Goal: Task Accomplishment & Management: Use online tool/utility

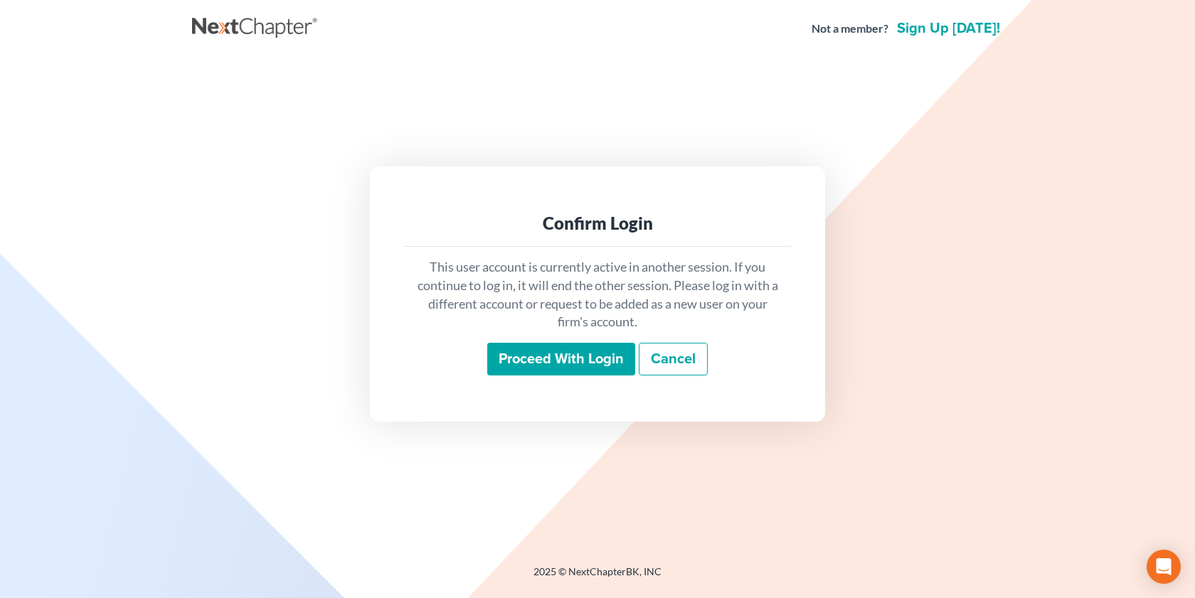
click at [540, 333] on div "This user account is currently active in another session. If you continue to lo…" at bounding box center [597, 317] width 387 height 140
click at [561, 364] on input "Proceed with login" at bounding box center [561, 359] width 148 height 33
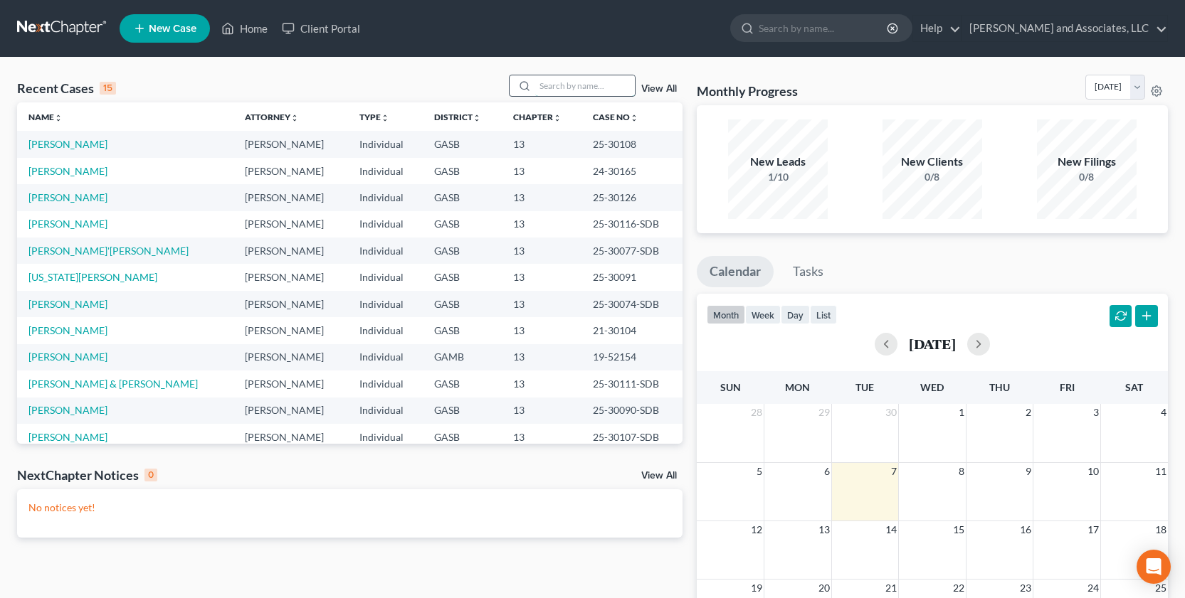
click at [548, 86] on input "search" at bounding box center [585, 85] width 100 height 21
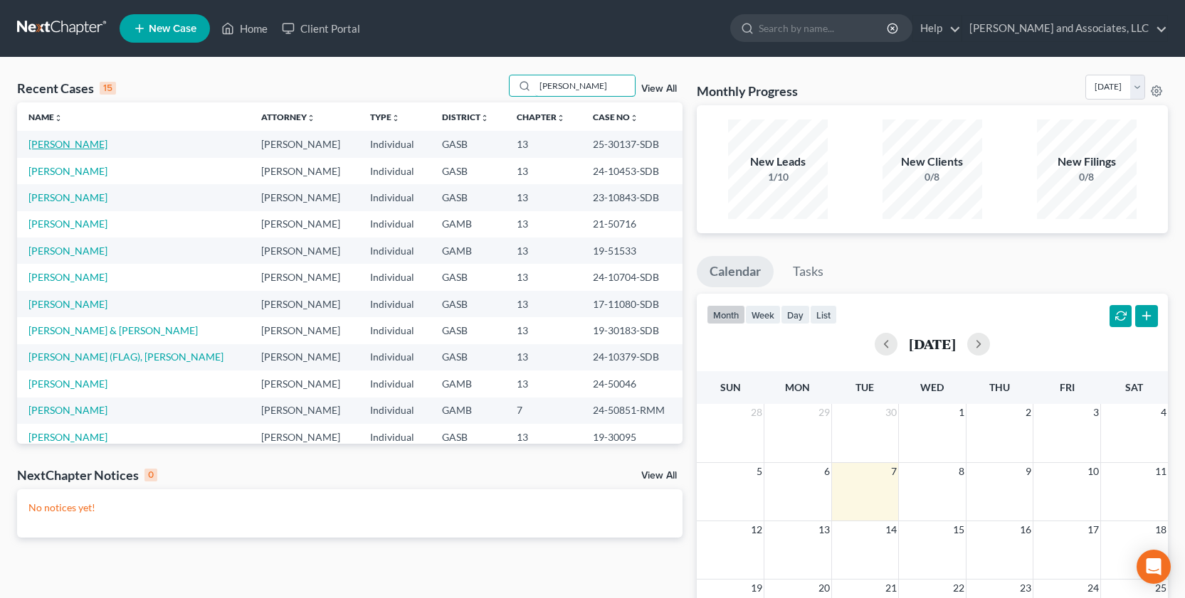
type input "[PERSON_NAME]"
click at [38, 141] on link "[PERSON_NAME]" at bounding box center [67, 144] width 79 height 12
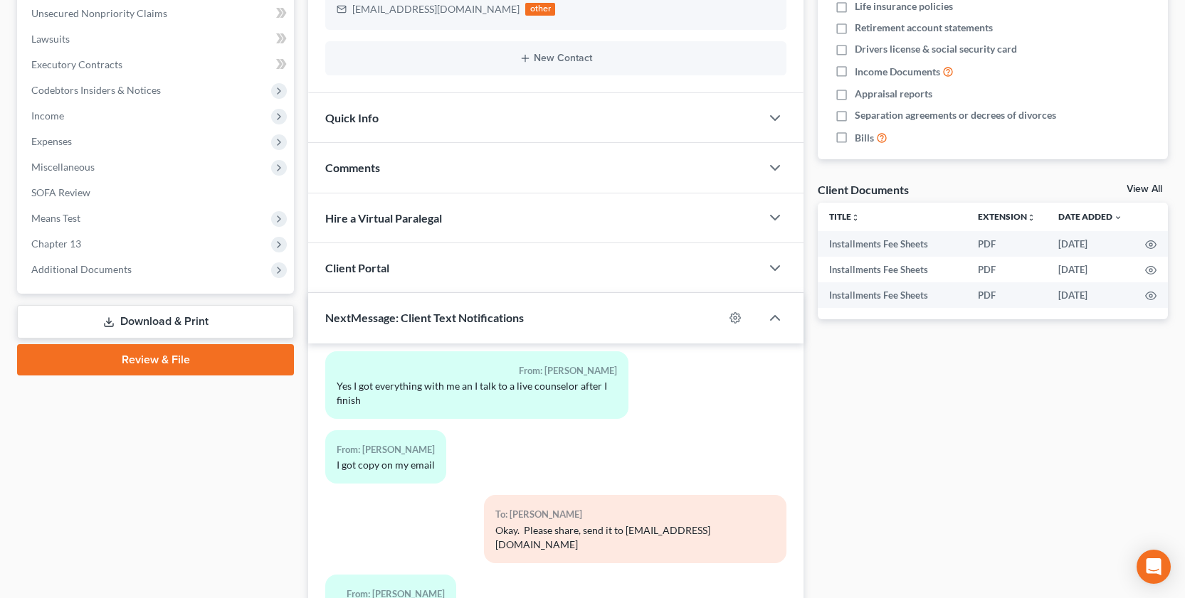
scroll to position [371, 0]
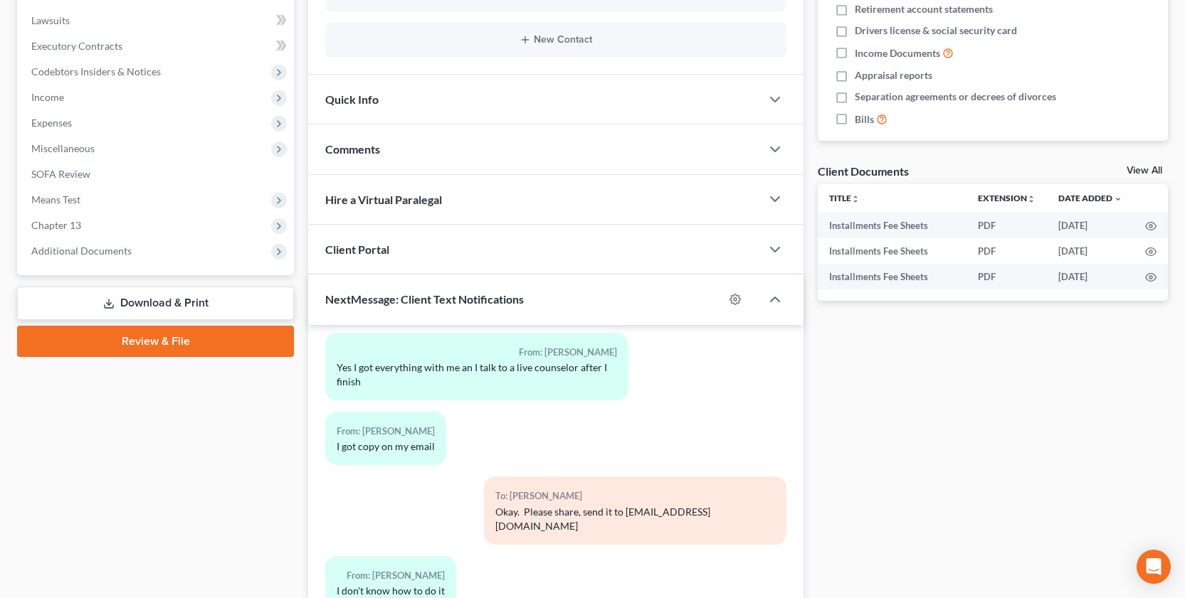
click at [174, 305] on link "Download & Print" at bounding box center [155, 303] width 277 height 33
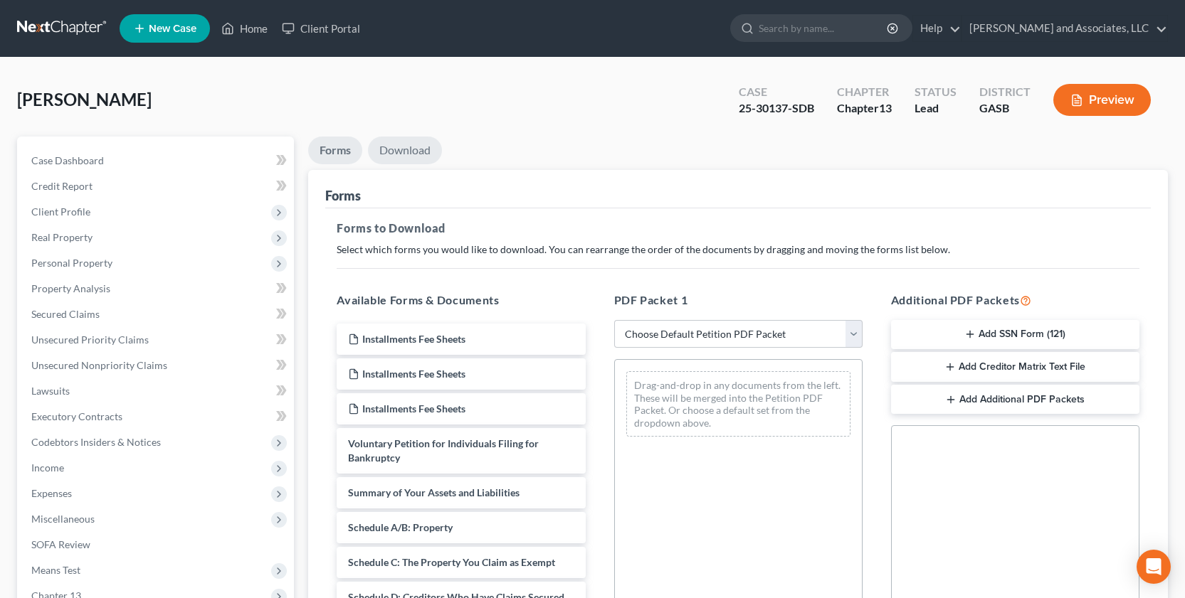
click at [409, 151] on link "Download" at bounding box center [405, 151] width 74 height 28
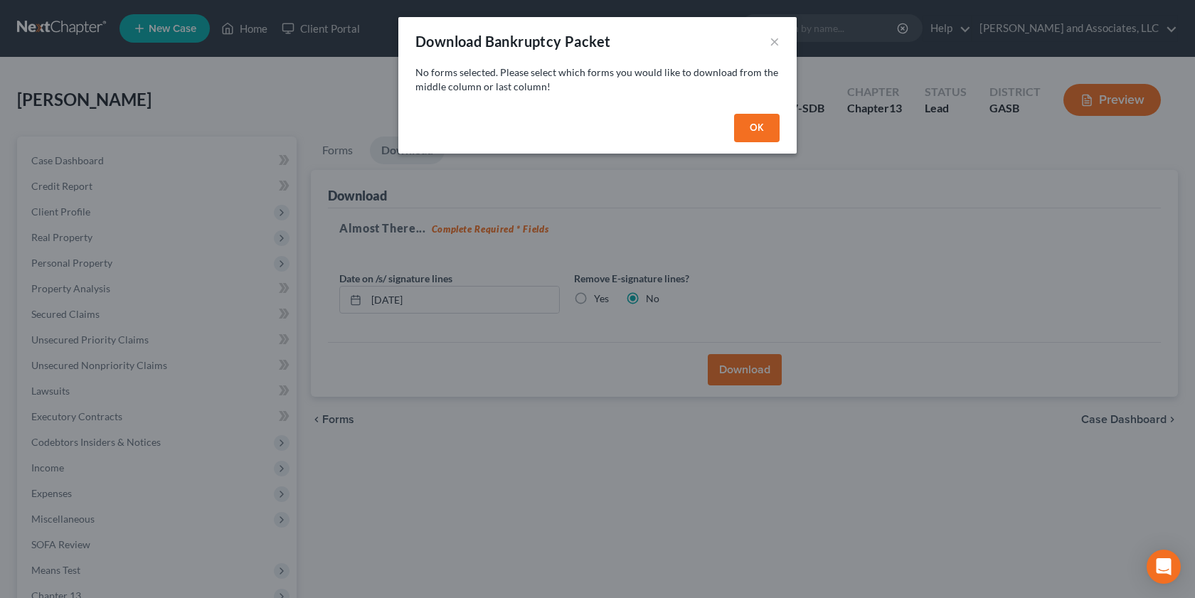
click at [751, 116] on button "OK" at bounding box center [757, 128] width 46 height 28
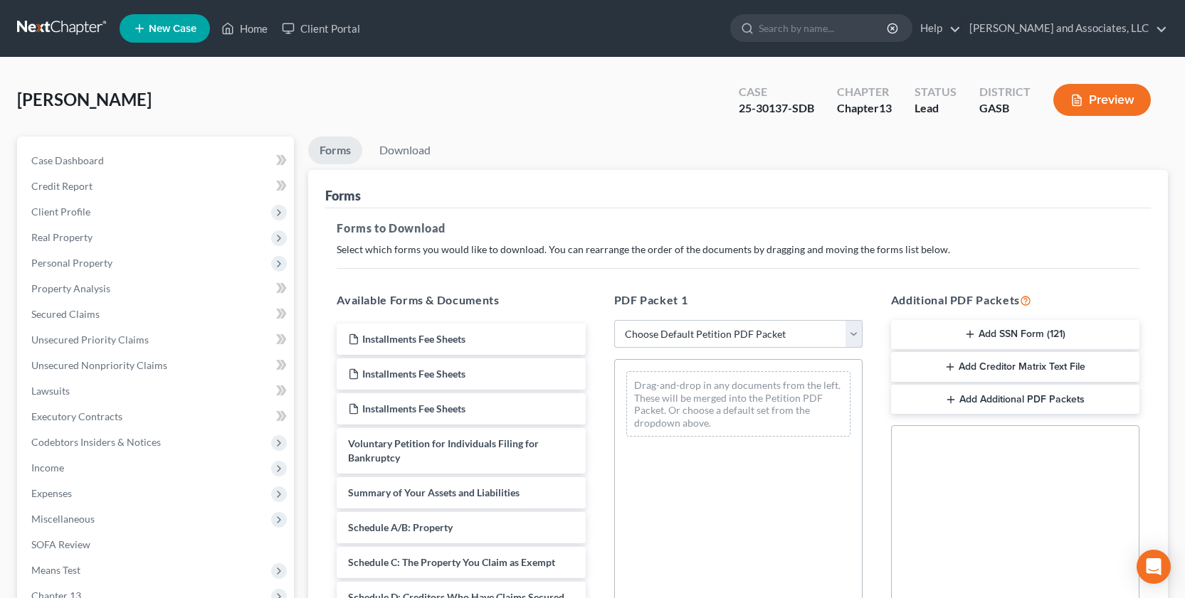
click at [854, 331] on select "Choose Default Petition PDF Packet Complete Bankruptcy Petition (all forms and …" at bounding box center [738, 334] width 248 height 28
select select "0"
click at [619, 320] on select "Choose Default Petition PDF Packet Complete Bankruptcy Petition (all forms and …" at bounding box center [738, 334] width 248 height 28
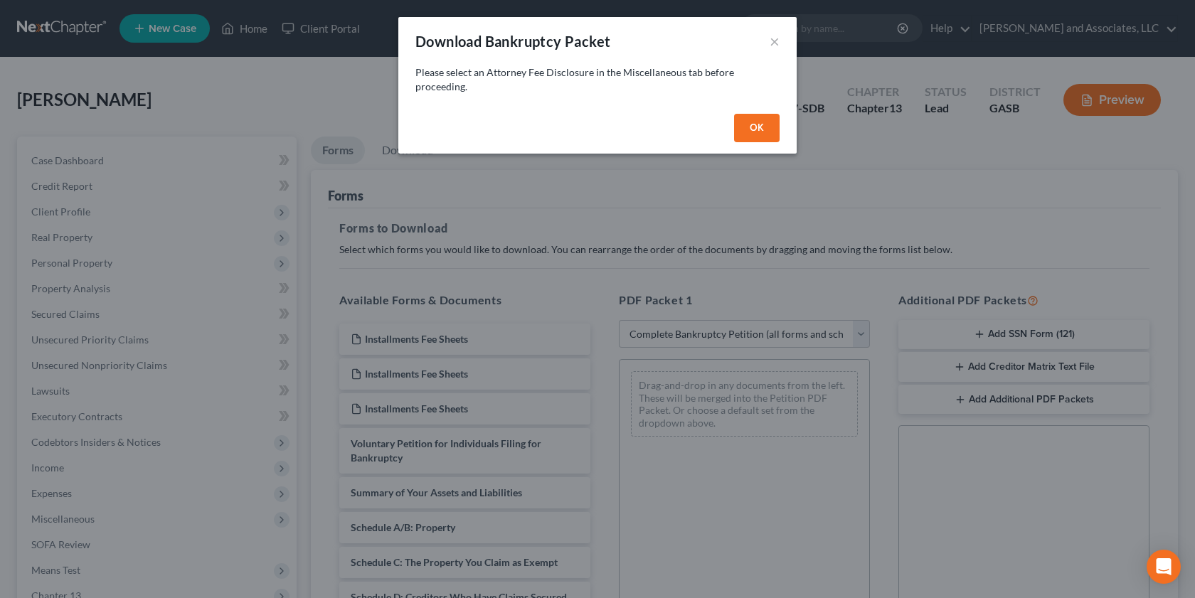
click at [753, 135] on button "OK" at bounding box center [757, 128] width 46 height 28
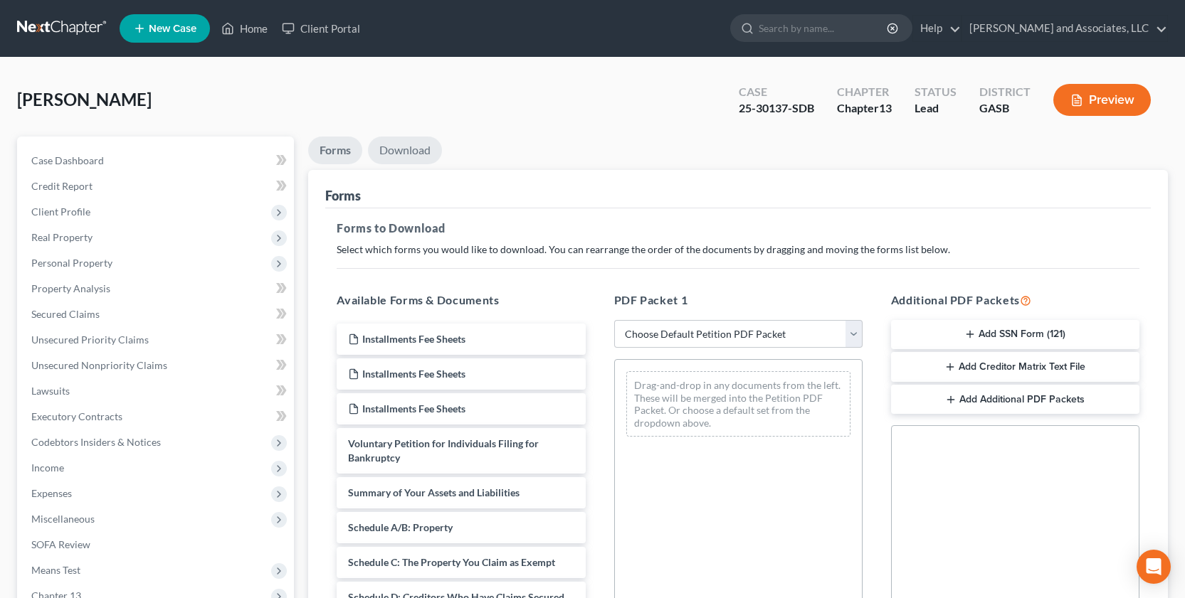
click at [405, 148] on link "Download" at bounding box center [405, 151] width 74 height 28
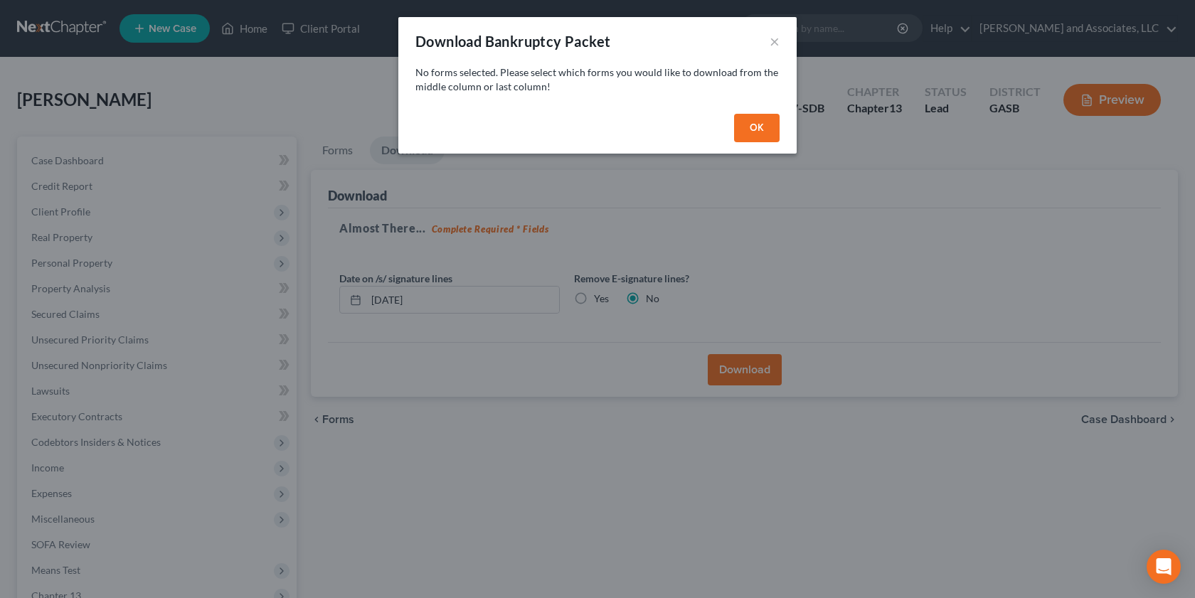
click at [761, 123] on button "OK" at bounding box center [757, 128] width 46 height 28
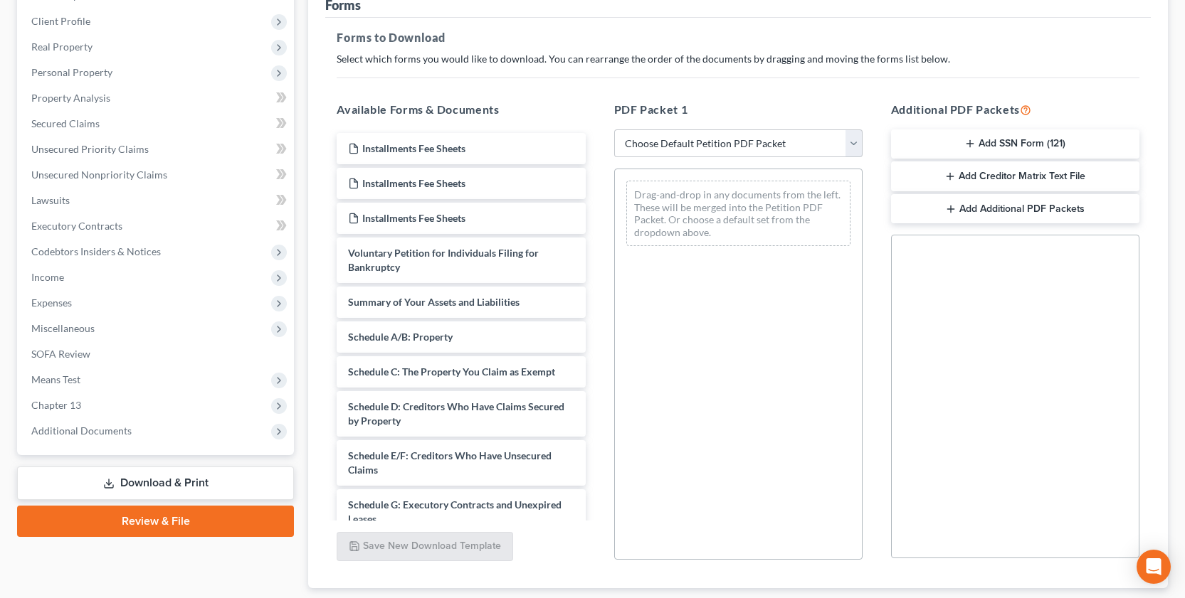
scroll to position [131, 0]
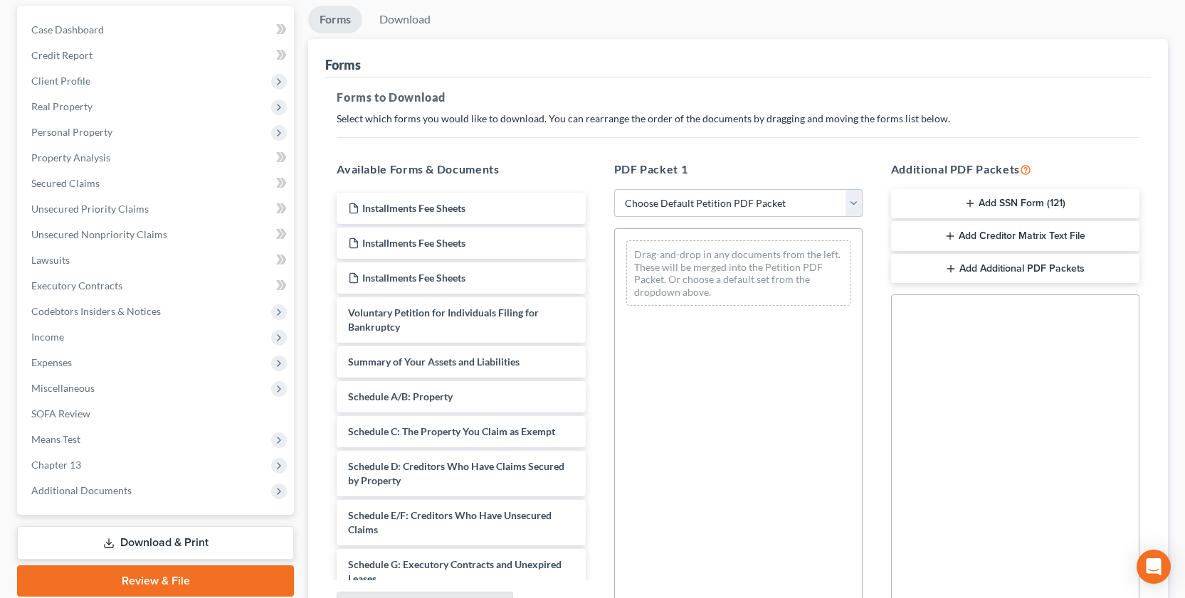
click at [157, 539] on link "Download & Print" at bounding box center [155, 543] width 277 height 33
click at [857, 204] on select "Choose Default Petition PDF Packet Complete Bankruptcy Petition (all forms and …" at bounding box center [738, 203] width 248 height 28
select select "0"
click at [619, 189] on select "Choose Default Petition PDF Packet Complete Bankruptcy Petition (all forms and …" at bounding box center [738, 203] width 248 height 28
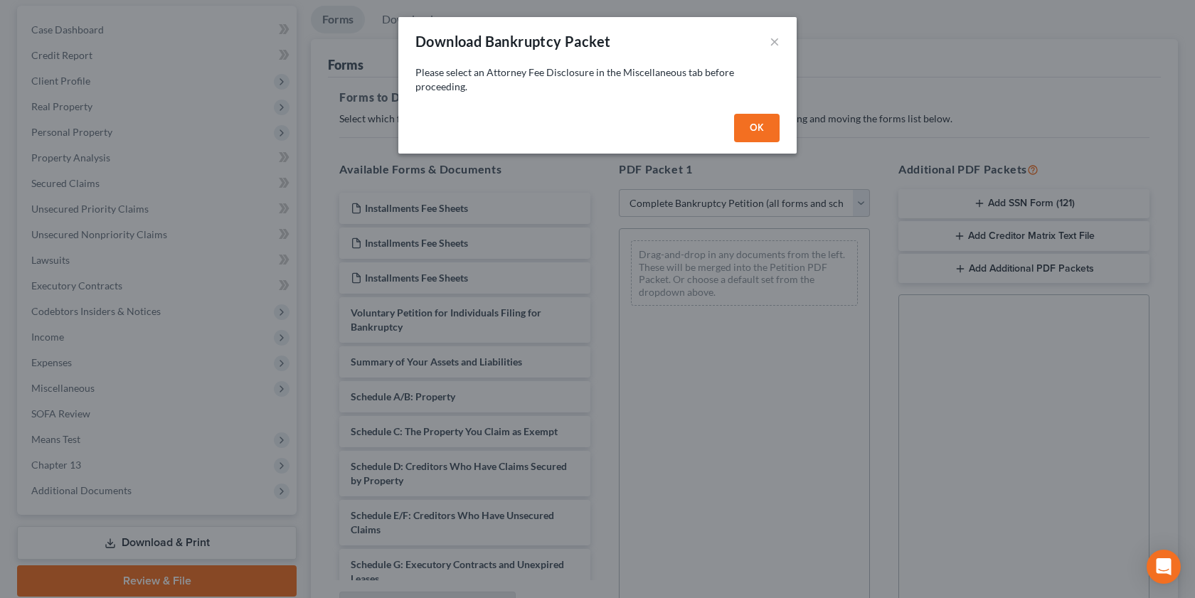
click at [751, 129] on button "OK" at bounding box center [757, 128] width 46 height 28
select select
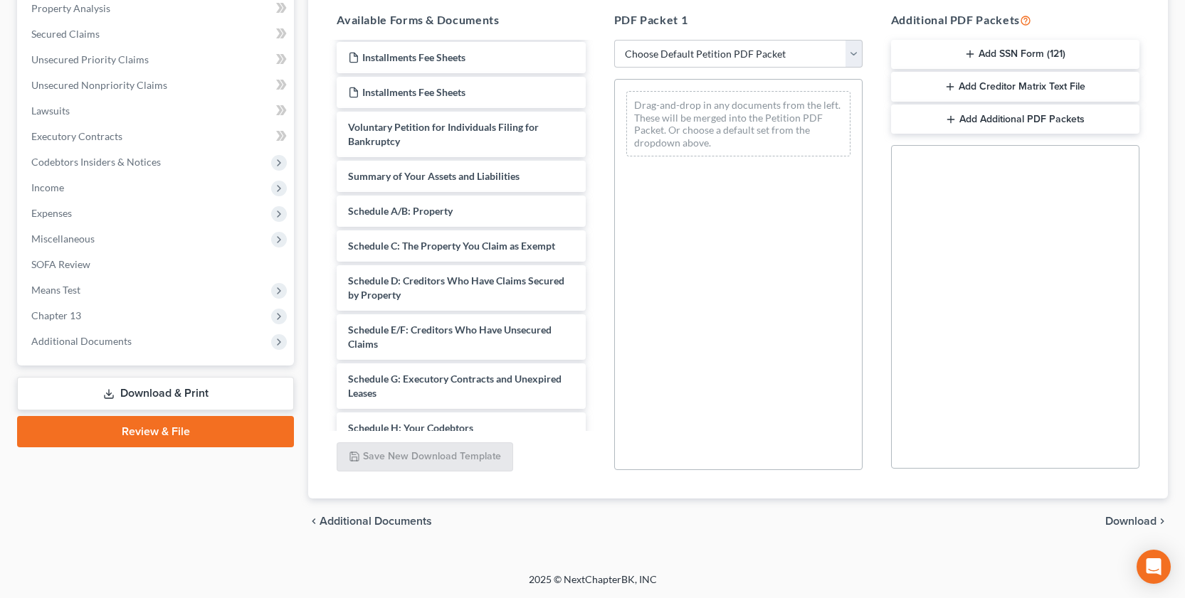
scroll to position [0, 0]
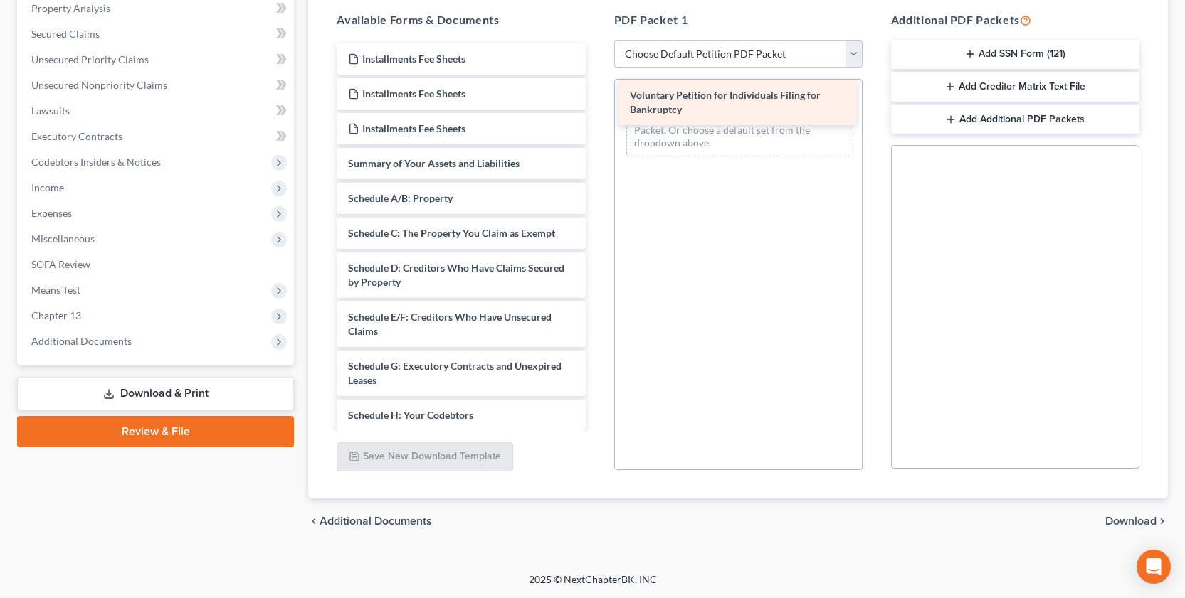
drag, startPoint x: 438, startPoint y: 176, endPoint x: 720, endPoint y: 107, distance: 289.9
click at [596, 107] on div "Voluntary Petition for Individuals Filing for Bankruptcy Installments Fee Sheet…" at bounding box center [460, 422] width 271 height 759
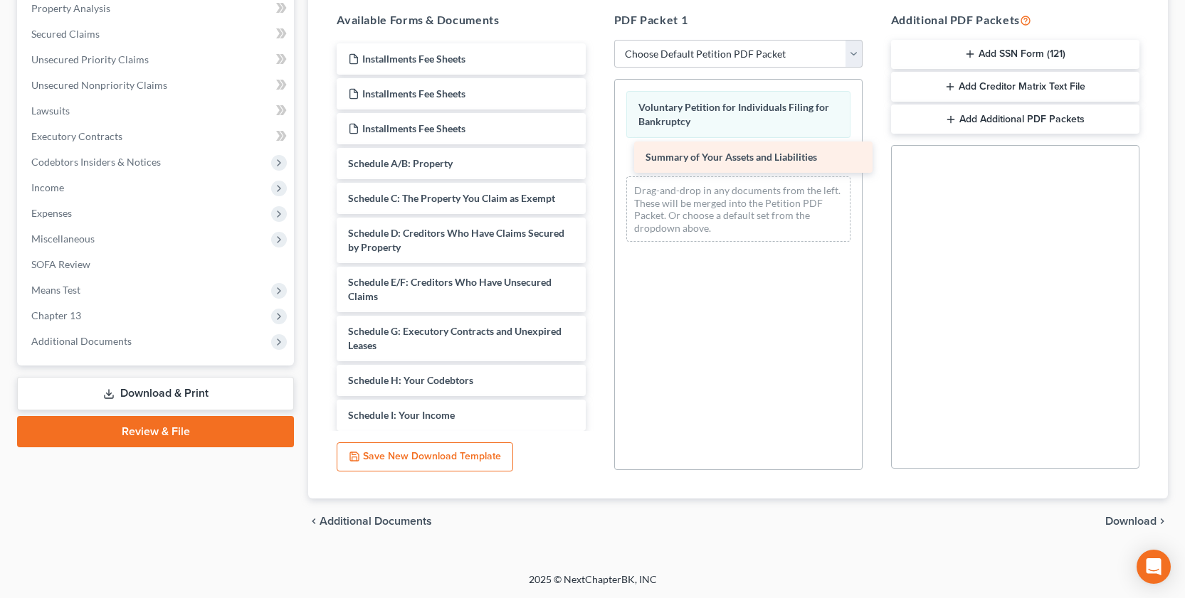
drag, startPoint x: 488, startPoint y: 157, endPoint x: 786, endPoint y: 151, distance: 297.5
click at [596, 151] on div "Summary of Your Assets and Liabilities Installments Fee Sheets Installments Fee…" at bounding box center [460, 405] width 271 height 724
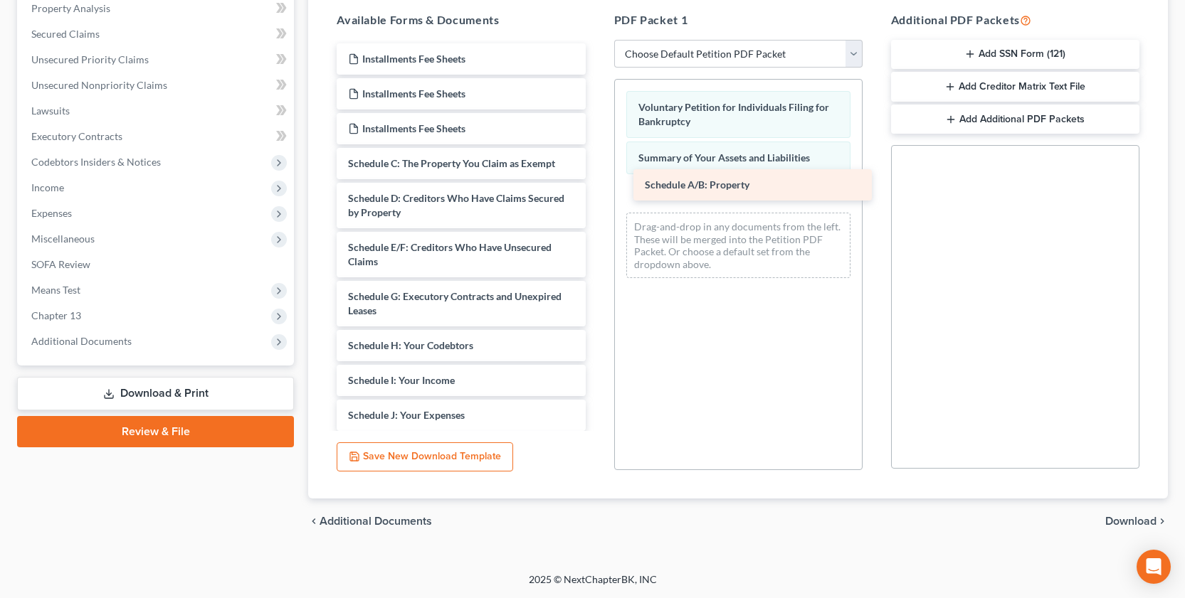
drag, startPoint x: 452, startPoint y: 157, endPoint x: 749, endPoint y: 174, distance: 297.2
click at [596, 174] on div "Schedule A/B: Property Installments Fee Sheets Installments Fee Sheets Installm…" at bounding box center [460, 387] width 271 height 689
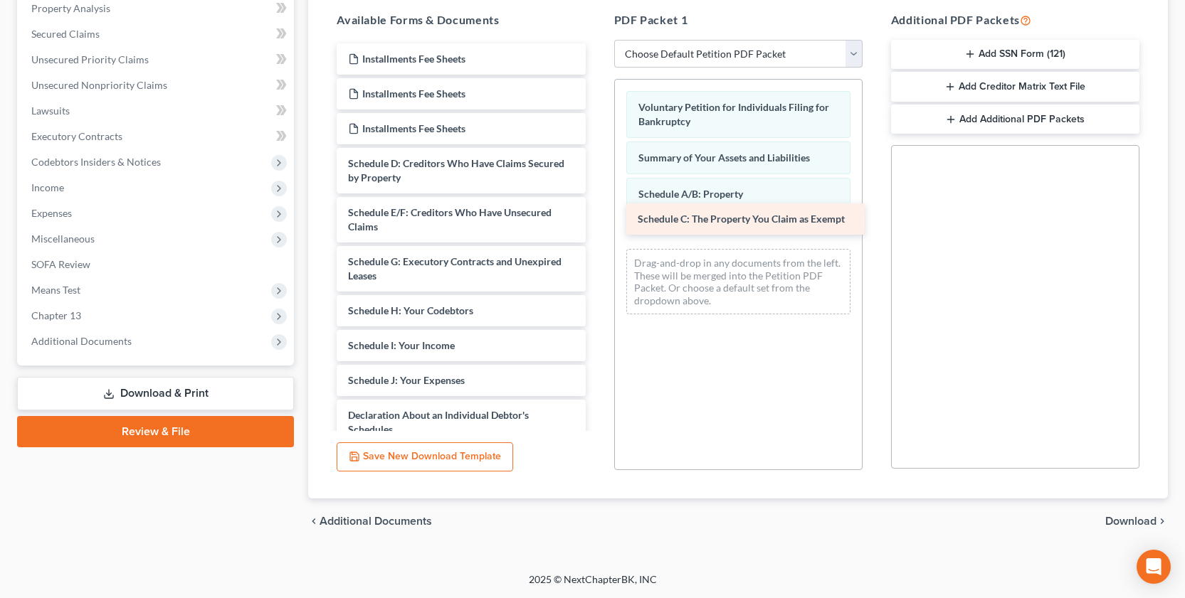
drag, startPoint x: 413, startPoint y: 159, endPoint x: 702, endPoint y: 214, distance: 294.9
click at [596, 214] on div "Schedule C: The Property You Claim as Exempt Installments Fee Sheets Installmen…" at bounding box center [460, 370] width 271 height 654
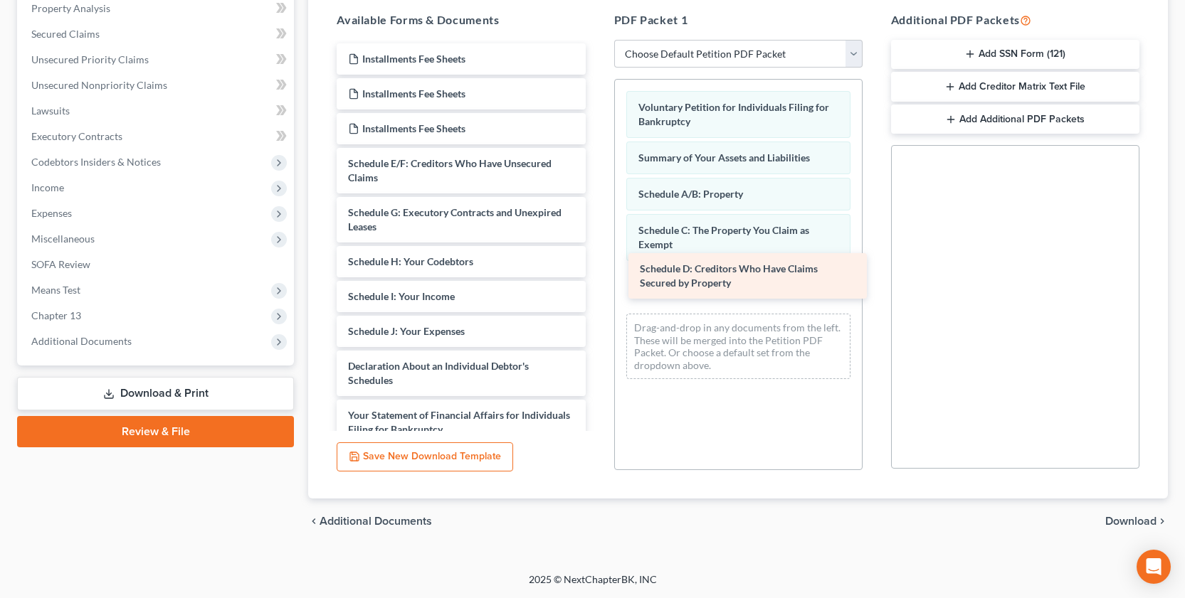
drag, startPoint x: 453, startPoint y: 168, endPoint x: 744, endPoint y: 273, distance: 310.2
click at [596, 273] on div "Schedule D: Creditors Who Have Claims Secured by Property Installments Fee Shee…" at bounding box center [460, 345] width 271 height 605
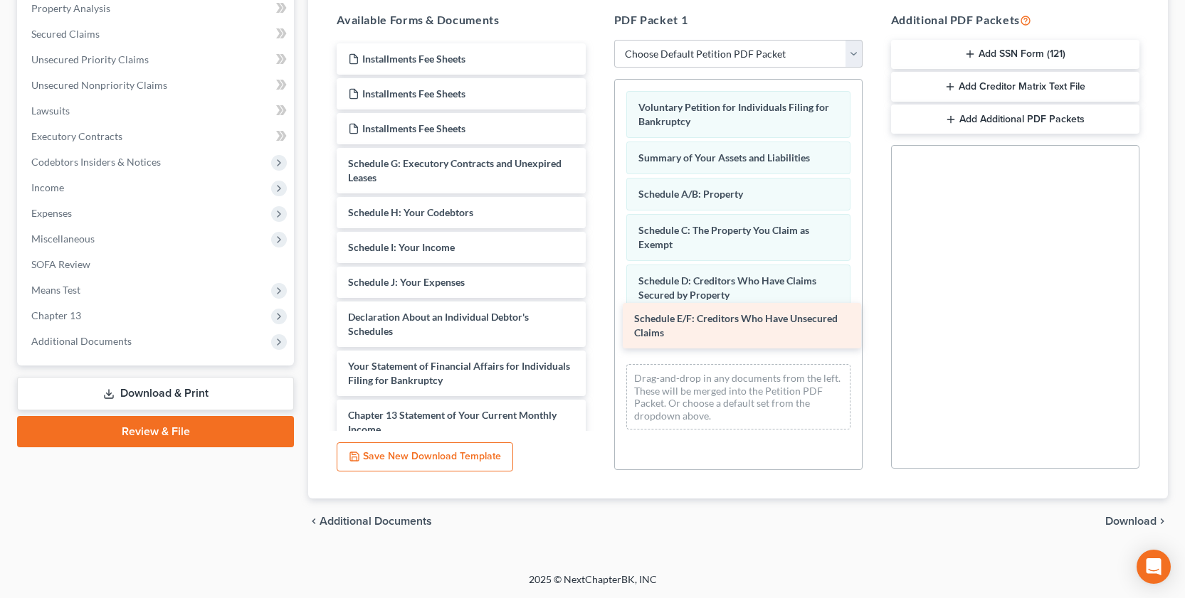
drag, startPoint x: 444, startPoint y: 172, endPoint x: 730, endPoint y: 327, distance: 325.4
click at [596, 327] on div "Schedule E/F: Creditors Who Have Unsecured Claims Installments Fee Sheets Insta…" at bounding box center [460, 321] width 271 height 556
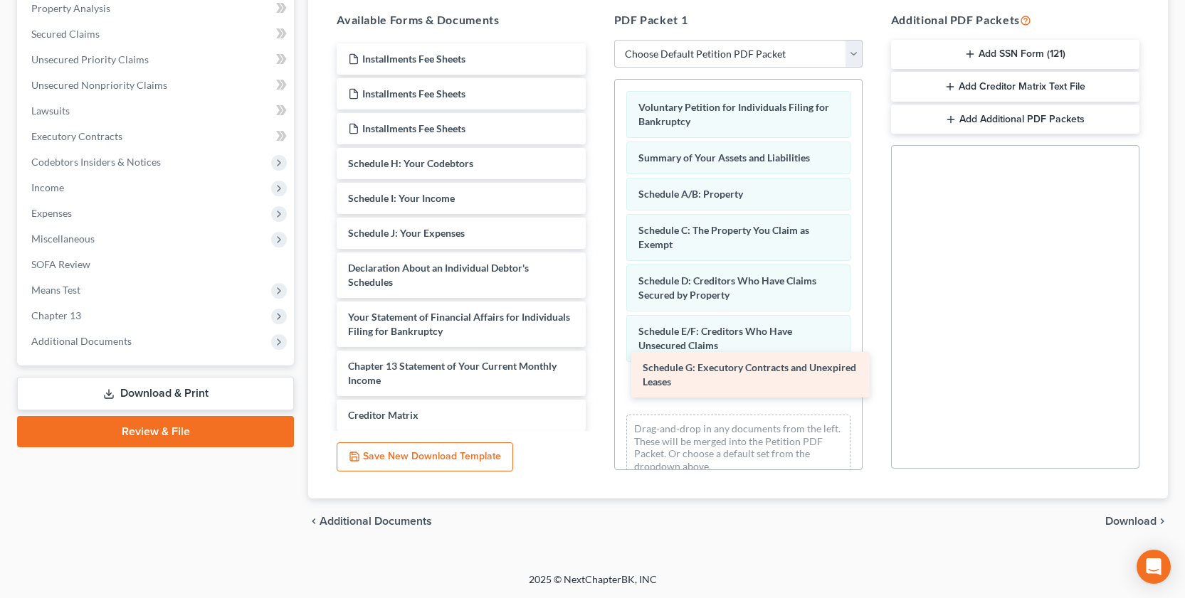
drag, startPoint x: 465, startPoint y: 168, endPoint x: 759, endPoint y: 372, distance: 358.5
click at [596, 372] on div "Schedule G: Executory Contracts and Unexpired Leases Installments Fee Sheets In…" at bounding box center [460, 296] width 271 height 507
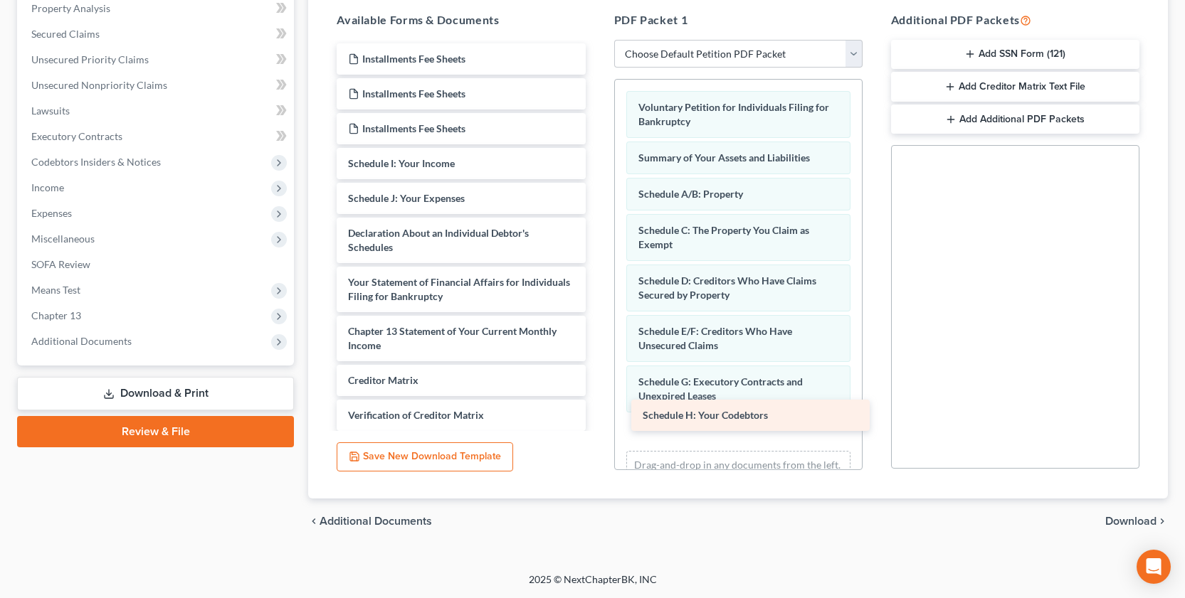
drag, startPoint x: 465, startPoint y: 153, endPoint x: 760, endPoint y: 405, distance: 387.6
click at [596, 405] on div "Schedule H: Your Codebtors Installments Fee Sheets Installments Fee Sheets Inst…" at bounding box center [460, 279] width 271 height 472
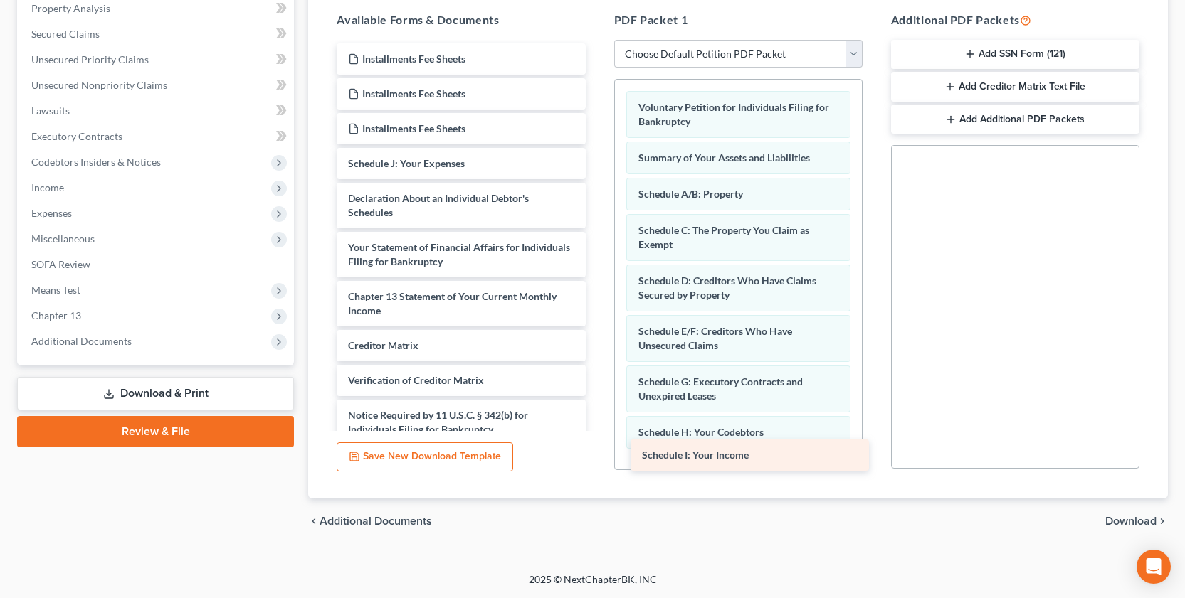
drag, startPoint x: 533, startPoint y: 162, endPoint x: 827, endPoint y: 453, distance: 414.1
click at [596, 453] on div "Schedule I: Your Income Installments Fee Sheets Installments Fee Sheets Install…" at bounding box center [460, 261] width 271 height 437
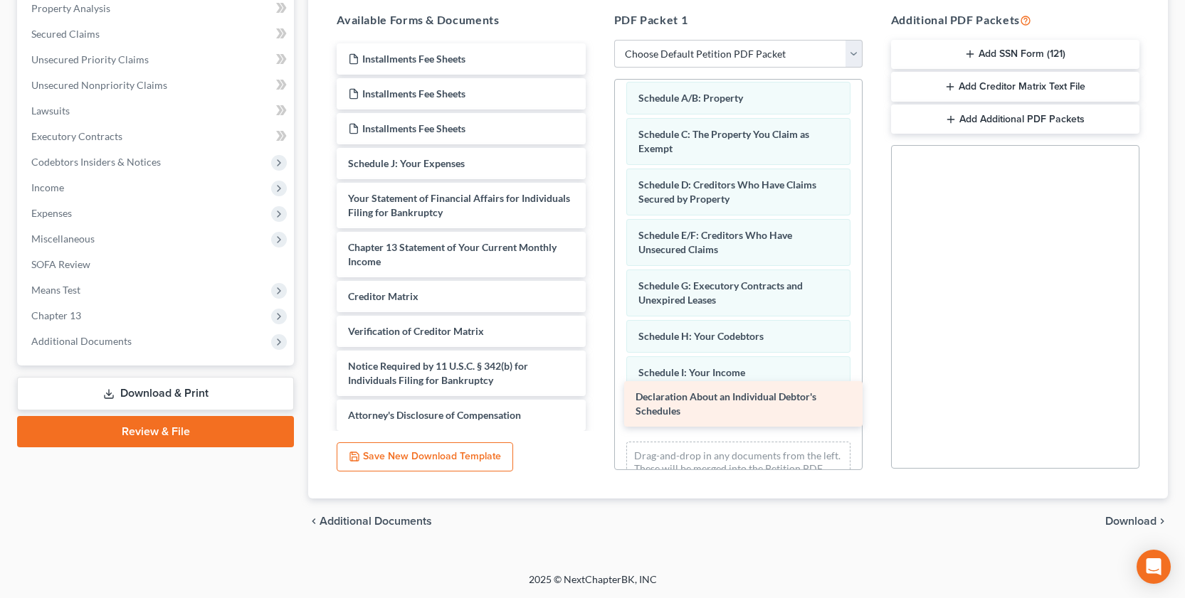
drag, startPoint x: 424, startPoint y: 207, endPoint x: 712, endPoint y: 406, distance: 349.4
click at [596, 406] on div "Declaration About an Individual Debtor's Schedules Installments Fee Sheets Inst…" at bounding box center [460, 237] width 271 height 388
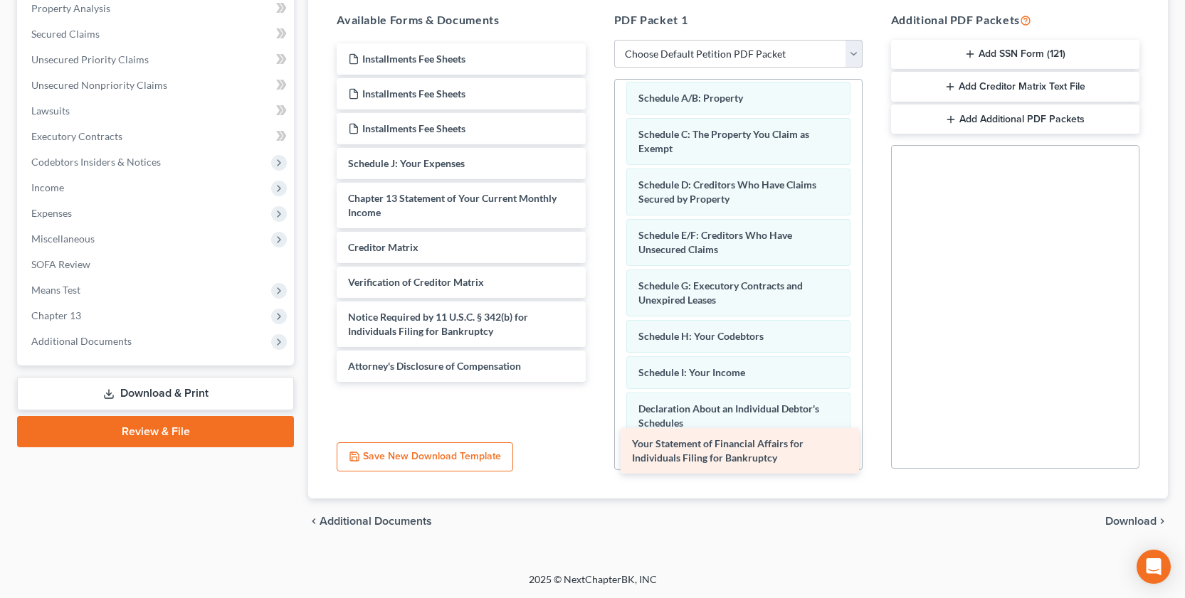
drag, startPoint x: 542, startPoint y: 206, endPoint x: 825, endPoint y: 452, distance: 375.3
click at [596, 382] on div "Your Statement of Financial Affairs for Individuals Filing for Bankruptcy Insta…" at bounding box center [460, 212] width 271 height 339
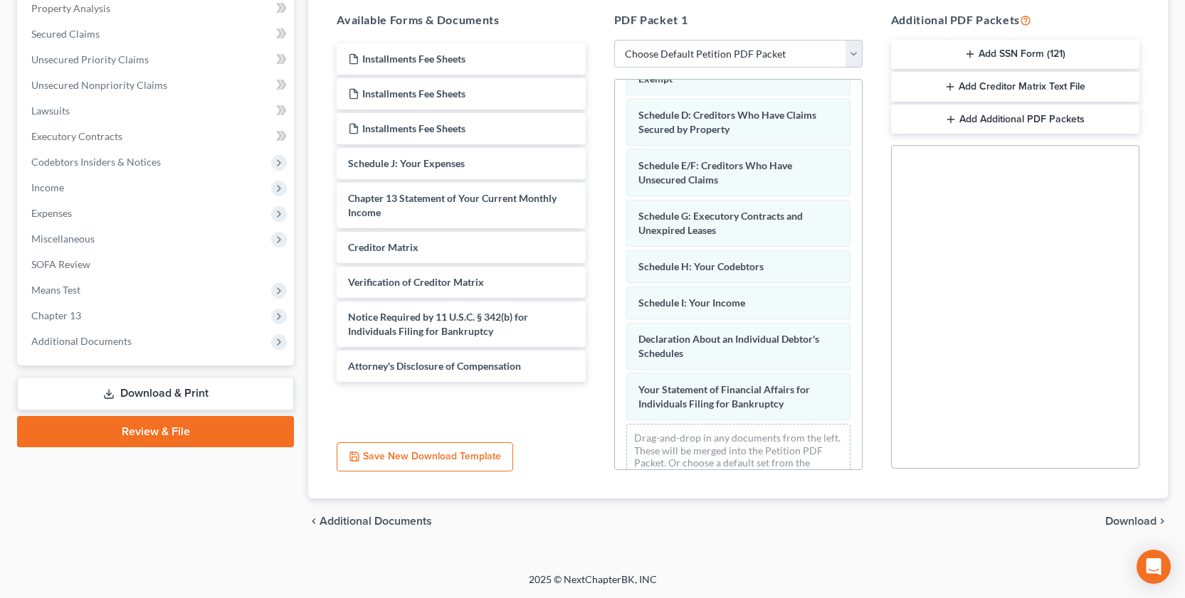
scroll to position [197, 0]
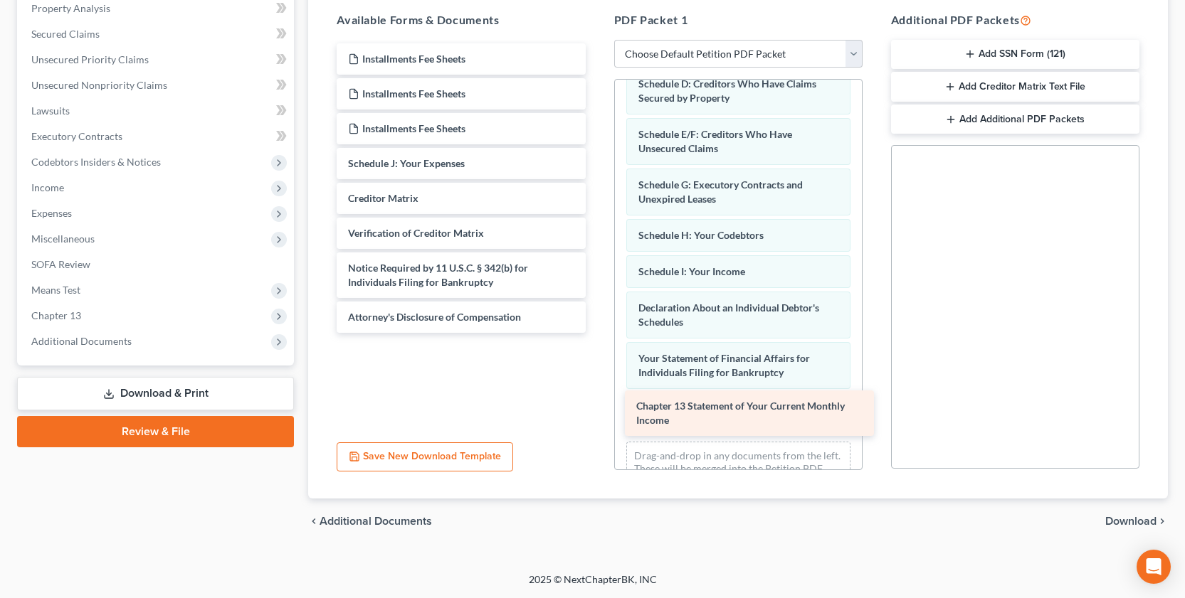
drag, startPoint x: 503, startPoint y: 194, endPoint x: 791, endPoint y: 402, distance: 355.3
click at [596, 333] on div "Chapter 13 Statement of Your Current Monthly Income Installments Fee Sheets Ins…" at bounding box center [460, 188] width 271 height 290
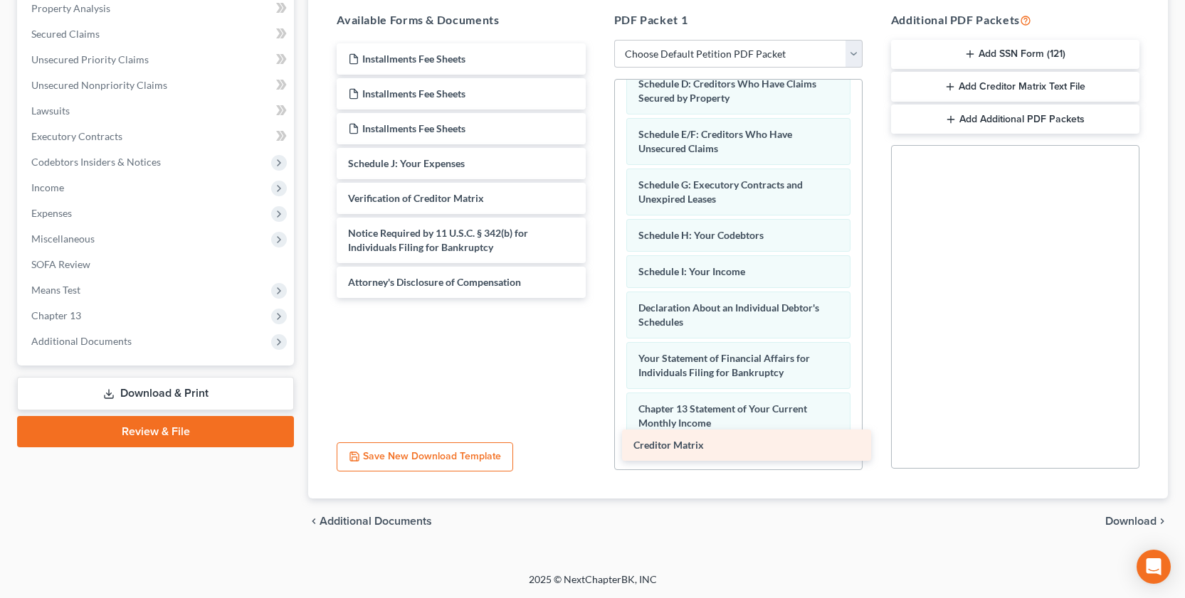
drag, startPoint x: 538, startPoint y: 199, endPoint x: 823, endPoint y: 445, distance: 377.3
click at [596, 298] on div "Creditor Matrix Installments Fee Sheets Installments Fee Sheets Installments Fe…" at bounding box center [460, 170] width 271 height 255
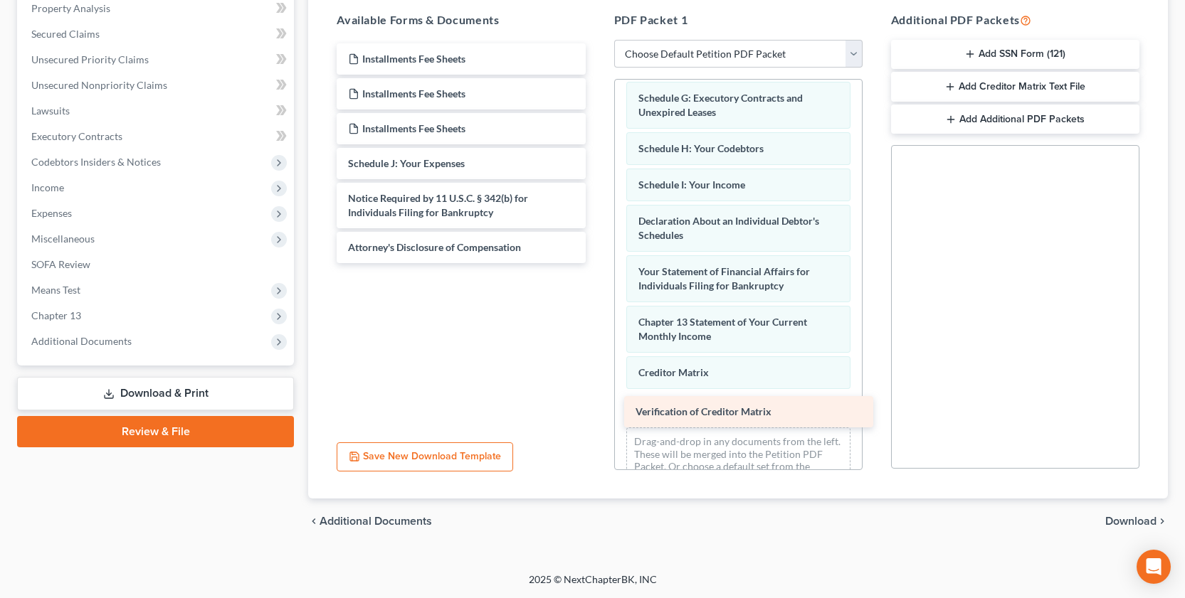
drag, startPoint x: 449, startPoint y: 198, endPoint x: 729, endPoint y: 401, distance: 346.4
click at [596, 263] on div "Verification of Creditor Matrix Installments Fee Sheets Installments Fee Sheets…" at bounding box center [460, 153] width 271 height 220
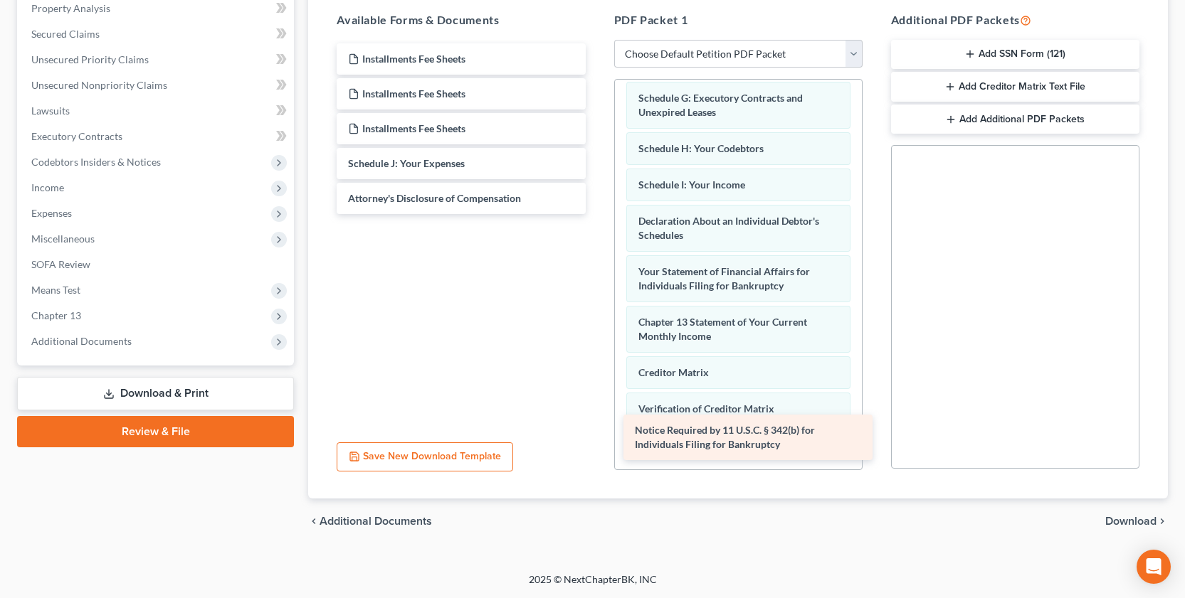
drag, startPoint x: 527, startPoint y: 204, endPoint x: 813, endPoint y: 435, distance: 368.8
click at [596, 214] on div "Notice Required by 11 U.S.C. § 342(b) for Individuals Filing for Bankruptcy Ins…" at bounding box center [460, 128] width 271 height 171
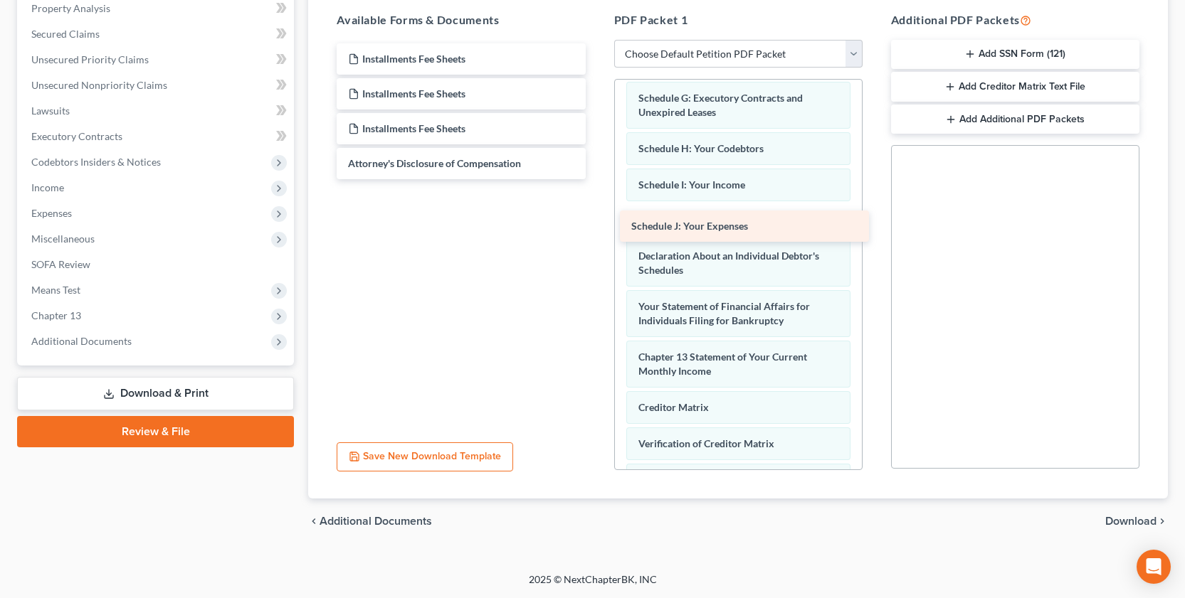
drag, startPoint x: 533, startPoint y: 170, endPoint x: 816, endPoint y: 233, distance: 290.0
click at [596, 179] on div "Schedule J: Your Expenses Installments Fee Sheets Installments Fee Sheets Insta…" at bounding box center [460, 111] width 271 height 136
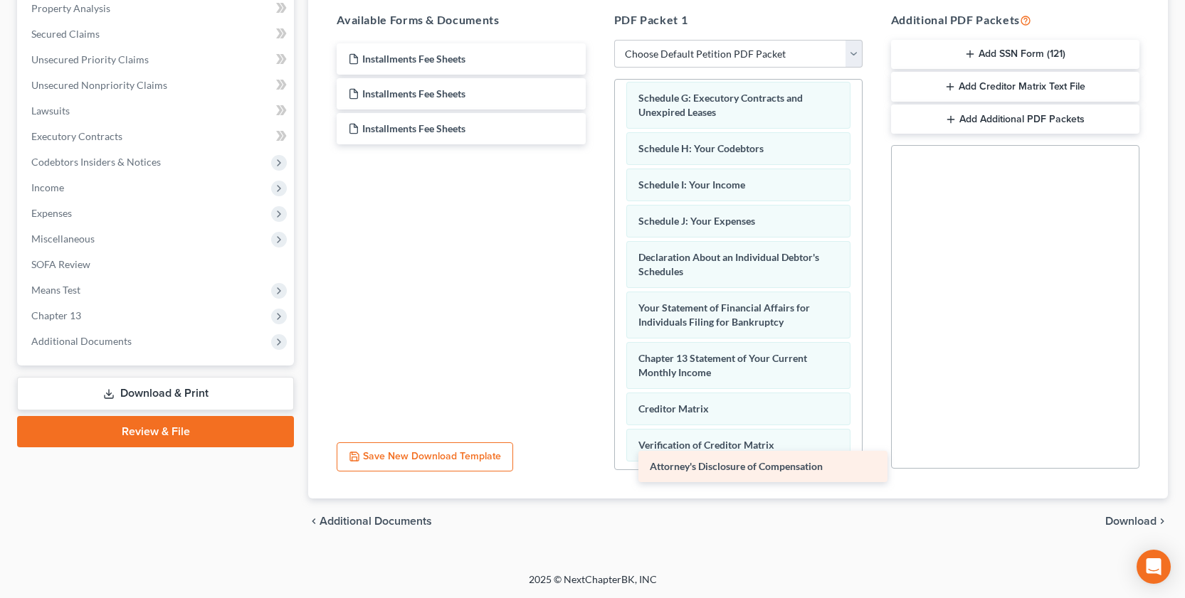
drag, startPoint x: 483, startPoint y: 165, endPoint x: 785, endPoint y: 468, distance: 427.7
click at [596, 144] on div "Attorney's Disclosure of Compensation Installments Fee Sheets Installments Fee …" at bounding box center [460, 93] width 271 height 101
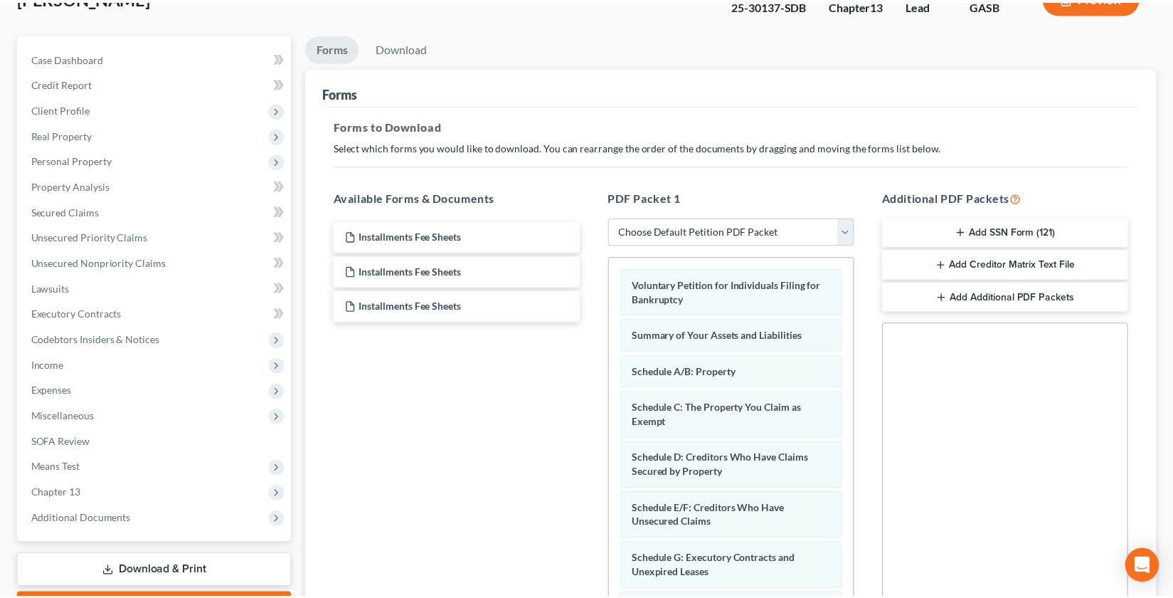
scroll to position [78, 0]
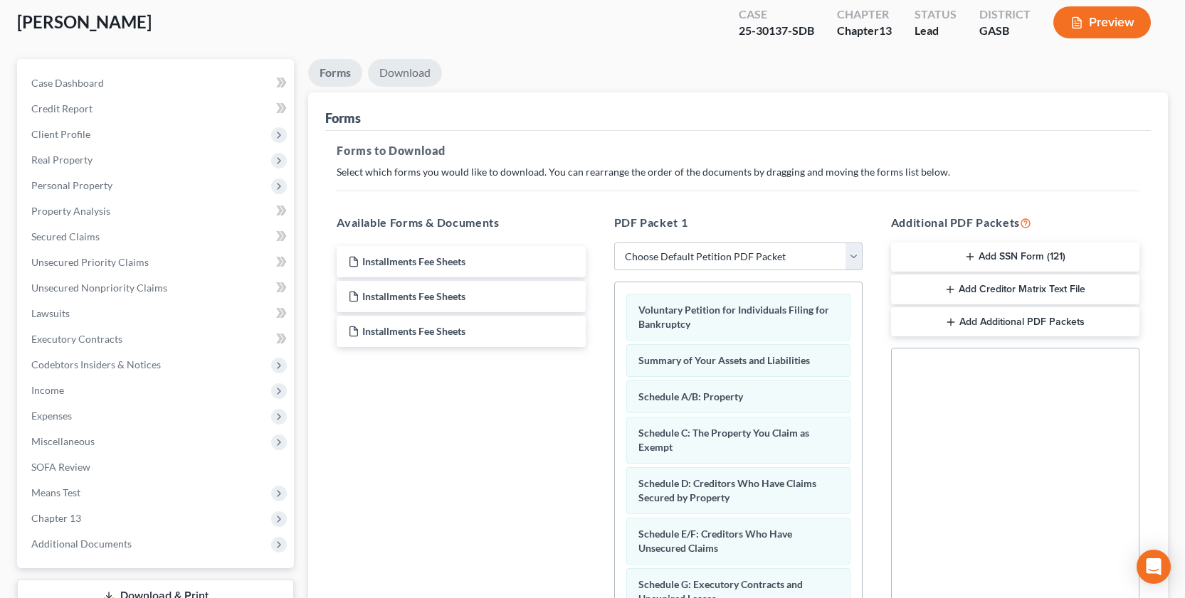
click at [395, 75] on link "Download" at bounding box center [405, 73] width 74 height 28
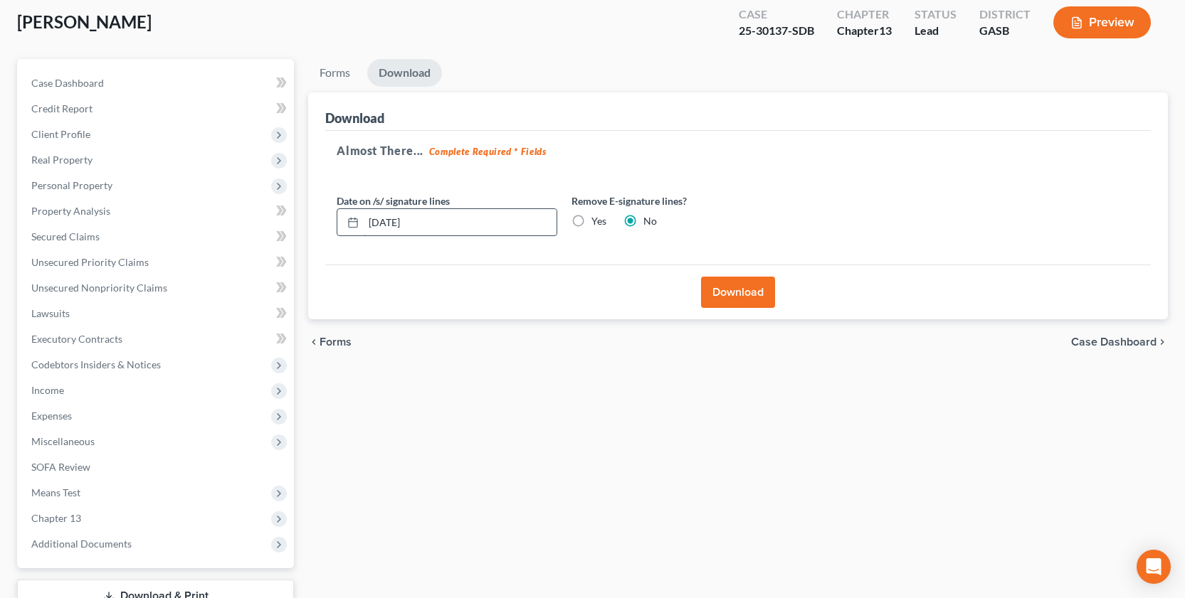
click at [396, 221] on input "[DATE]" at bounding box center [460, 222] width 193 height 27
type input "[DATE]"
click at [743, 293] on button "Download" at bounding box center [738, 292] width 74 height 31
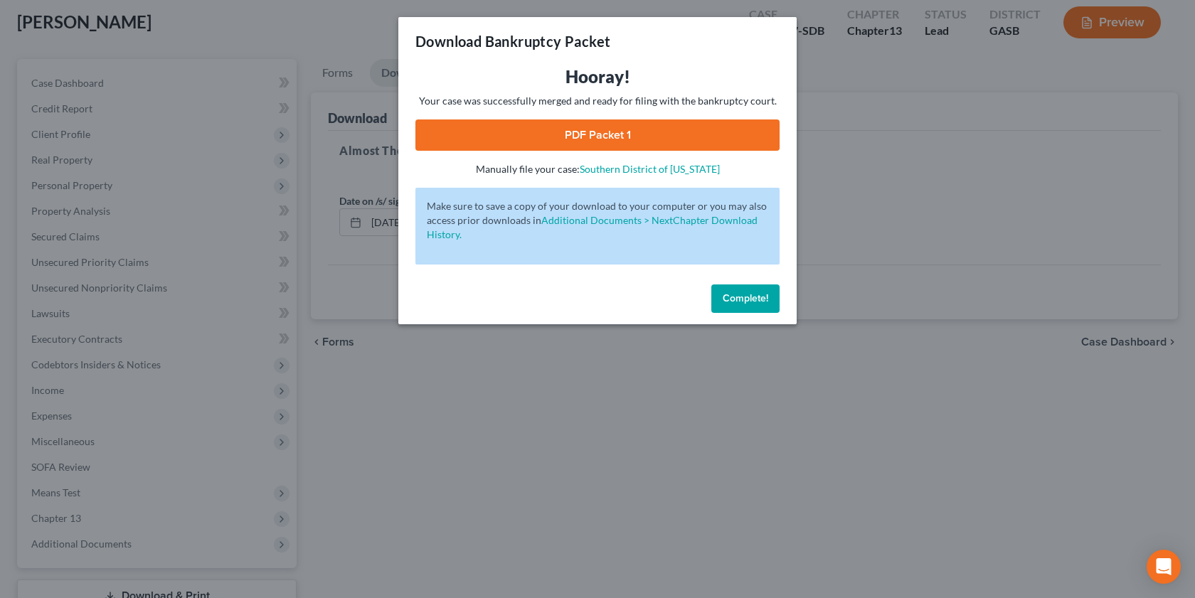
click at [688, 130] on link "PDF Packet 1" at bounding box center [598, 135] width 364 height 31
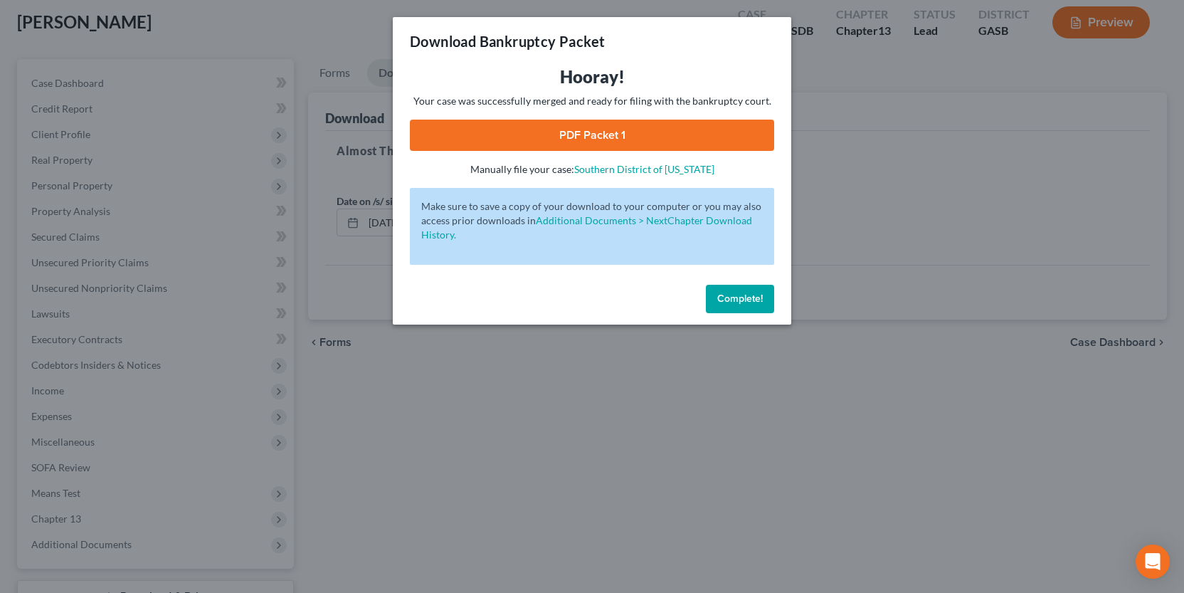
click at [716, 290] on button "Complete!" at bounding box center [740, 299] width 68 height 28
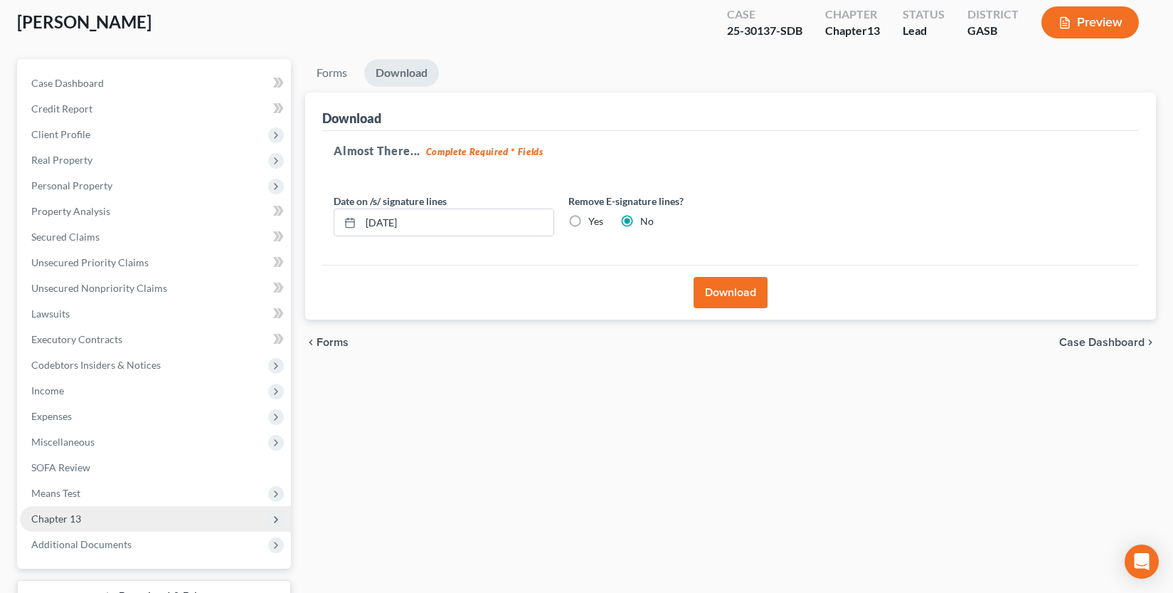
click at [53, 515] on span "Chapter 13" at bounding box center [56, 518] width 50 height 12
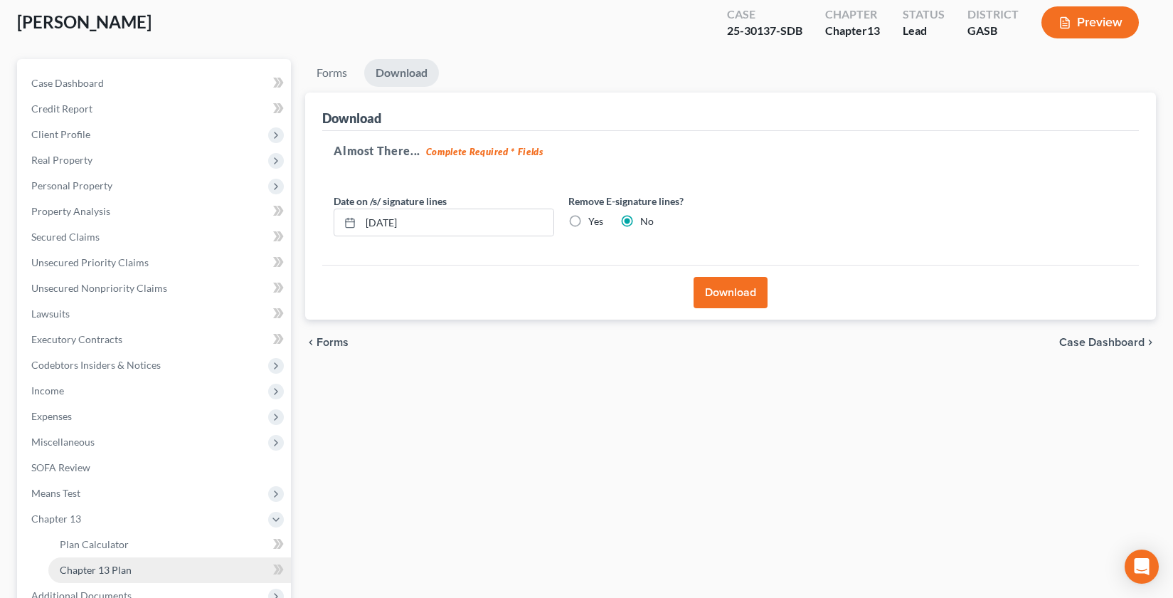
click at [90, 574] on span "Chapter 13 Plan" at bounding box center [96, 570] width 72 height 12
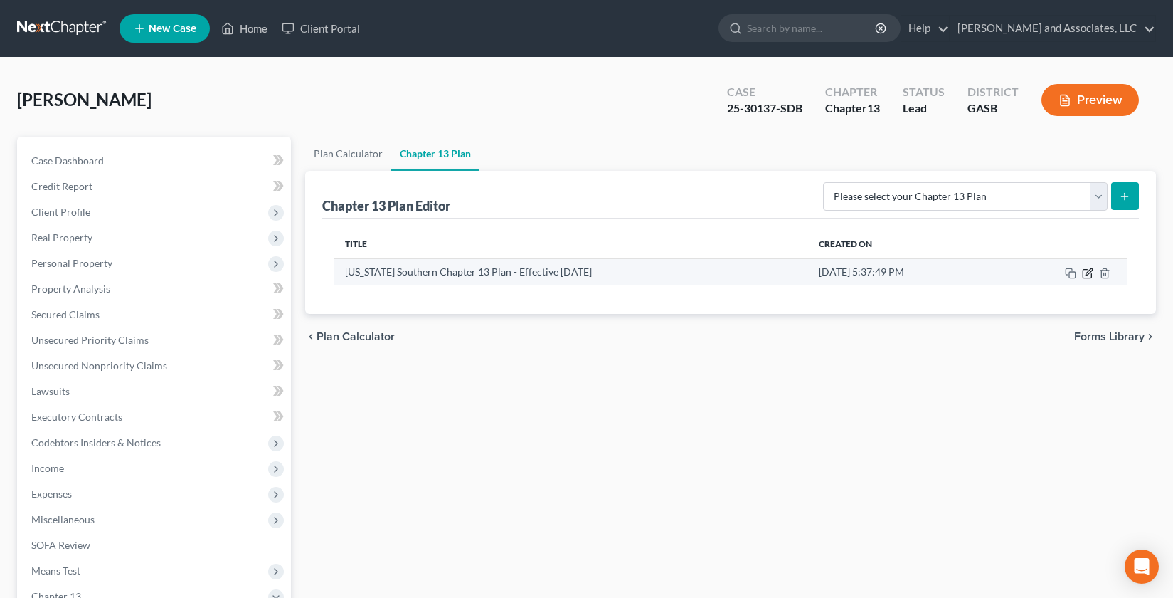
click at [1089, 271] on icon "button" at bounding box center [1087, 273] width 11 height 11
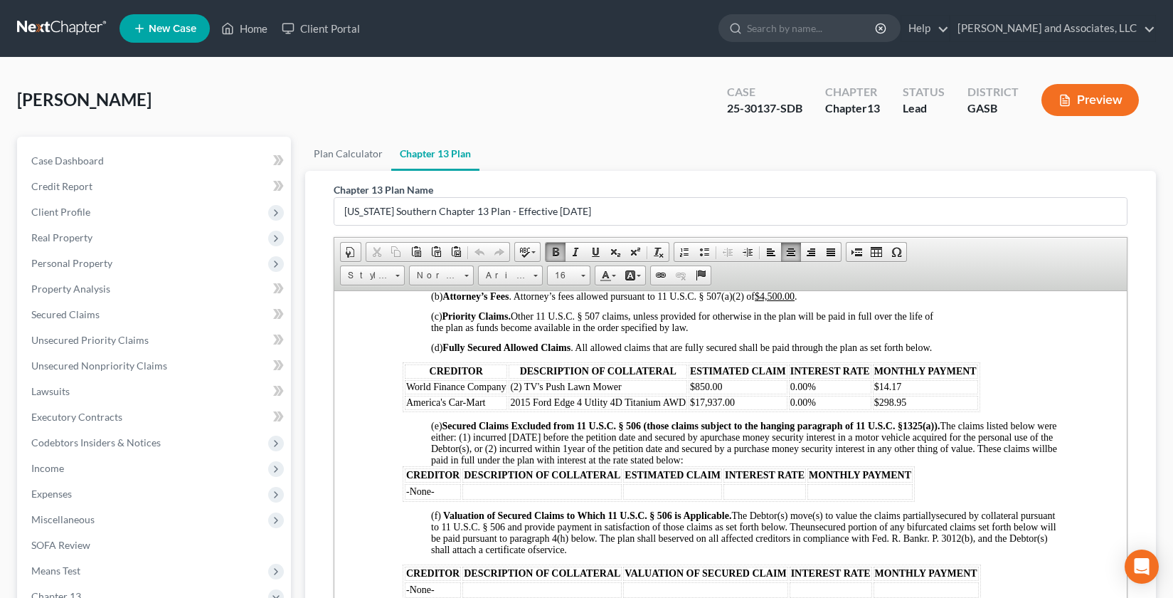
scroll to position [1193, 0]
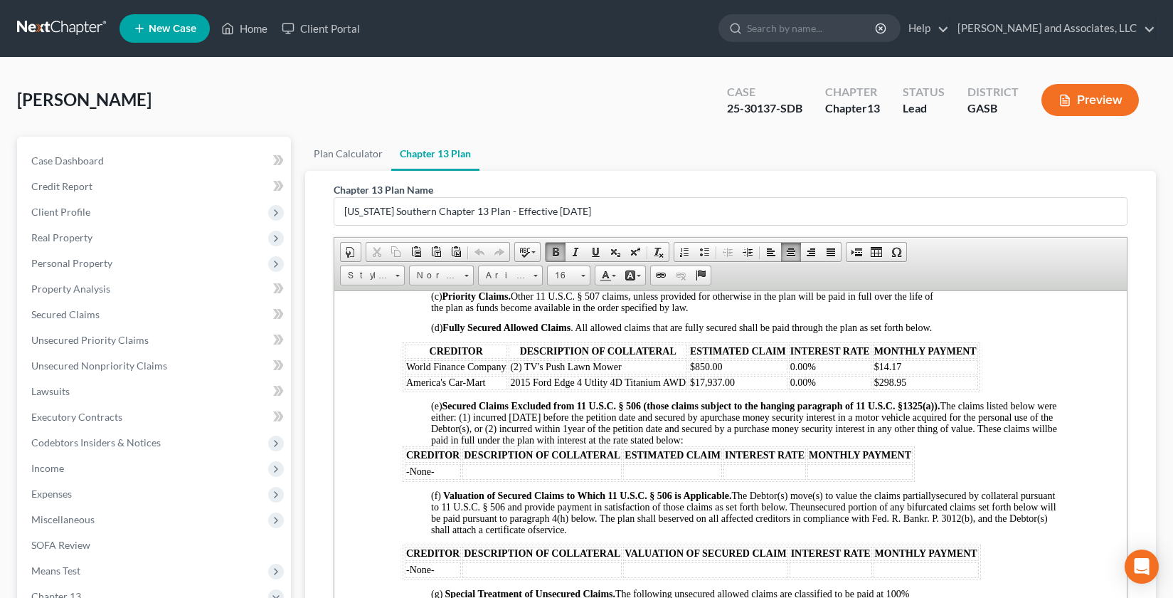
click at [806, 436] on p "(e) Secured Claims Excluded from 11 U.S.C. § 506 (those claims subject to the h…" at bounding box center [745, 423] width 628 height 46
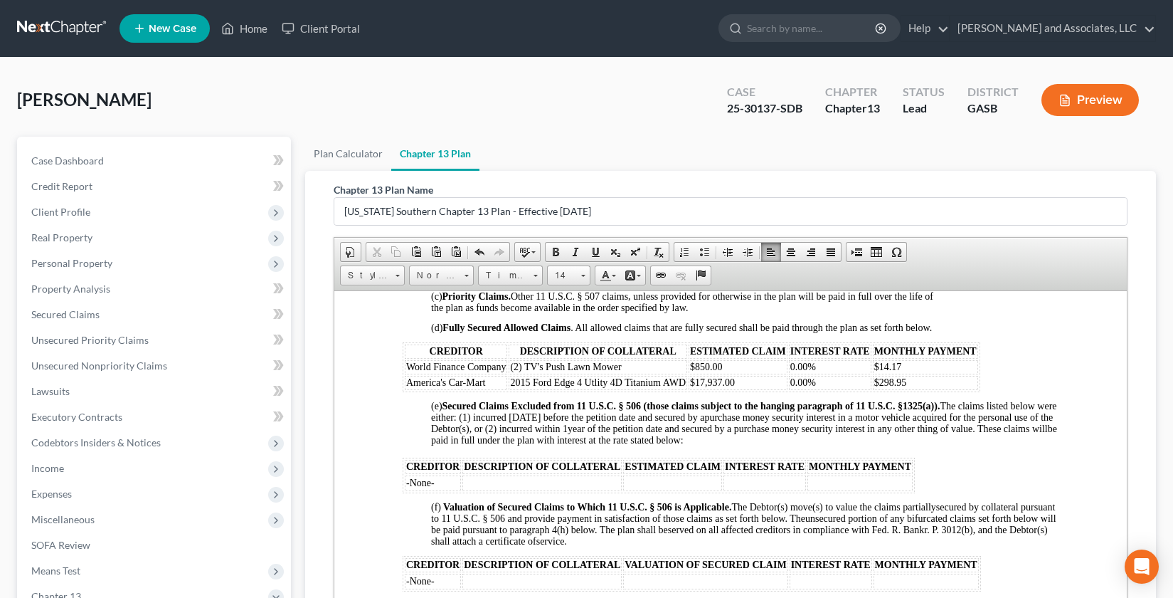
click at [422, 507] on body "IN THE UNITED STATES BANKRUPTCY COURT FOR THE SOUTHERN DISTRICT OF [US_STATE] F…" at bounding box center [731, 459] width 656 height 2587
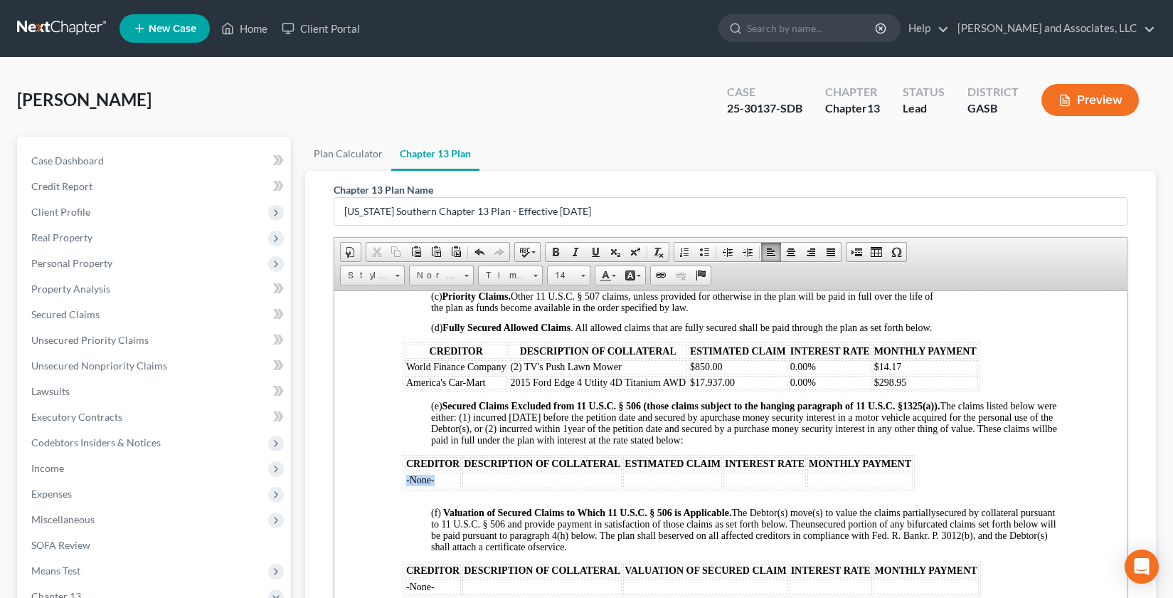
drag, startPoint x: 450, startPoint y: 480, endPoint x: 403, endPoint y: 477, distance: 46.3
click at [403, 477] on table "CREDITOR DESCRIPTION OF COLLATERAL ESTIMATED CLAIM INTEREST RATE MONTHLY PAYMEN…" at bounding box center [659, 472] width 512 height 36
click at [529, 477] on td at bounding box center [571, 480] width 159 height 16
drag, startPoint x: 513, startPoint y: 381, endPoint x: 524, endPoint y: 384, distance: 11.6
click at [524, 384] on span "2015 Ford Edge 4 Utlity 4D Titanium AWD" at bounding box center [598, 381] width 176 height 11
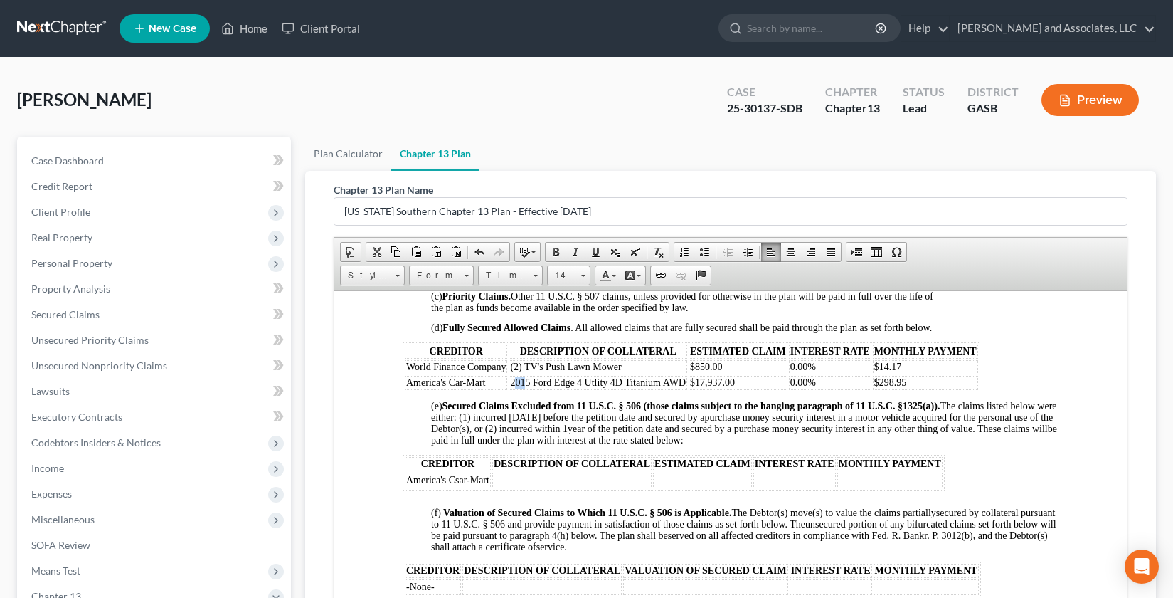
click at [517, 386] on span "2015 Ford Edge 4 Utlity 4D Titanium AWD" at bounding box center [598, 381] width 176 height 11
drag, startPoint x: 508, startPoint y: 381, endPoint x: 685, endPoint y: 386, distance: 176.5
click at [685, 386] on td "2015 Ford Edge 4 Utlity 4D Titanium AWD" at bounding box center [598, 382] width 179 height 14
copy span "2015 Ford Edge 4 Utlity 4D Titanium AWD"
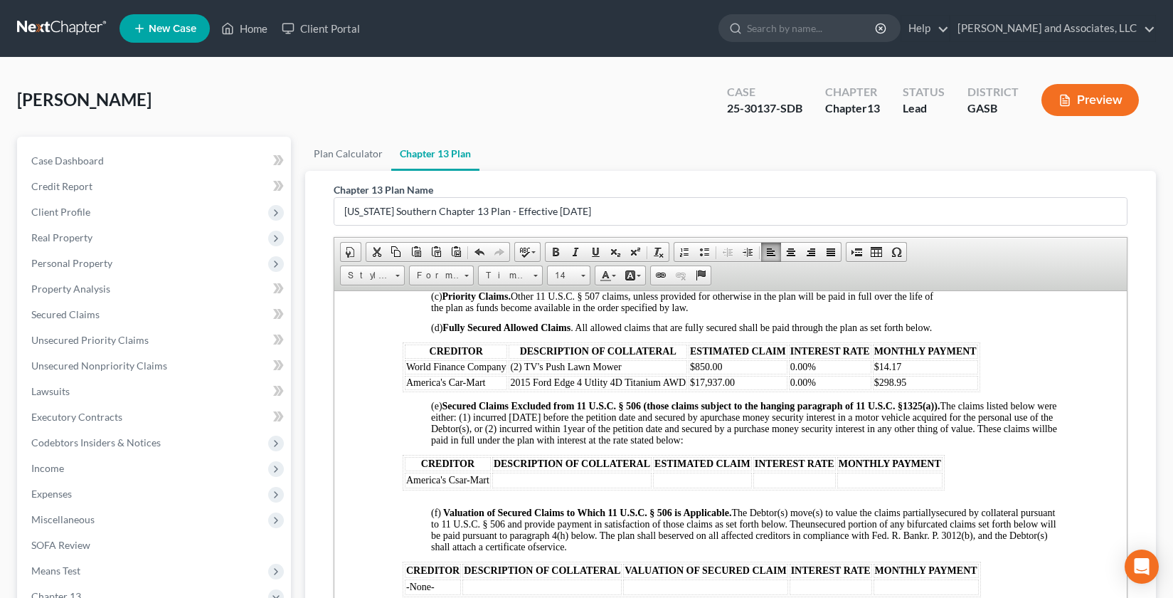
click at [519, 483] on td at bounding box center [571, 480] width 159 height 16
click at [505, 480] on td at bounding box center [571, 480] width 159 height 16
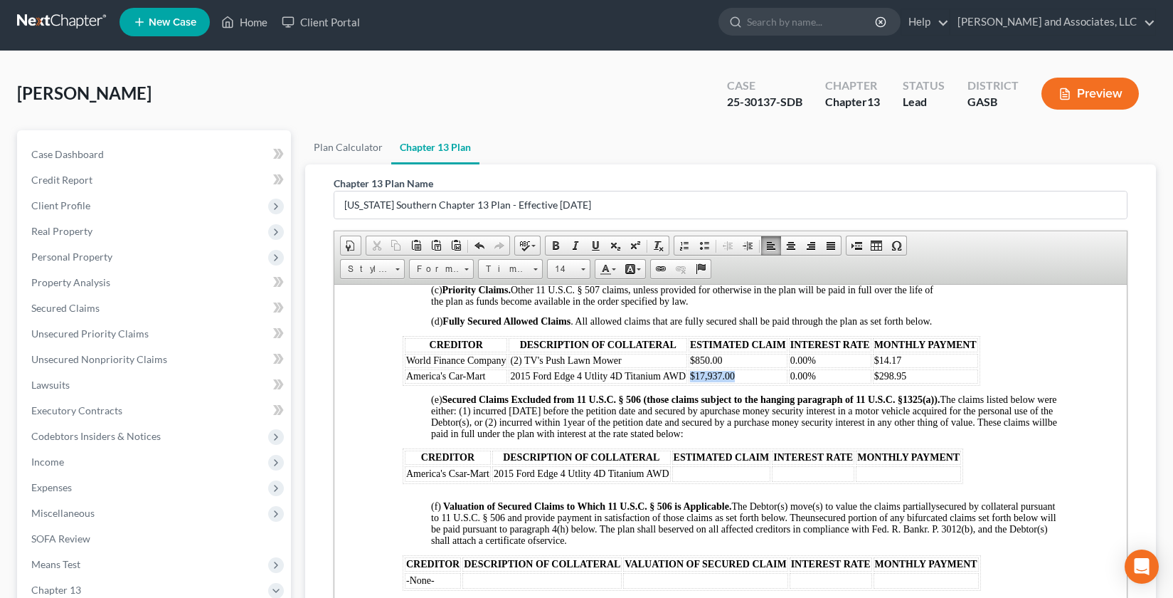
drag, startPoint x: 690, startPoint y: 376, endPoint x: 739, endPoint y: 382, distance: 49.5
click at [736, 380] on td "$17,937.00" at bounding box center [738, 376] width 99 height 14
click at [689, 476] on td at bounding box center [721, 475] width 99 height 16
click at [791, 479] on td at bounding box center [813, 475] width 83 height 16
click at [872, 470] on td at bounding box center [908, 475] width 105 height 16
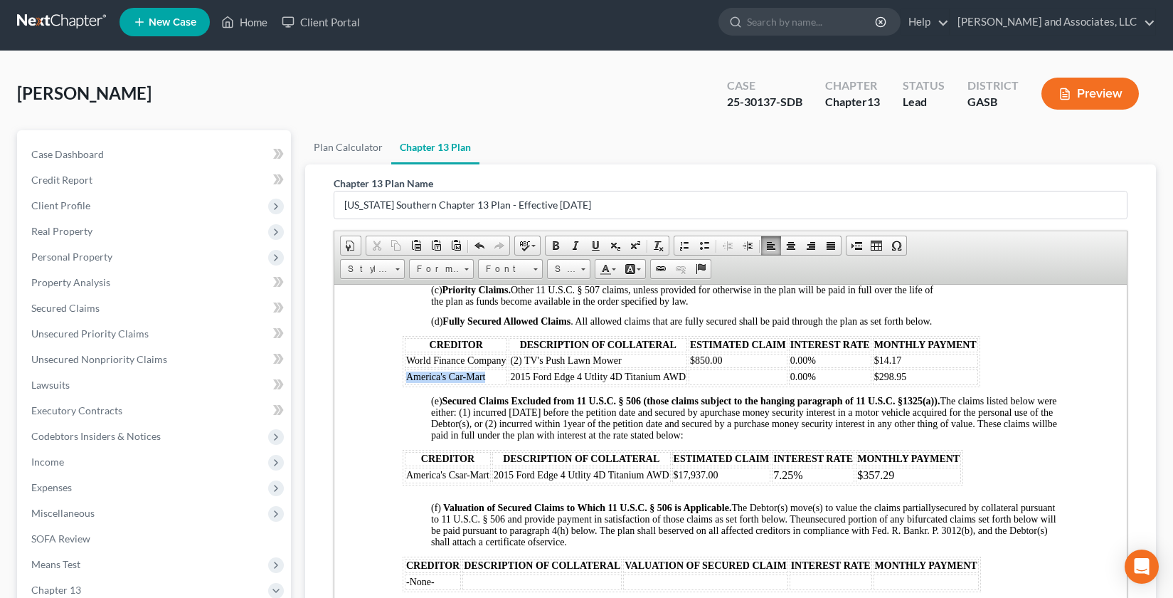
drag, startPoint x: 406, startPoint y: 374, endPoint x: 511, endPoint y: 381, distance: 104.8
click at [511, 381] on tr "America's Car-Mart 2015 Ford Edge 4 Utlity 4D Titanium AWD 0.00% $298.95" at bounding box center [692, 377] width 574 height 16
drag, startPoint x: 508, startPoint y: 379, endPoint x: 687, endPoint y: 381, distance: 179.3
click at [687, 381] on table "CREDITOR DESCRIPTION OF COLLATERAL ESTIMATED CLAIM INTEREST RATE MONTHLY PAYMEN…" at bounding box center [692, 360] width 578 height 51
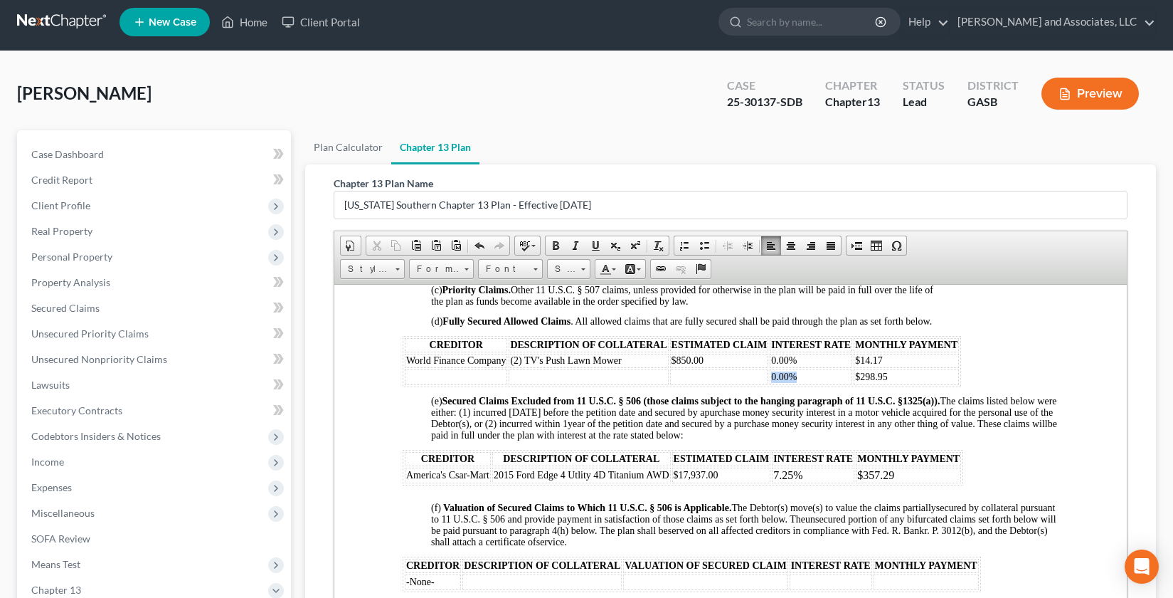
drag, startPoint x: 771, startPoint y: 374, endPoint x: 810, endPoint y: 382, distance: 39.9
click at [810, 382] on td "0.00%" at bounding box center [811, 377] width 83 height 16
drag, startPoint x: 855, startPoint y: 380, endPoint x: 906, endPoint y: 381, distance: 51.3
click at [906, 381] on td "$298.95" at bounding box center [906, 377] width 105 height 16
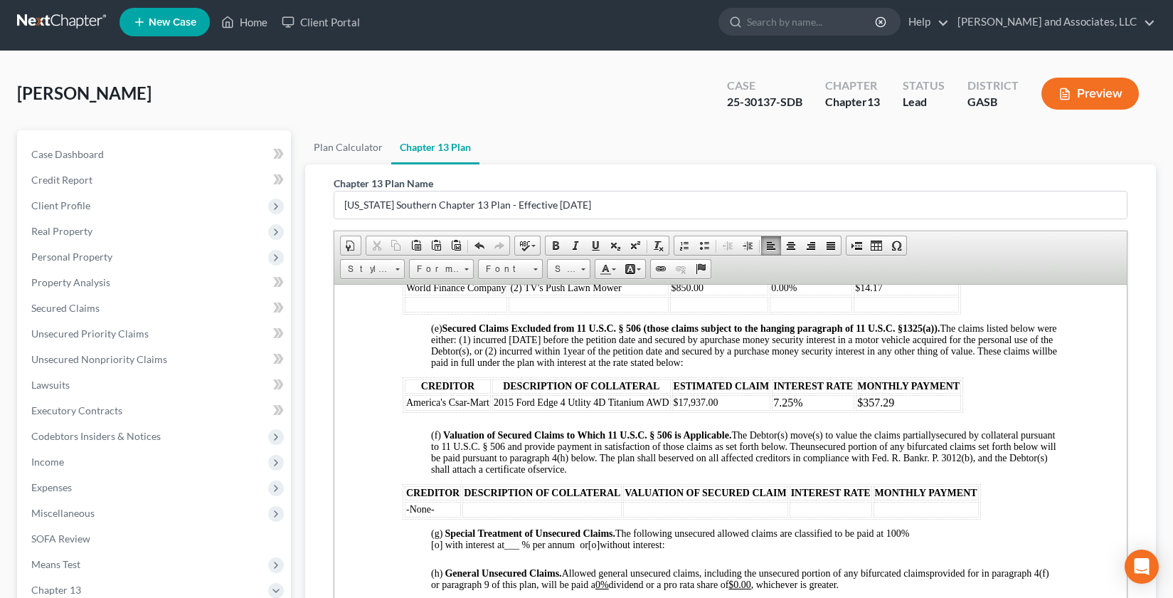
scroll to position [1298, 0]
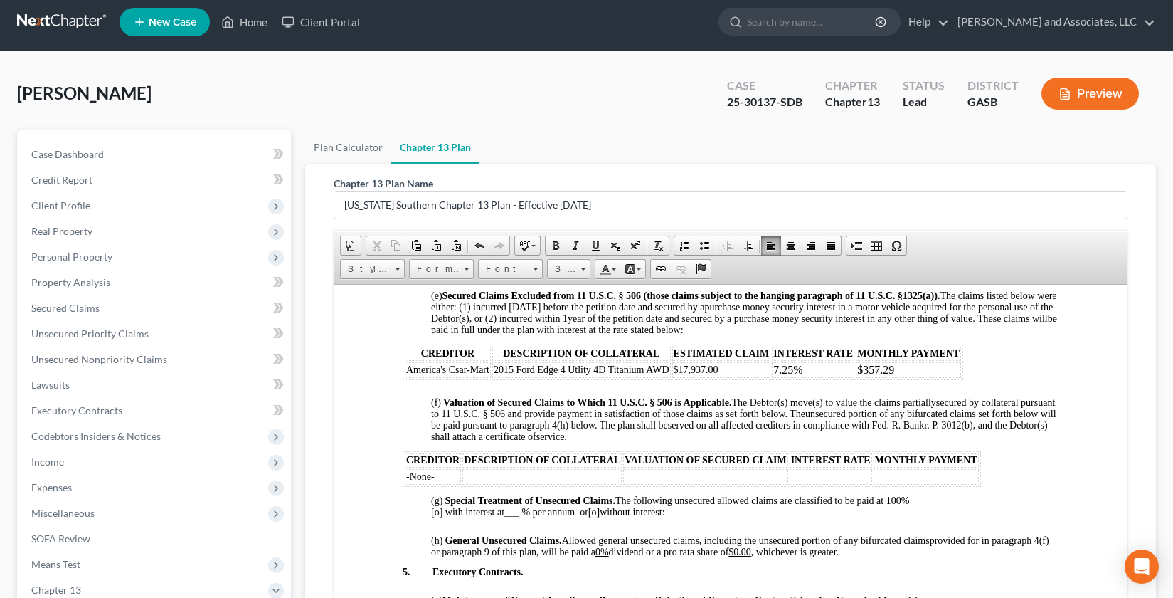
drag, startPoint x: 1118, startPoint y: 434, endPoint x: 1463, endPoint y: 730, distance: 454.7
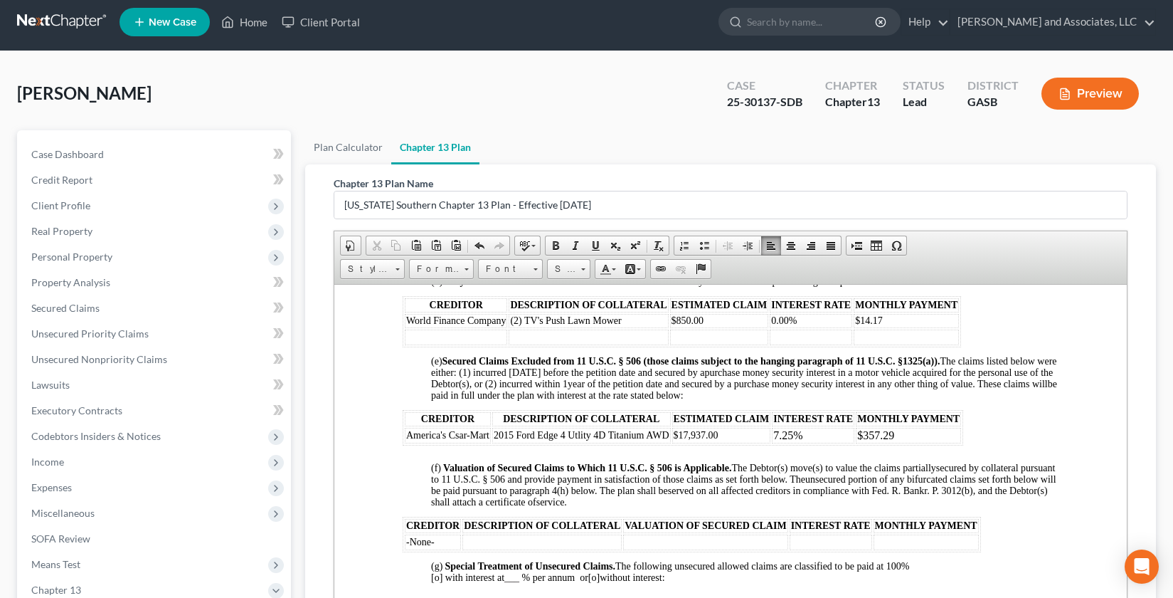
scroll to position [1205, 0]
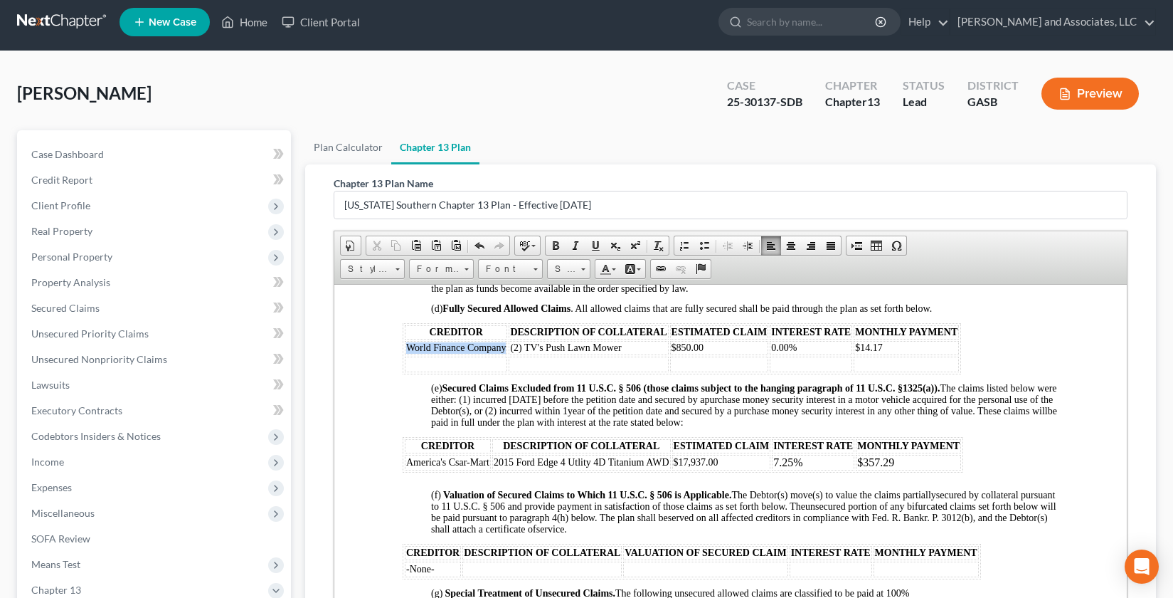
drag, startPoint x: 406, startPoint y: 347, endPoint x: 506, endPoint y: 347, distance: 100.3
click at [506, 347] on td "World Finance Company" at bounding box center [456, 347] width 102 height 14
copy span "World Finance Company"
click at [439, 569] on td "-None-" at bounding box center [433, 569] width 56 height 16
click at [433, 575] on td at bounding box center [433, 569] width 56 height 16
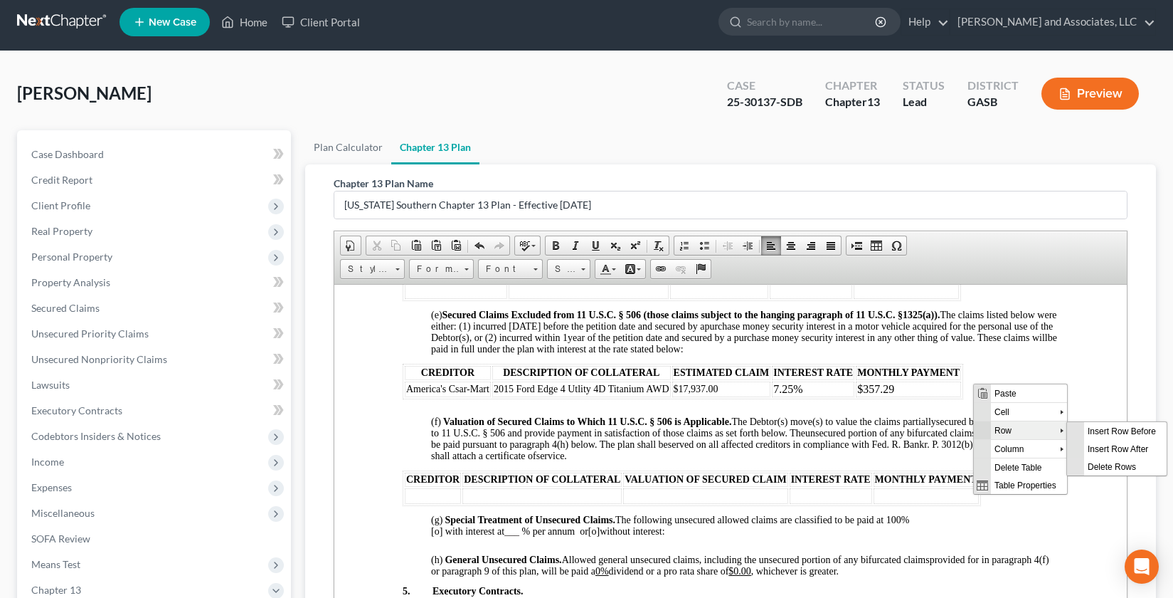
scroll to position [0, 0]
click at [1098, 445] on span "Insert Row After" at bounding box center [1125, 448] width 83 height 18
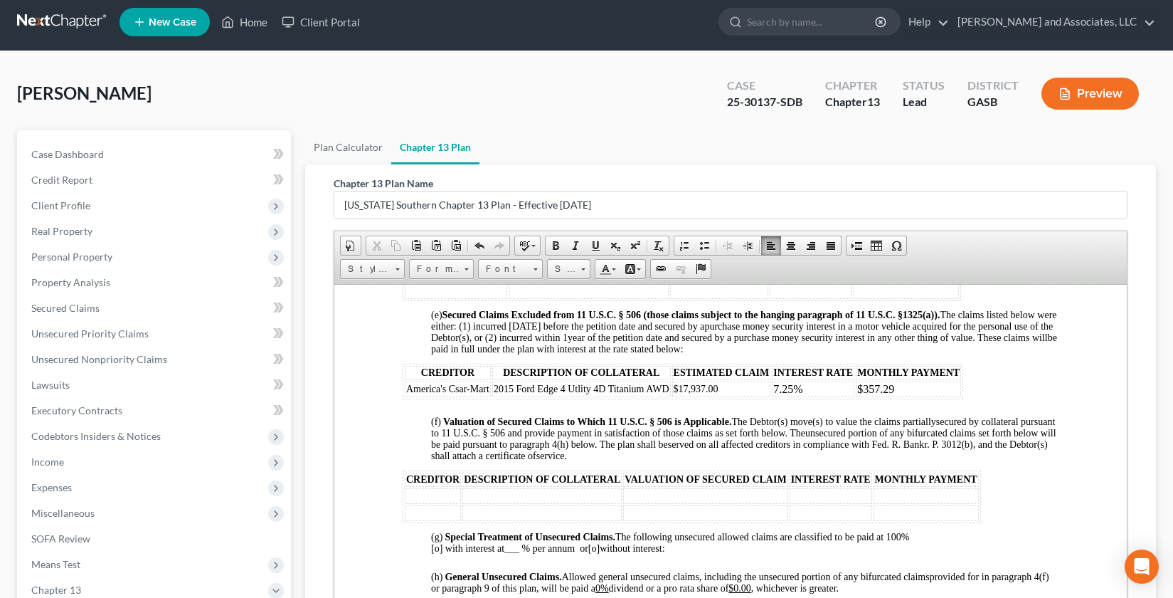
click at [411, 517] on td at bounding box center [433, 513] width 56 height 16
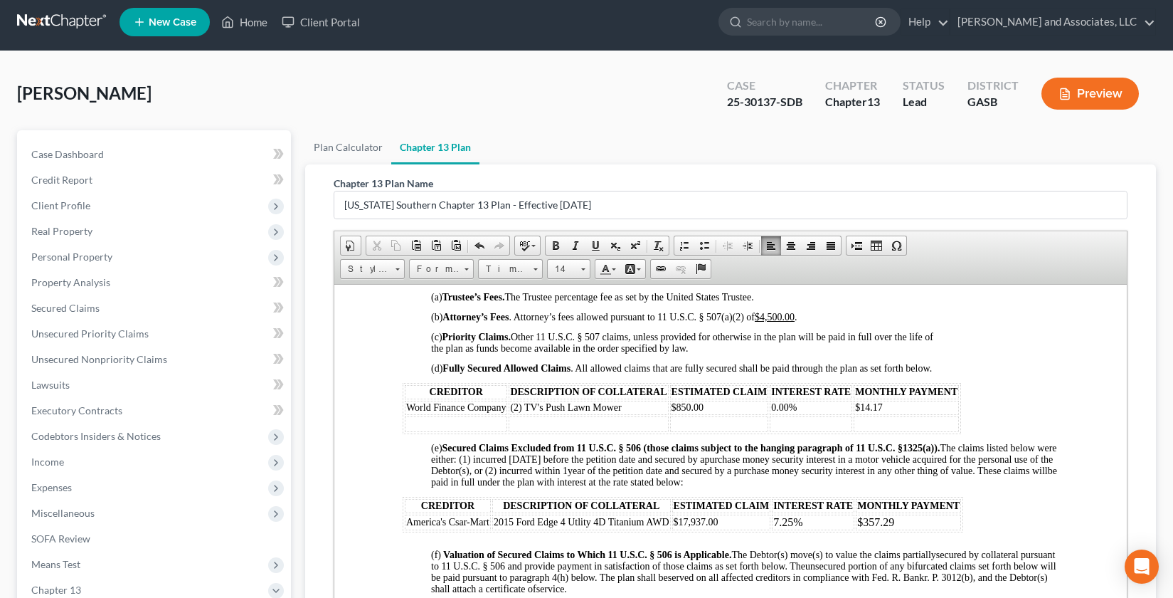
scroll to position [1086, 0]
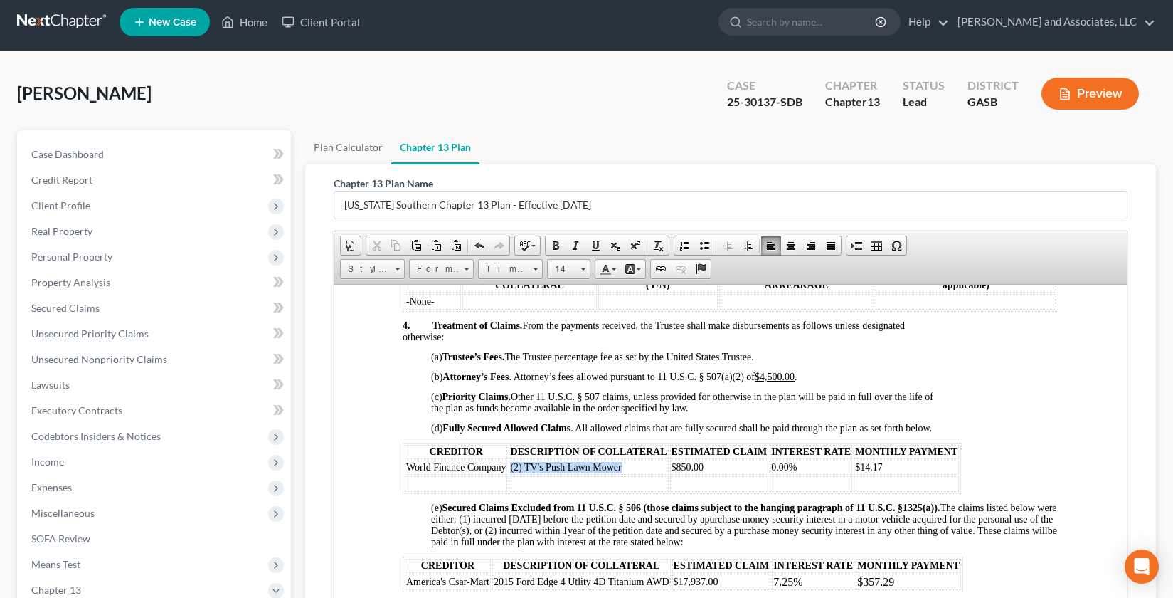
drag, startPoint x: 509, startPoint y: 465, endPoint x: 620, endPoint y: 471, distance: 110.4
click at [620, 471] on span "(2) TV's Push Lawn Mower" at bounding box center [565, 466] width 111 height 11
copy span "(2) TV's Push Lawn Mower"
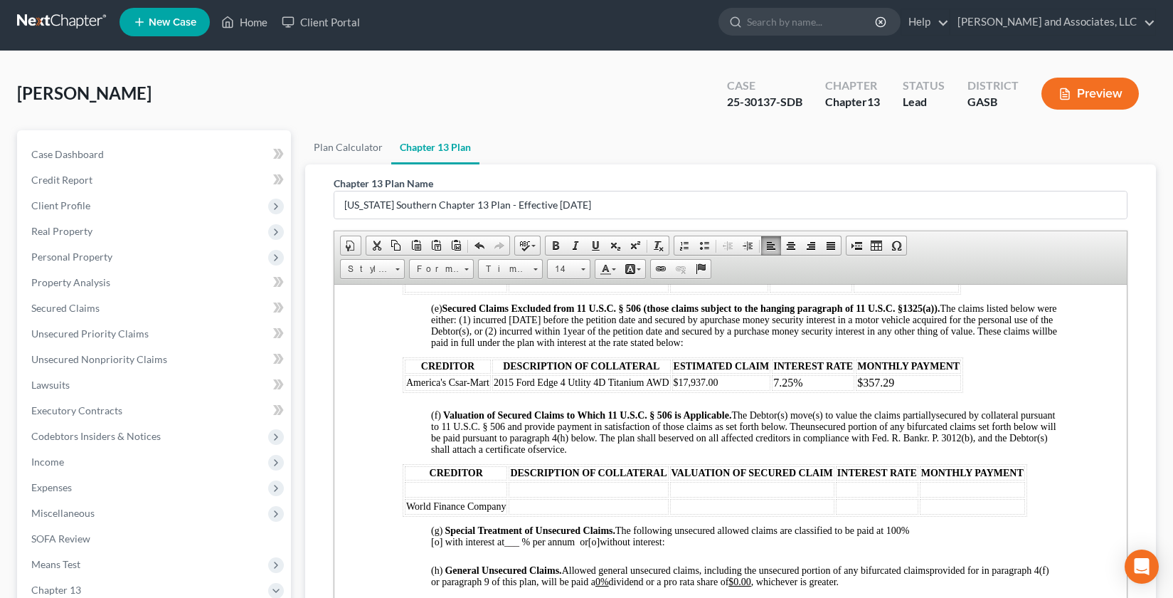
scroll to position [1292, 0]
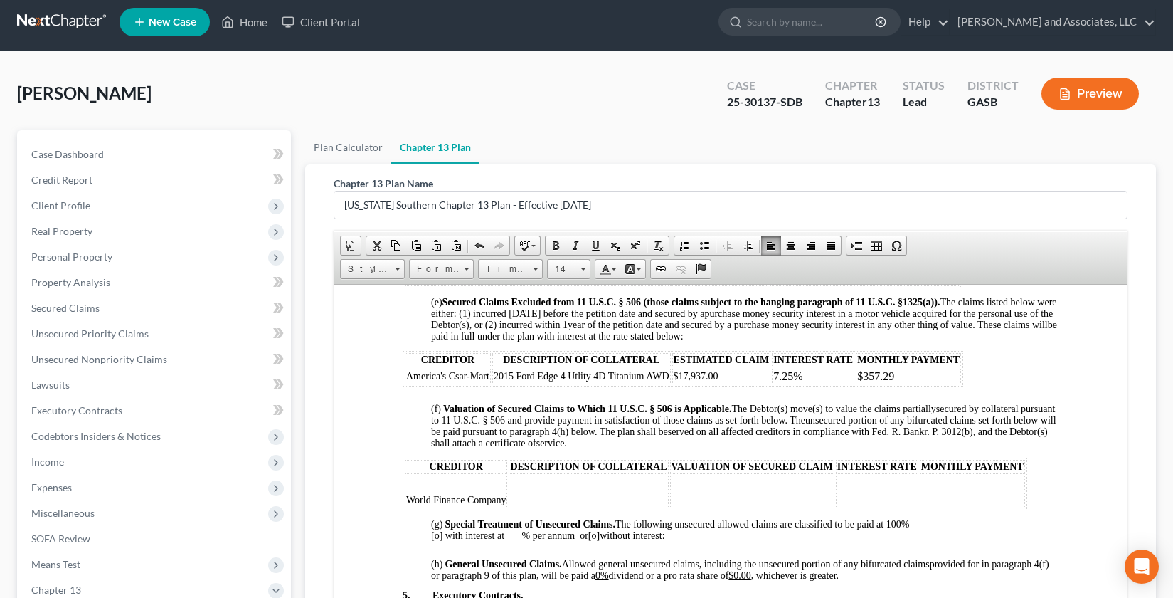
click at [522, 499] on td at bounding box center [588, 500] width 159 height 16
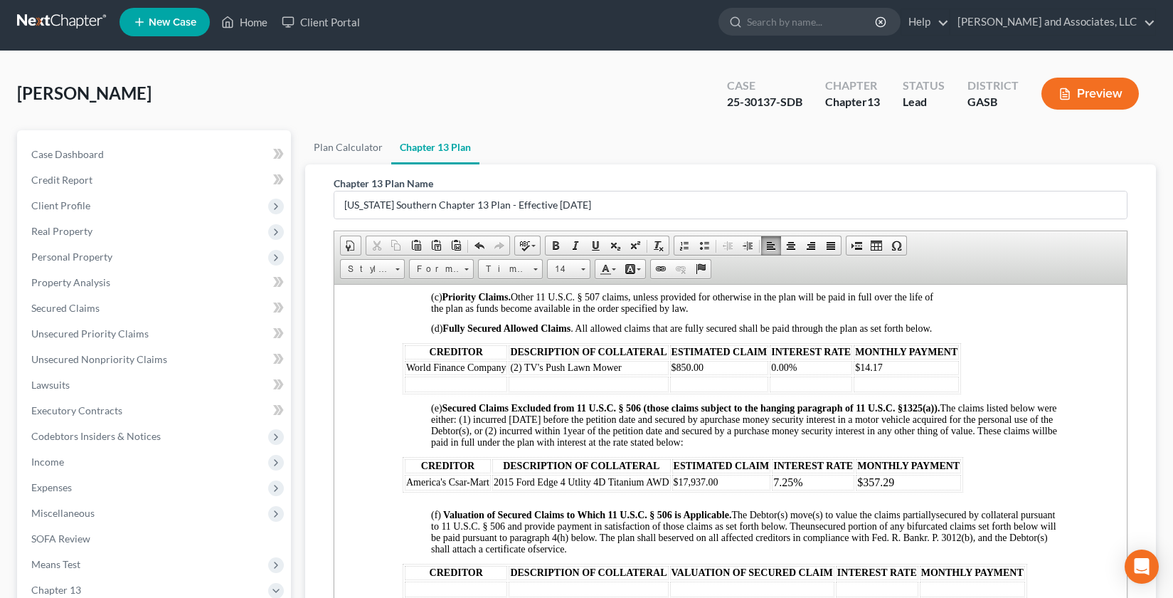
scroll to position [1179, 0]
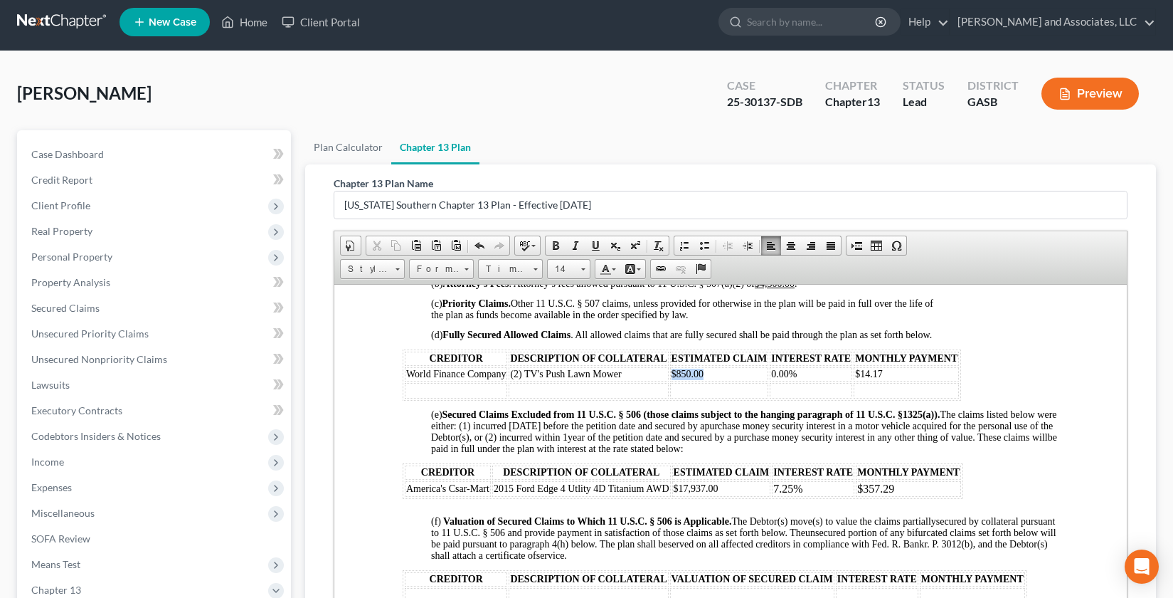
drag, startPoint x: 672, startPoint y: 371, endPoint x: 733, endPoint y: 377, distance: 60.8
click at [722, 378] on td "$850.00" at bounding box center [719, 373] width 99 height 14
copy span "$850.00"
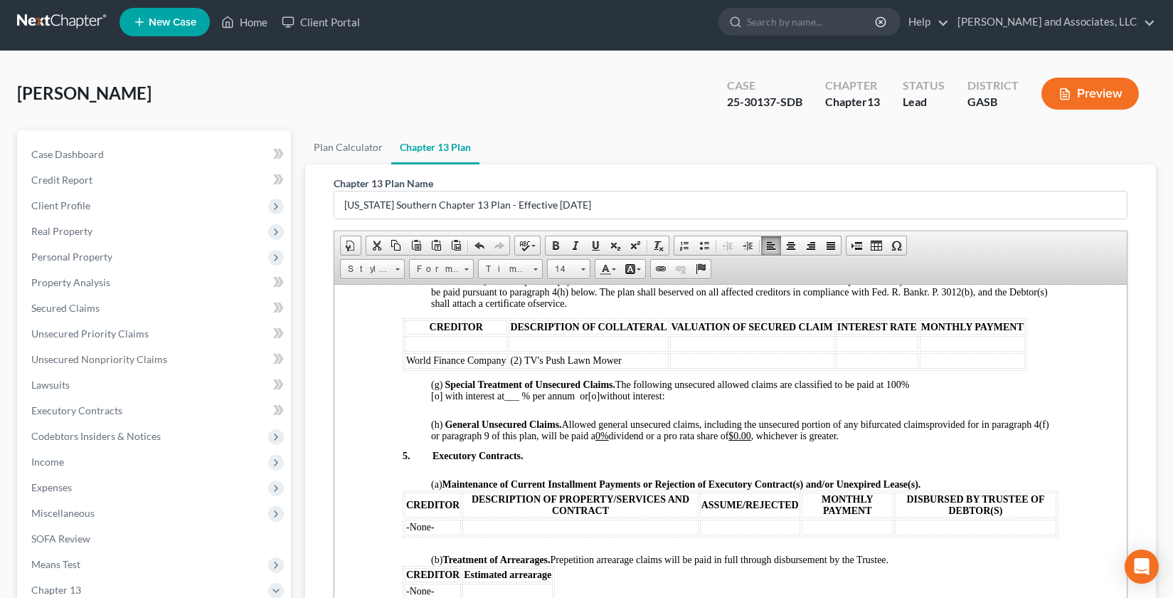
scroll to position [1451, 0]
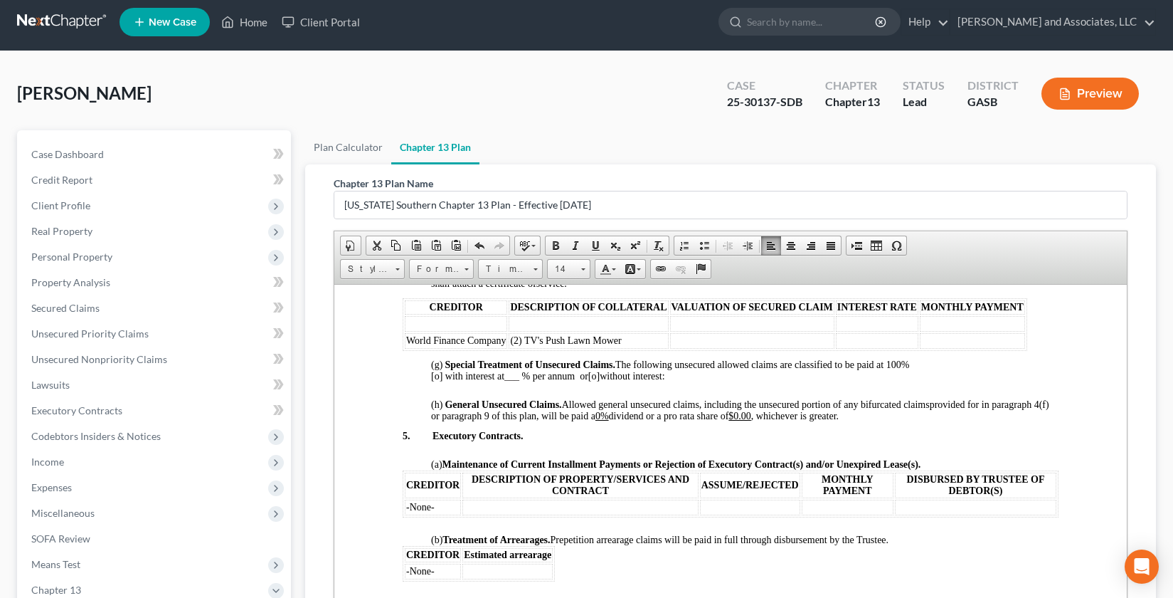
drag, startPoint x: 1124, startPoint y: 445, endPoint x: 1462, endPoint y: 759, distance: 461.7
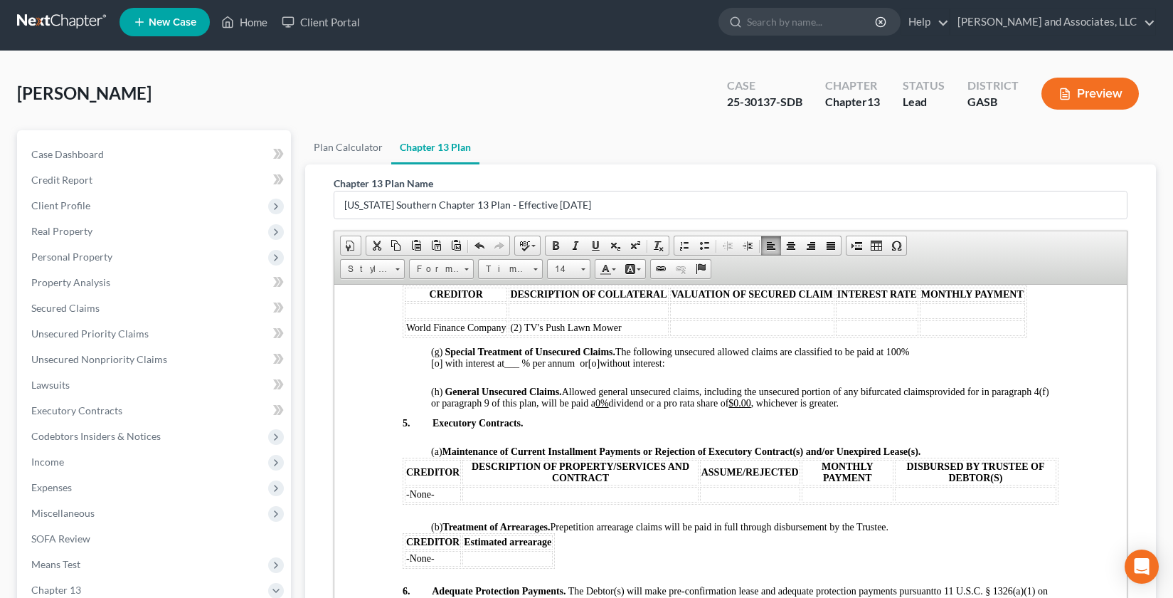
click at [677, 327] on td at bounding box center [752, 327] width 164 height 16
click at [682, 329] on span "$850.00" at bounding box center [688, 327] width 33 height 11
click at [738, 332] on td "$450.00" at bounding box center [752, 327] width 164 height 16
click at [729, 329] on span "$450.007.25%" at bounding box center [701, 327] width 58 height 11
click at [850, 326] on td at bounding box center [877, 327] width 83 height 16
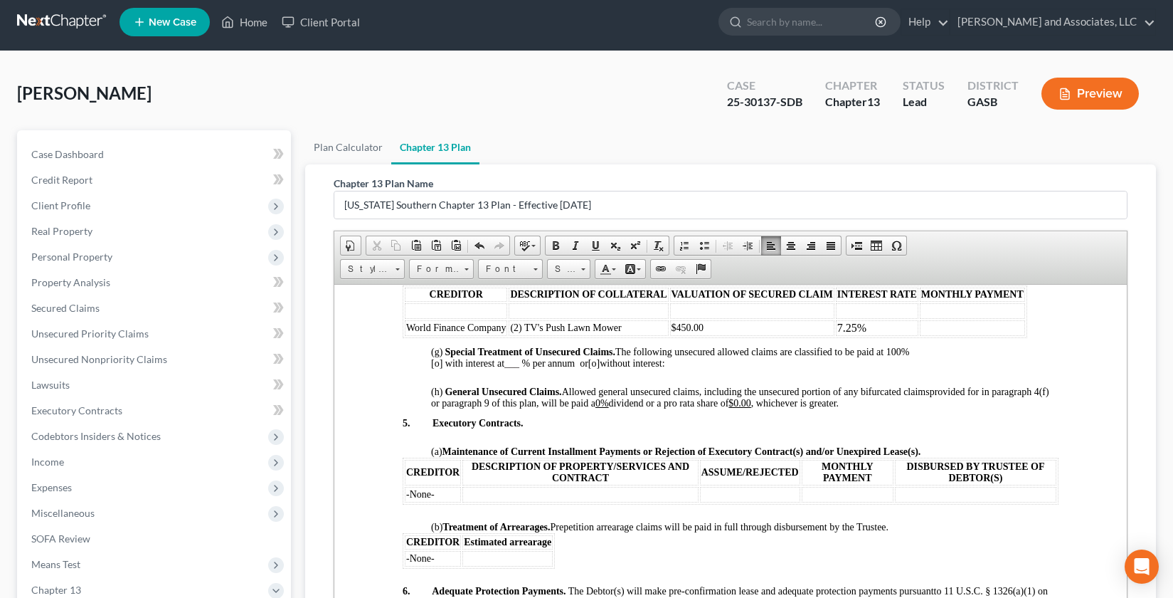
click at [950, 327] on td at bounding box center [972, 327] width 105 height 16
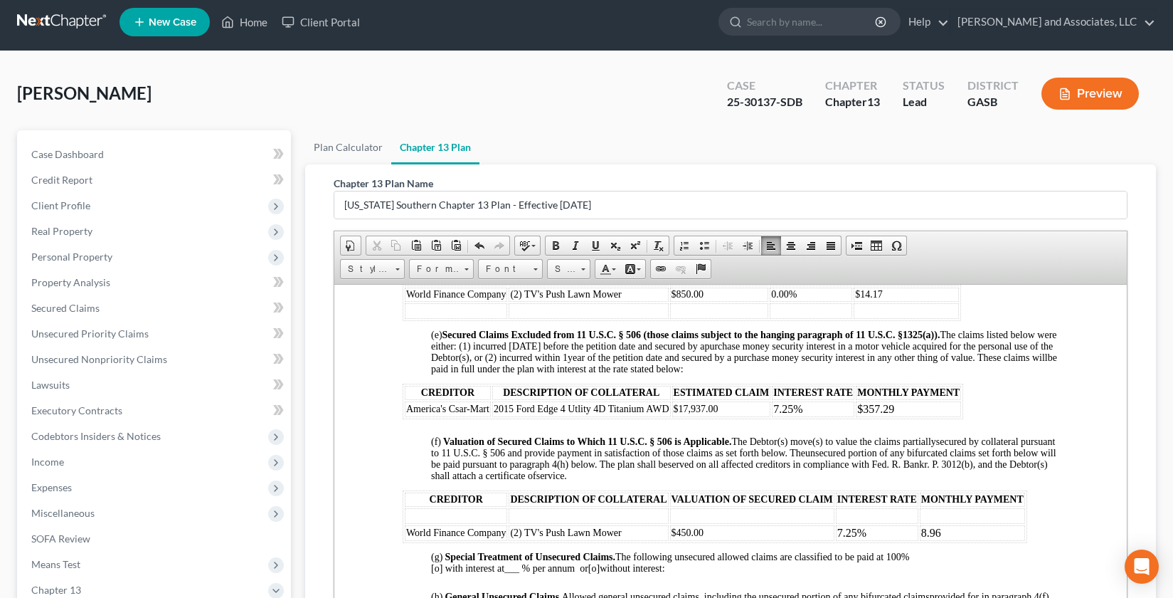
scroll to position [1245, 0]
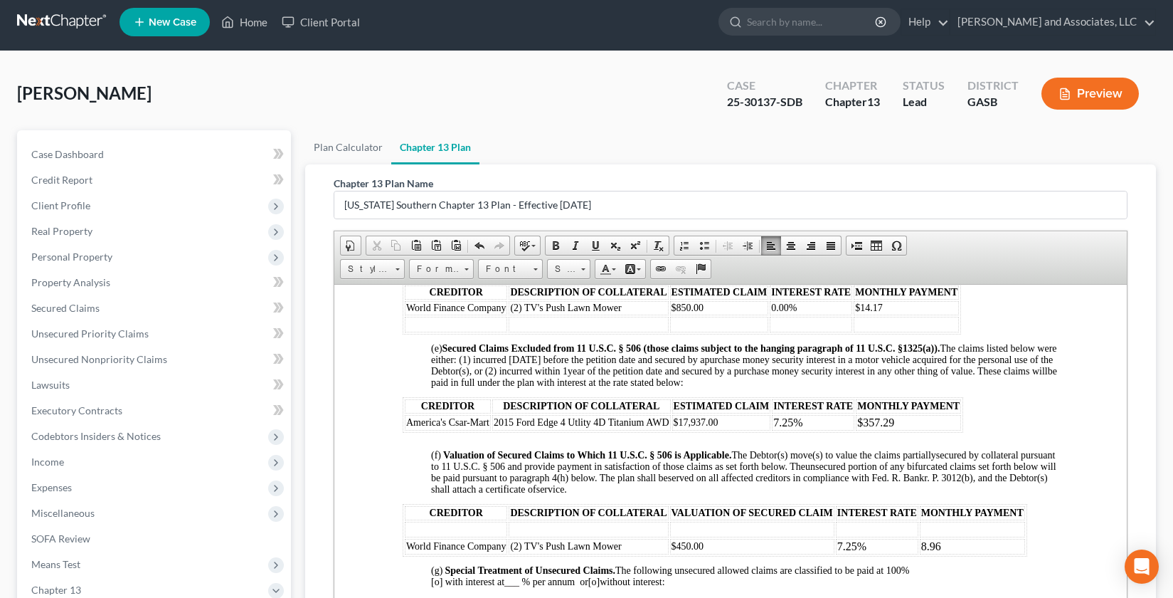
drag, startPoint x: 833, startPoint y: 550, endPoint x: 825, endPoint y: 551, distance: 8.0
click at [825, 551] on td "$450.00" at bounding box center [752, 546] width 164 height 16
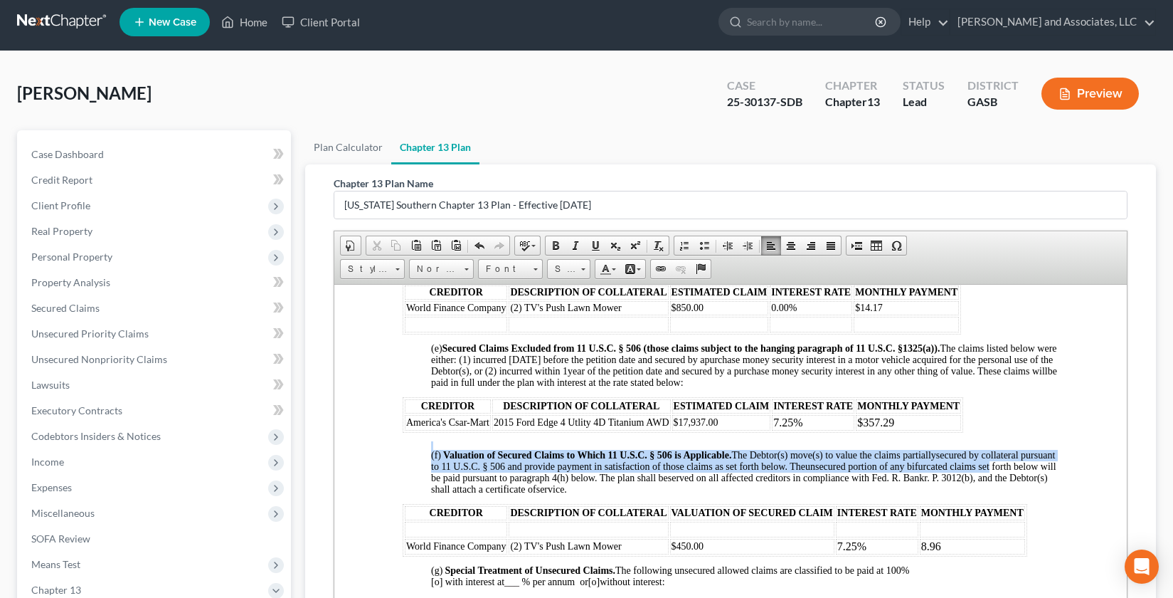
drag, startPoint x: 1114, startPoint y: 448, endPoint x: 1118, endPoint y: 465, distance: 17.6
click at [1118, 465] on html "IN THE UNITED STATES BANKRUPTCY COURT FOR THE SOUTHERN DISTRICT OF [US_STATE] F…" at bounding box center [730, 412] width 793 height 2747
drag, startPoint x: 1056, startPoint y: 443, endPoint x: 1093, endPoint y: 470, distance: 45.8
click at [1056, 443] on html "IN THE UNITED STATES BANKRUPTCY COURT FOR THE SOUTHERN DISTRICT OF [US_STATE] F…" at bounding box center [730, 412] width 793 height 2747
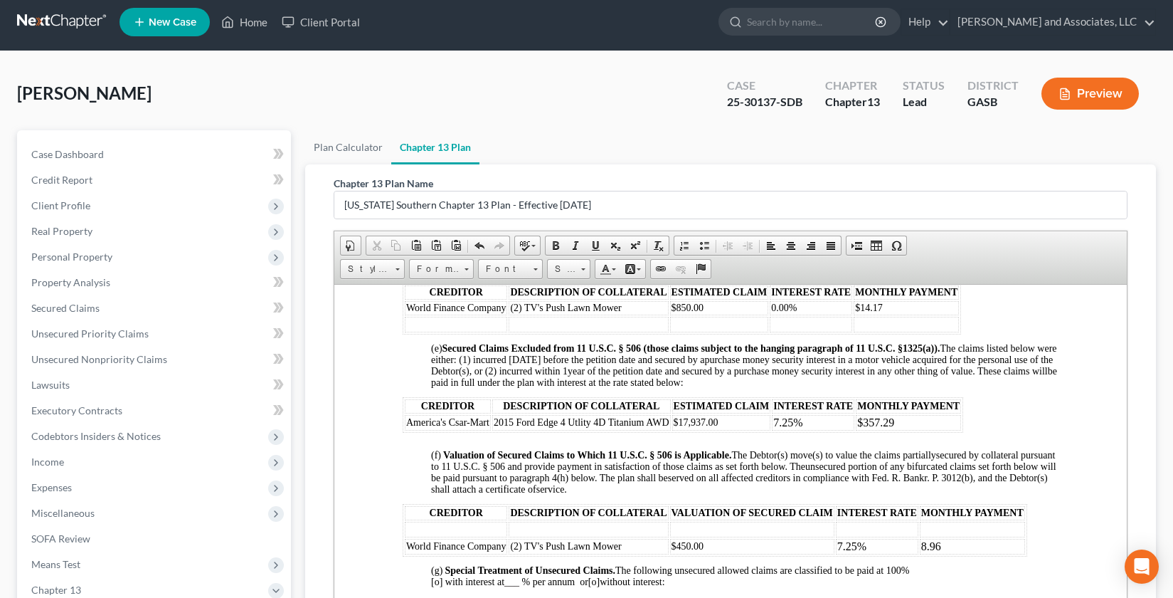
click at [1072, 406] on html "IN THE UNITED STATES BANKRUPTCY COURT FOR THE SOUTHERN DISTRICT OF [US_STATE] F…" at bounding box center [730, 412] width 793 height 2747
click at [510, 546] on span "(2) TV's Push Lawn Mower" at bounding box center [565, 545] width 111 height 11
drag, startPoint x: 671, startPoint y: 543, endPoint x: 511, endPoint y: 544, distance: 160.1
click at [658, 543] on tr "World Finance Company (2) TV's Push Lawn Mower $450.00 7.25% 8.96" at bounding box center [715, 546] width 620 height 16
click at [677, 539] on td "$450.00" at bounding box center [752, 546] width 164 height 16
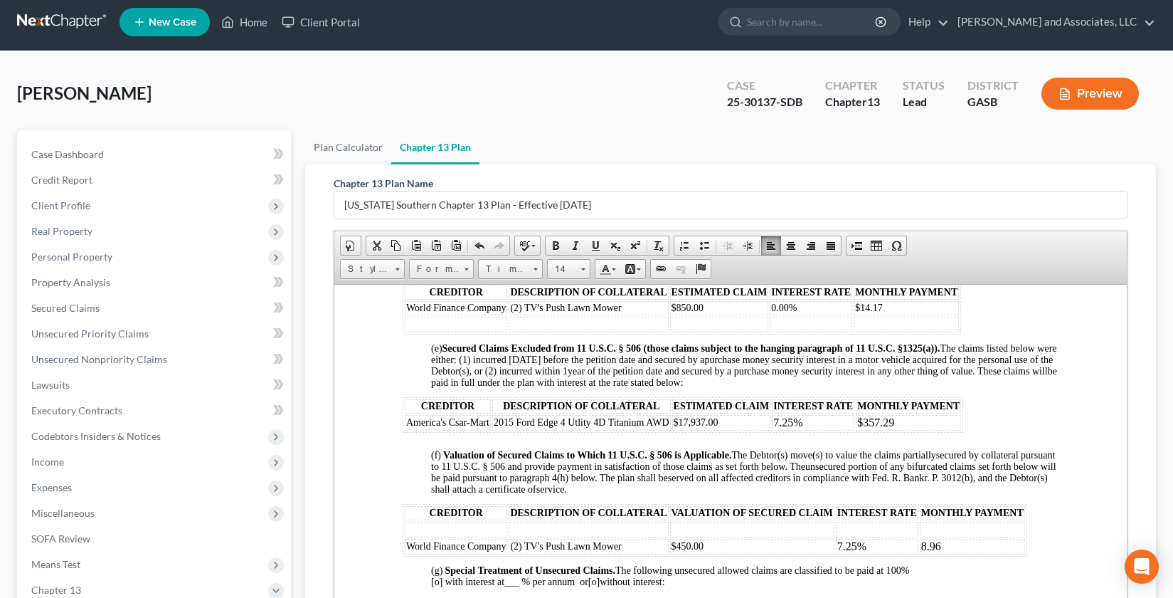
click at [724, 542] on td "$450.00" at bounding box center [752, 546] width 164 height 16
click at [676, 548] on span "$450.00" at bounding box center [688, 545] width 33 height 11
click at [672, 546] on span "$450.00" at bounding box center [688, 545] width 33 height 11
click at [406, 544] on span "World Finance Company" at bounding box center [456, 545] width 100 height 11
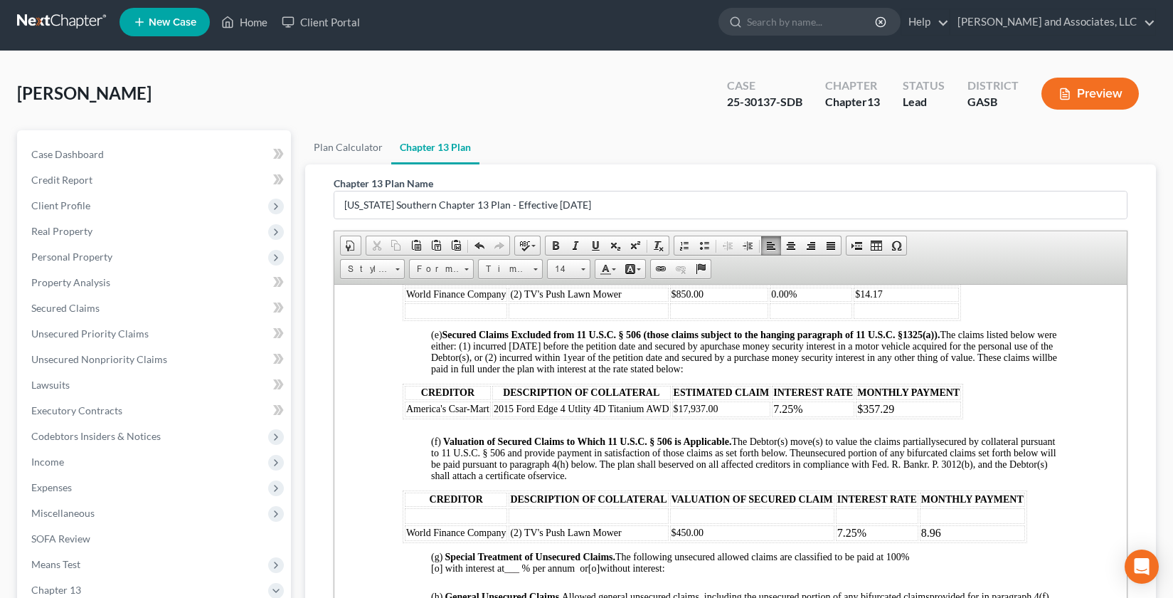
click at [568, 534] on span "(2) TV's Push Lawn Mower" at bounding box center [565, 532] width 111 height 11
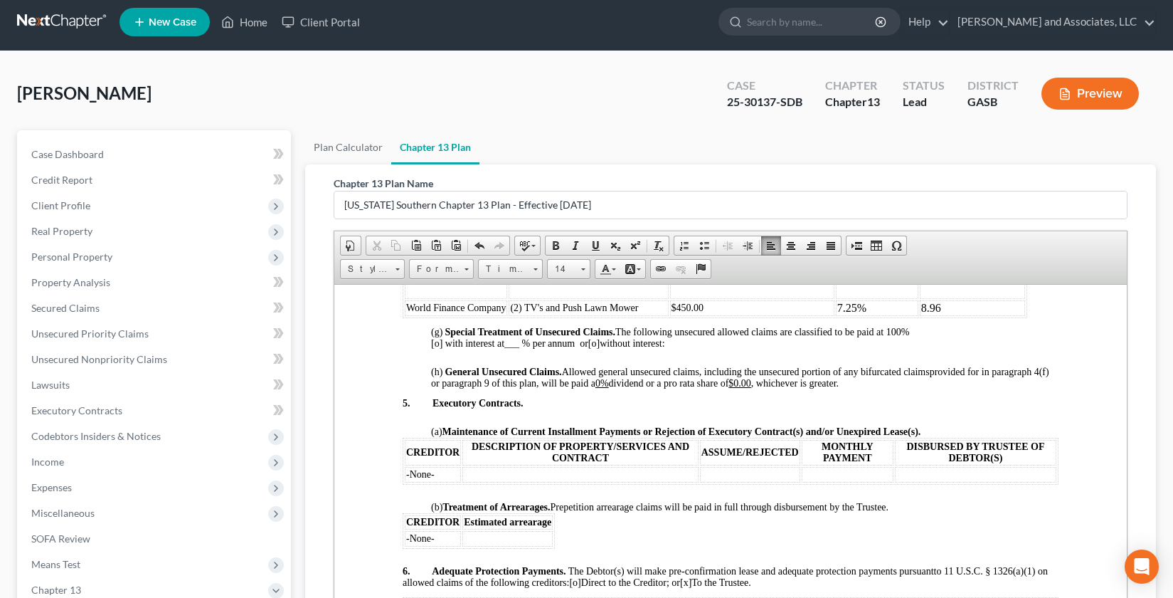
scroll to position [1491, 0]
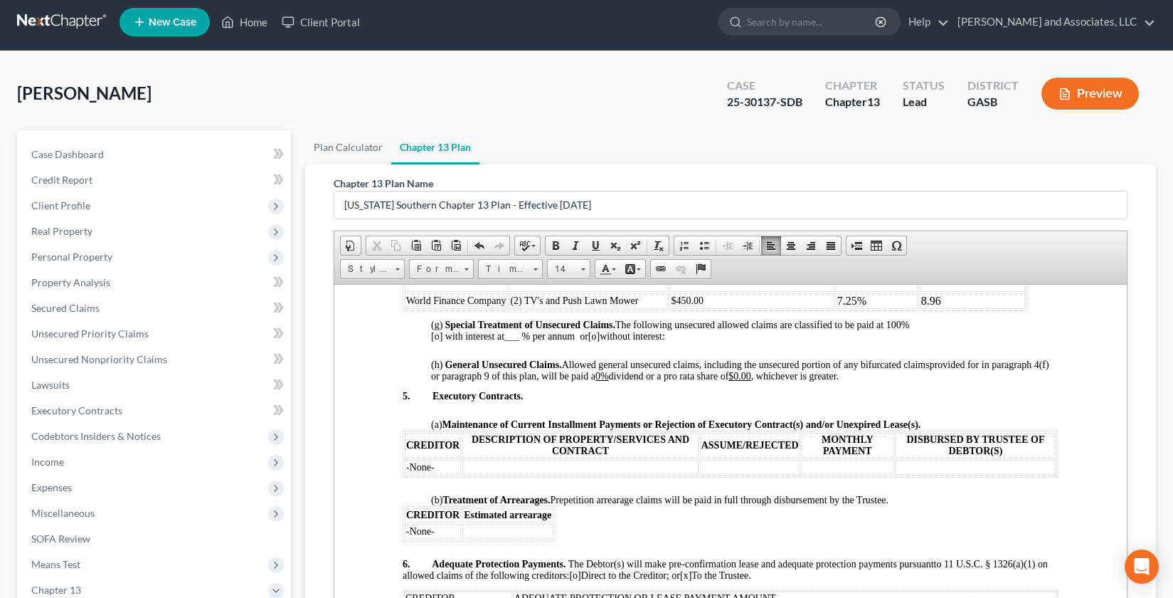
click at [932, 423] on p "(a) Maintenance of Current Installment Payments or Rejection of Executory Contr…" at bounding box center [745, 423] width 628 height 11
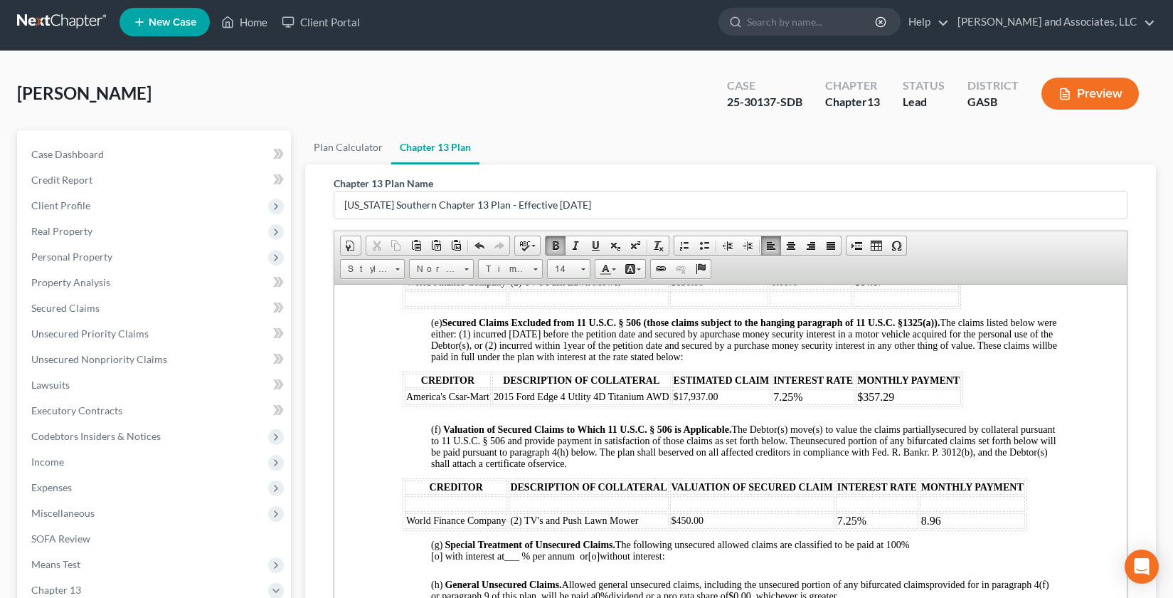
scroll to position [1218, 0]
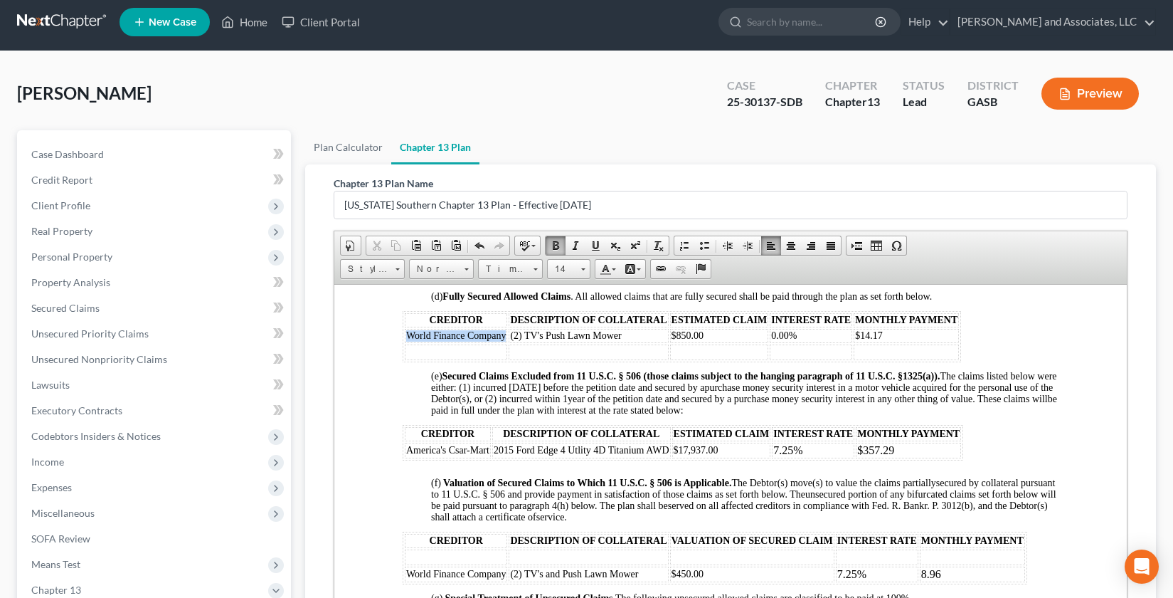
drag, startPoint x: 403, startPoint y: 333, endPoint x: 507, endPoint y: 335, distance: 103.9
click at [507, 335] on table "CREDITOR DESCRIPTION OF COLLATERAL ESTIMATED CLAIM INTEREST RATE MONTHLY PAYMEN…" at bounding box center [682, 335] width 559 height 51
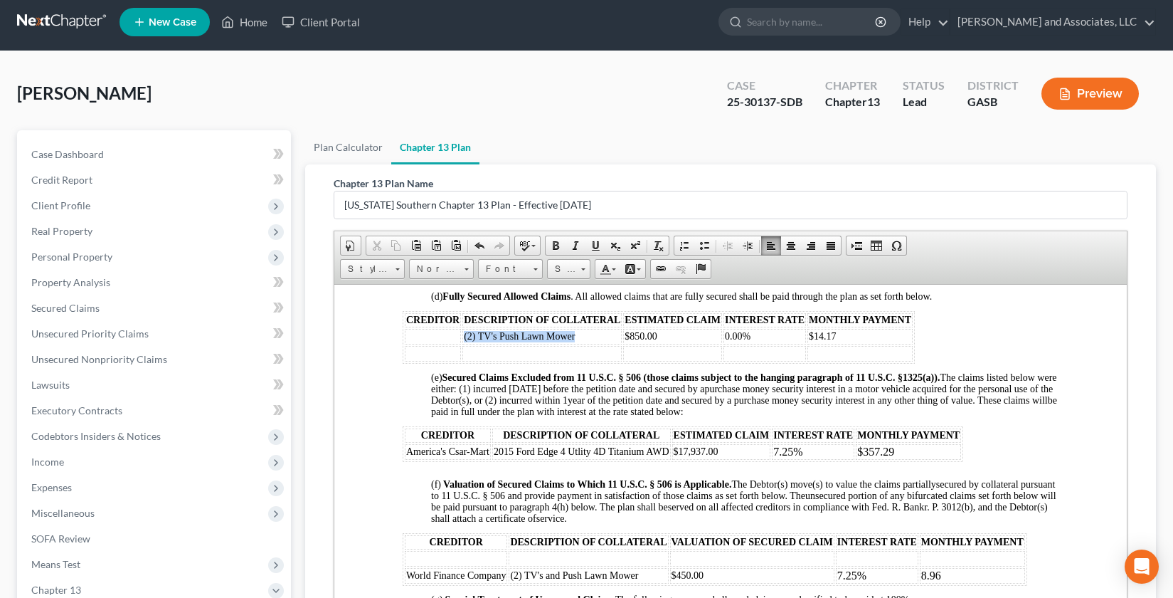
drag, startPoint x: 461, startPoint y: 337, endPoint x: 585, endPoint y: 335, distance: 123.8
click at [585, 335] on table "CREDITOR DESCRIPTION OF COLLATERAL ESTIMATED CLAIM INTEREST RATE MONTHLY PAYMEN…" at bounding box center [659, 336] width 512 height 53
drag, startPoint x: 627, startPoint y: 334, endPoint x: 678, endPoint y: 335, distance: 51.3
click at [678, 335] on td "$850.00" at bounding box center [672, 336] width 99 height 16
drag, startPoint x: 621, startPoint y: 339, endPoint x: 633, endPoint y: 339, distance: 12.1
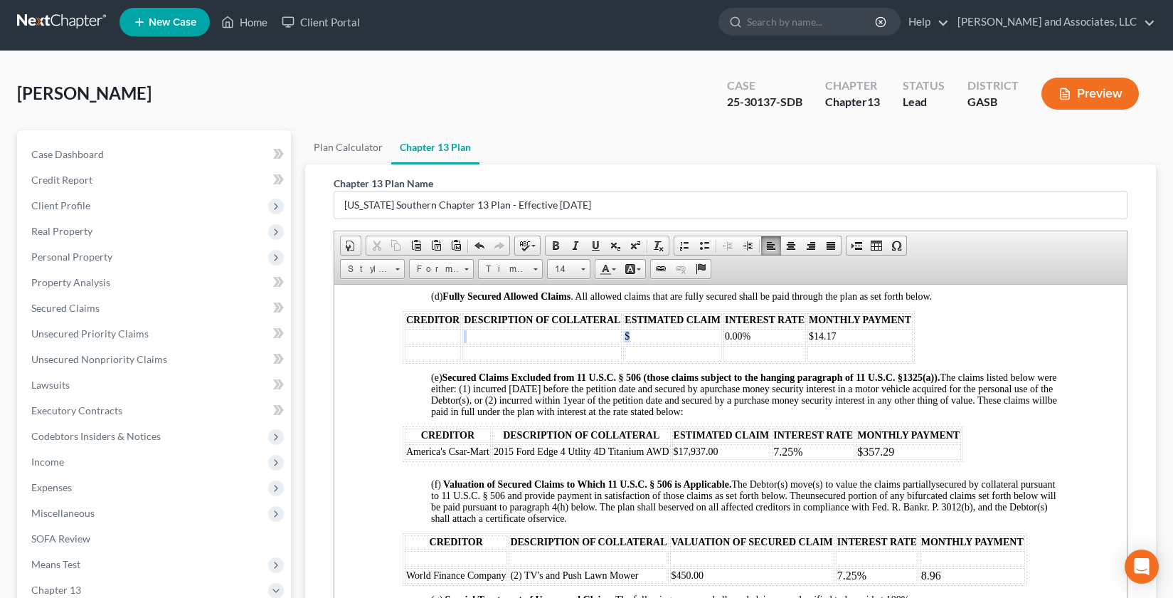
click at [633, 339] on tr "$ 0.00% $14.17" at bounding box center [659, 336] width 508 height 16
drag, startPoint x: 728, startPoint y: 334, endPoint x: 776, endPoint y: 337, distance: 47.8
click at [776, 337] on td "0.00%" at bounding box center [765, 336] width 83 height 16
drag, startPoint x: 724, startPoint y: 334, endPoint x: 746, endPoint y: 336, distance: 22.1
click at [746, 336] on tr "0 $14.17" at bounding box center [659, 336] width 508 height 16
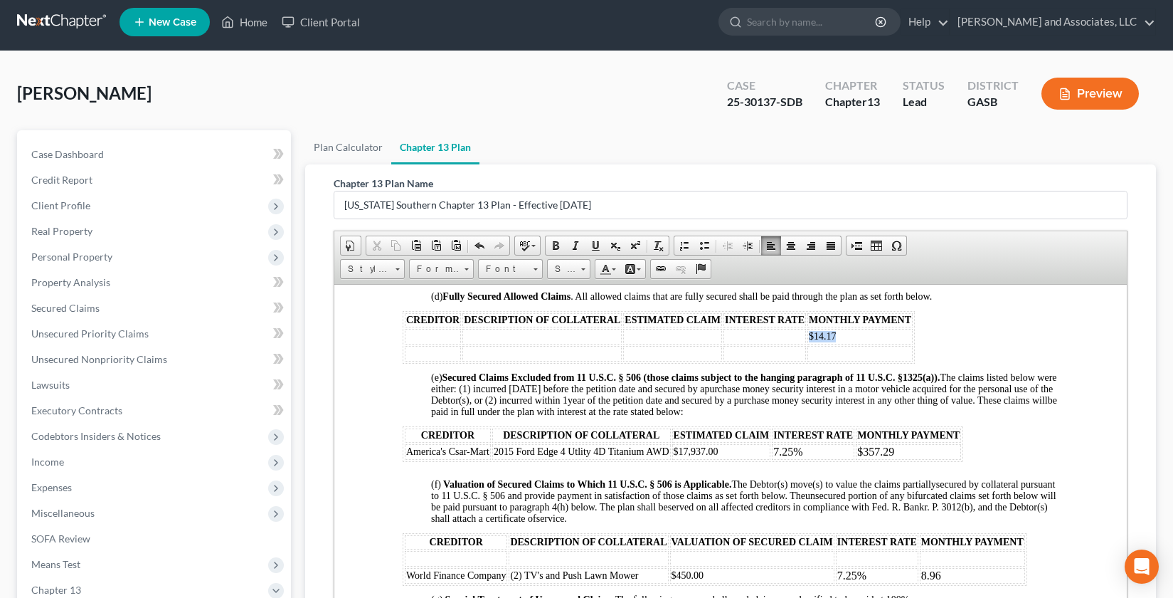
drag, startPoint x: 807, startPoint y: 334, endPoint x: 851, endPoint y: 338, distance: 44.3
click at [851, 338] on td "$14.17" at bounding box center [860, 336] width 105 height 16
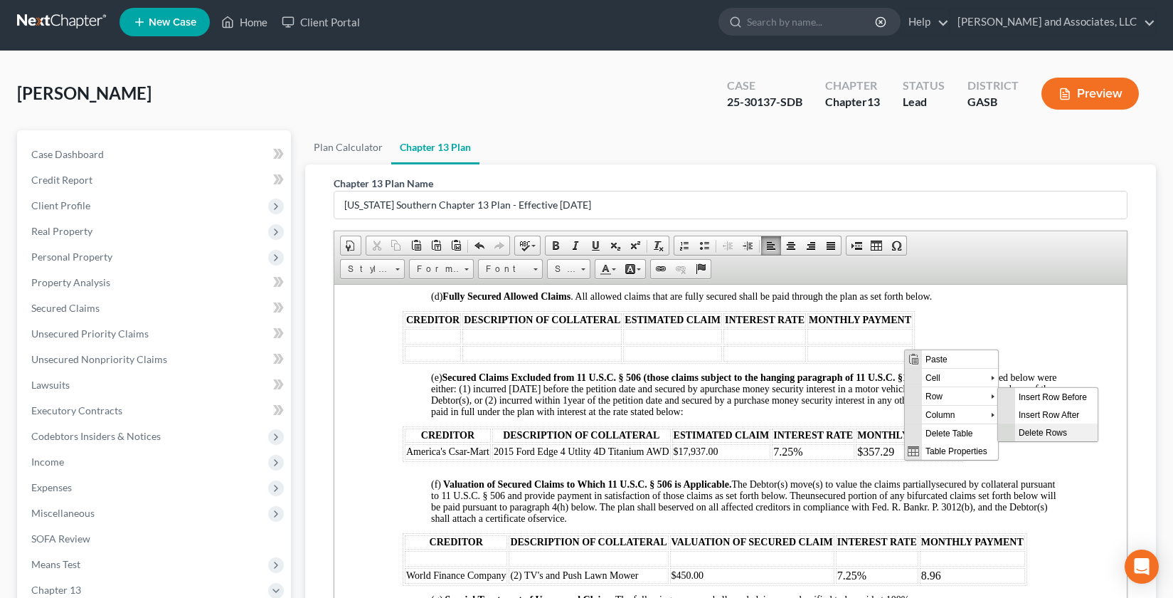
click at [1033, 434] on span "Delete Rows" at bounding box center [1056, 432] width 83 height 18
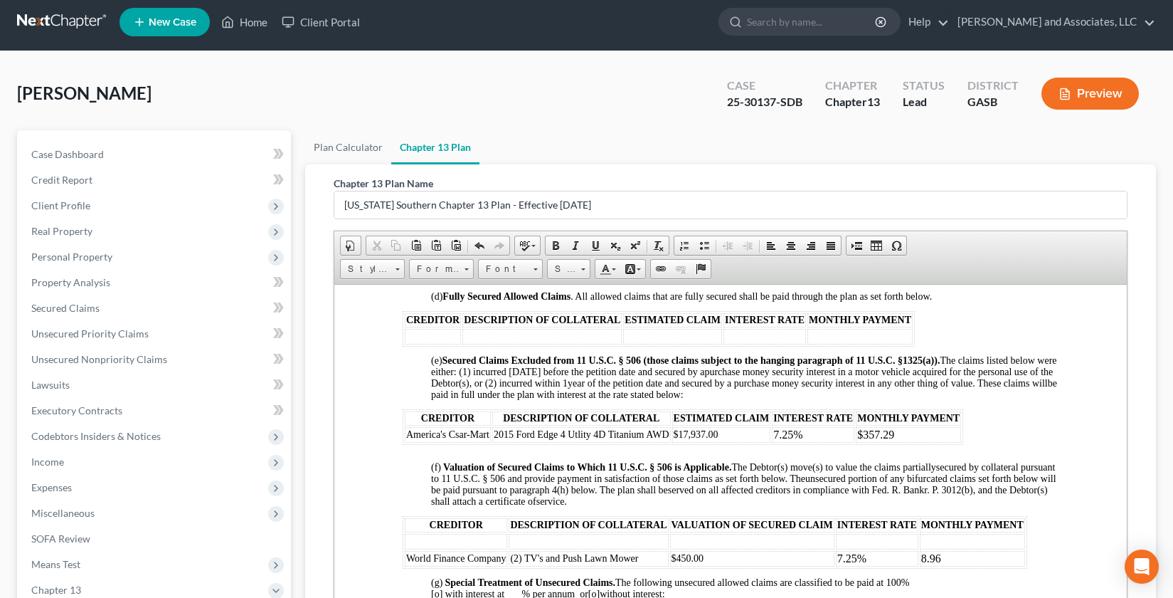
click at [396, 320] on html "IN THE UNITED STATES BANKRUPTCY COURT FOR THE SOUTHERN DISTRICT OF [US_STATE] F…" at bounding box center [730, 436] width 793 height 2740
click at [939, 294] on p "(d) Fully Secured Allowed Claims . All allowed claims that are fully secured sh…" at bounding box center [745, 292] width 628 height 20
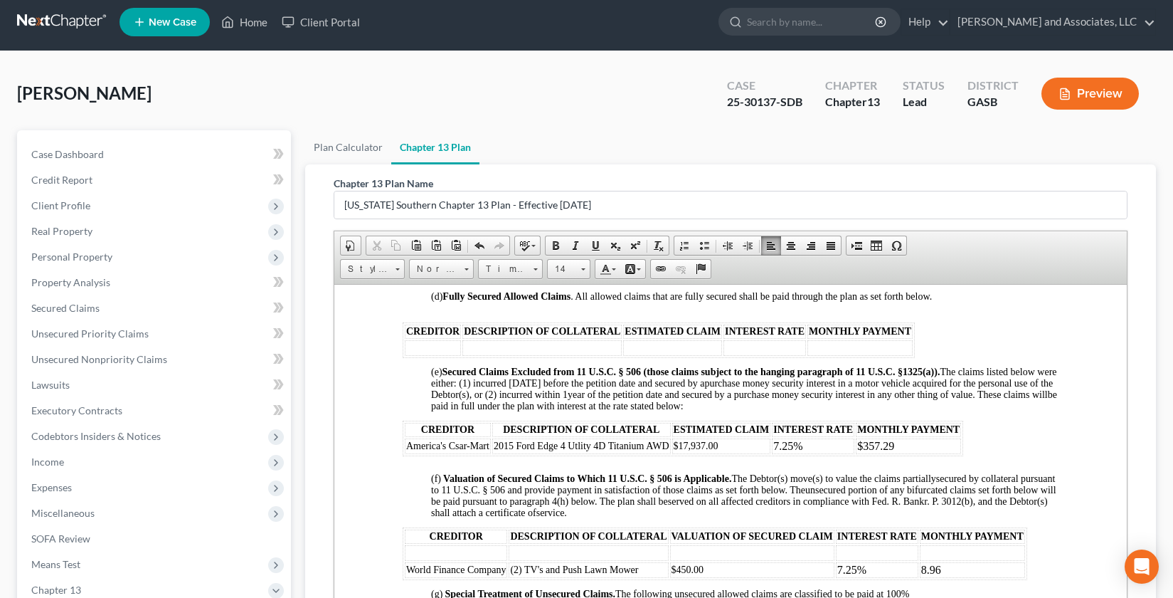
click at [1127, 448] on div "Rich Text Editor, document-ckeditor Editor toolbars Document Document Propertie…" at bounding box center [731, 429] width 794 height 396
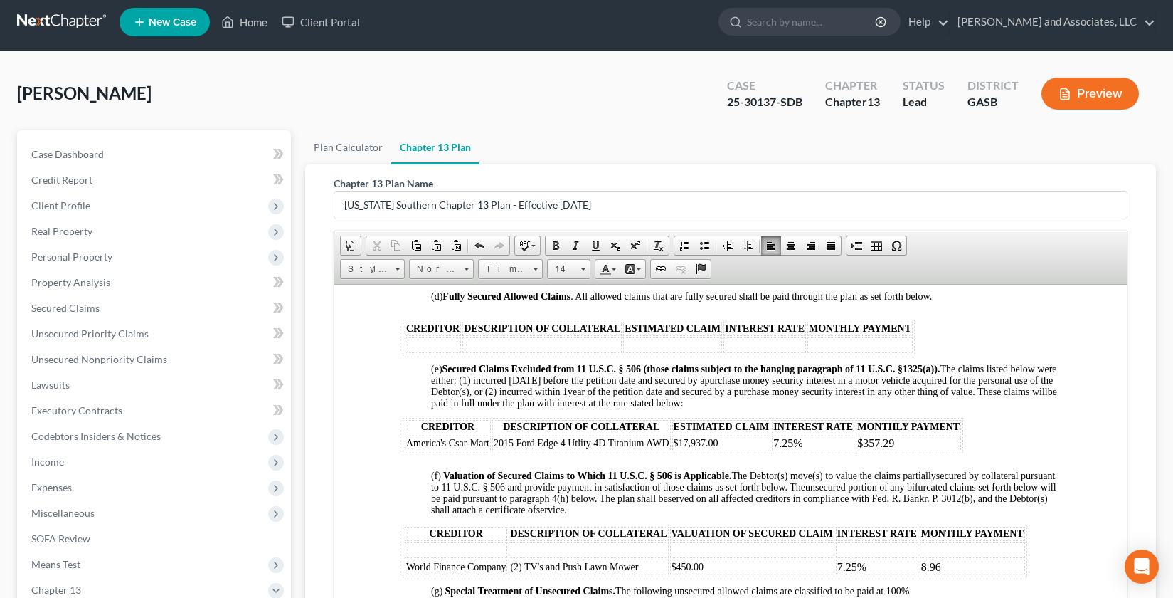
click at [806, 398] on p "(e) Secured Claims Excluded from 11 U.S.C. § 506 (those claims subject to the h…" at bounding box center [745, 386] width 628 height 46
click at [793, 403] on span "be paid in full under the plan with interest at the rate stated below:" at bounding box center [744, 397] width 626 height 22
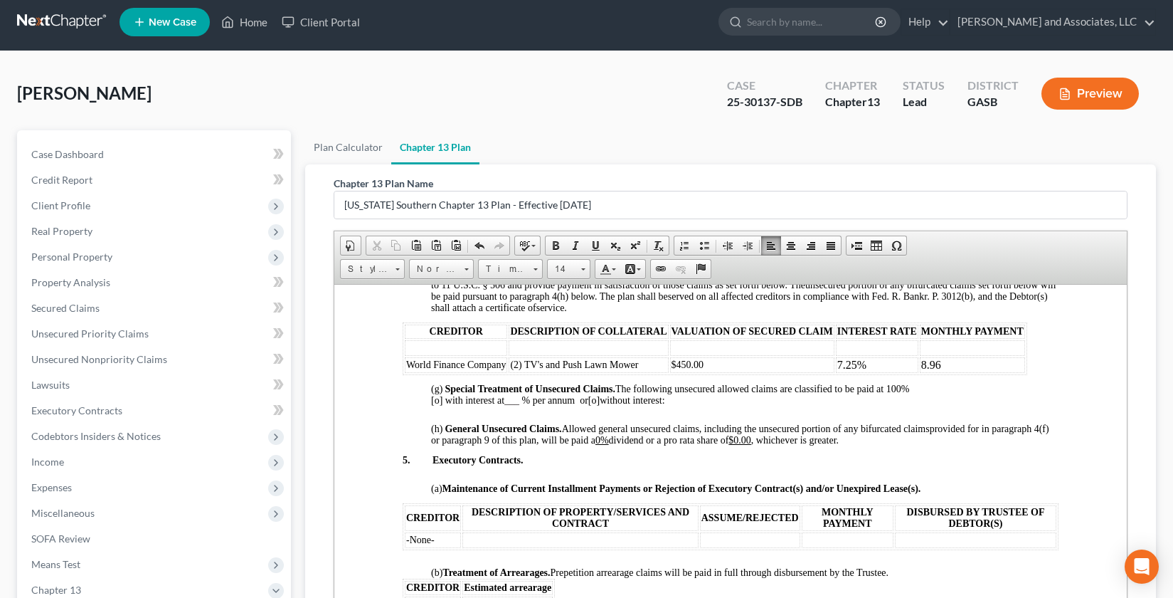
scroll to position [1511, 0]
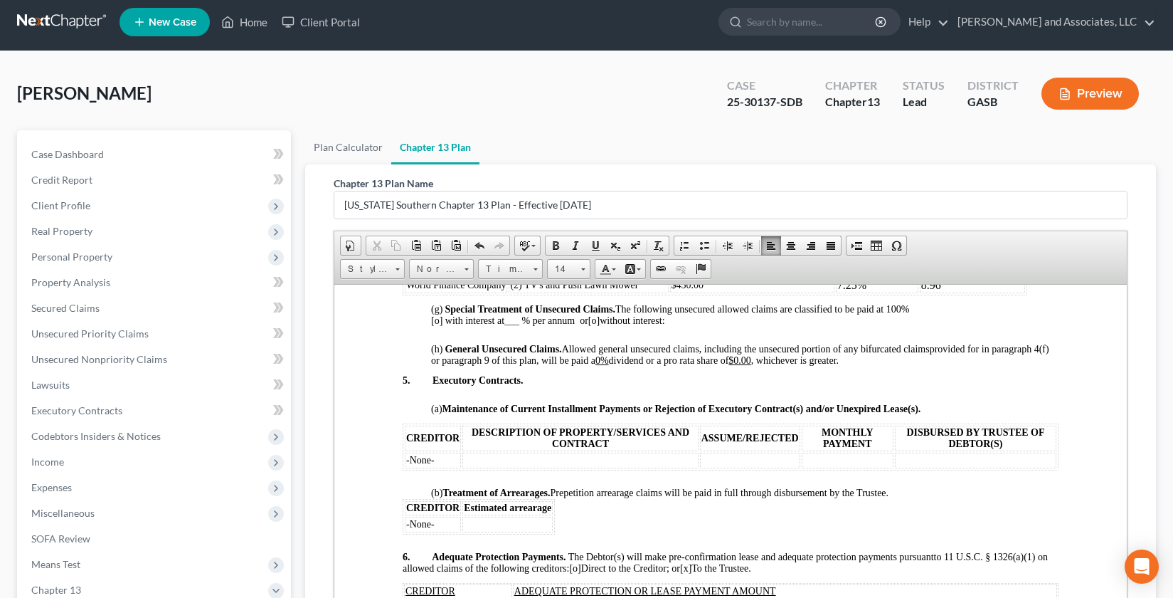
drag, startPoint x: 1121, startPoint y: 451, endPoint x: 1464, endPoint y: 767, distance: 466.8
click at [884, 362] on p "(h) General Unsecured Claims. Allowed general unsecured claims, including the u…" at bounding box center [745, 354] width 628 height 23
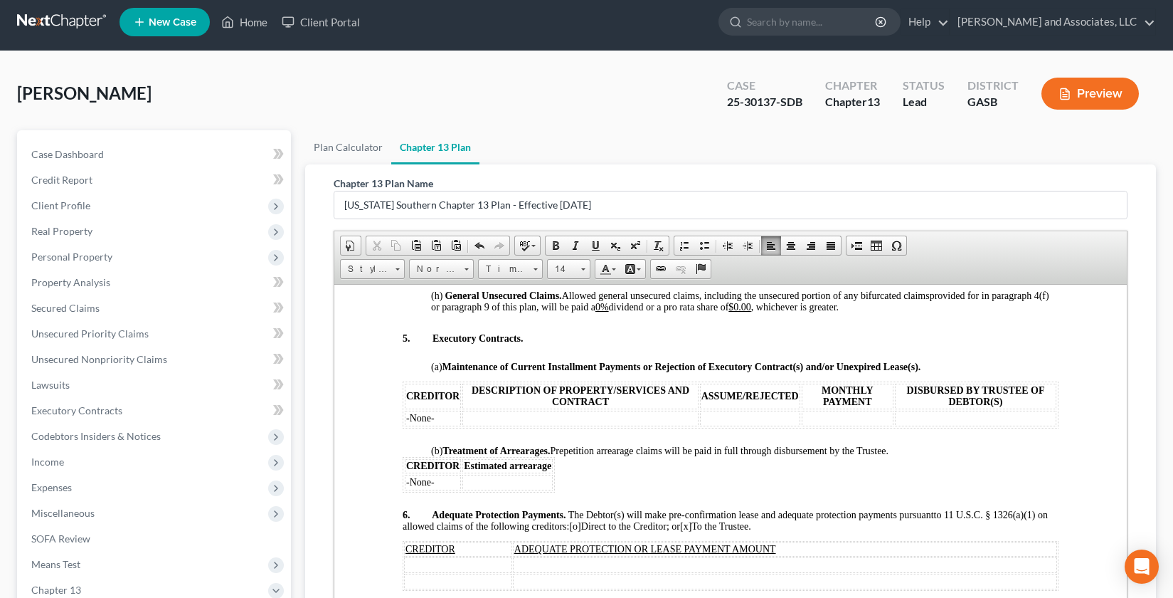
scroll to position [1575, 0]
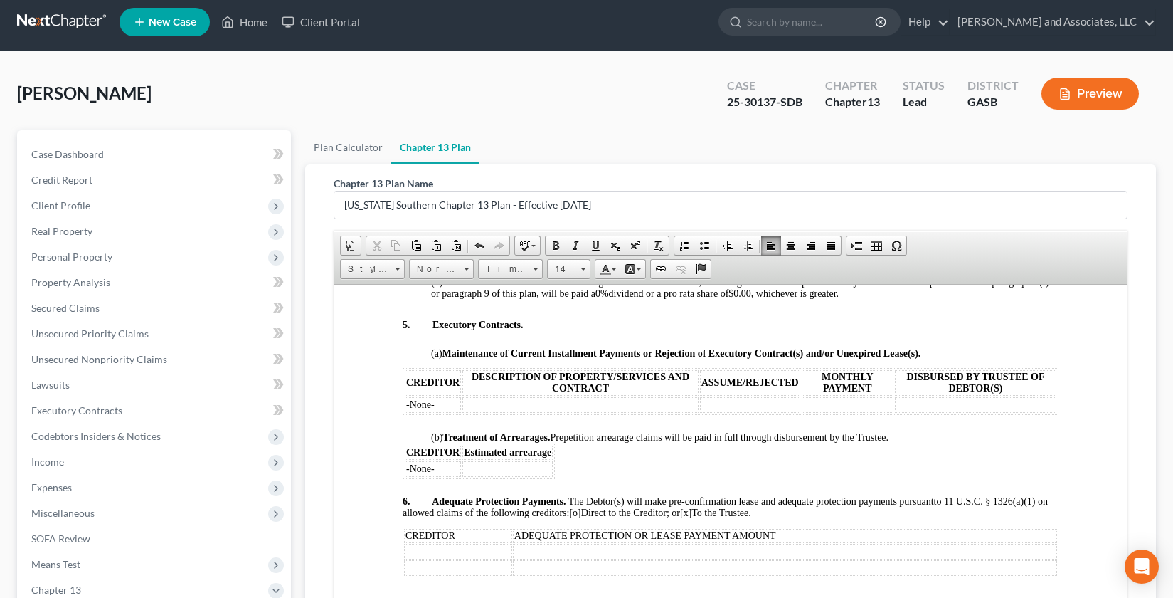
click at [943, 354] on p "(a) Maintenance of Current Installment Payments or Rejection of Executory Contr…" at bounding box center [745, 352] width 628 height 11
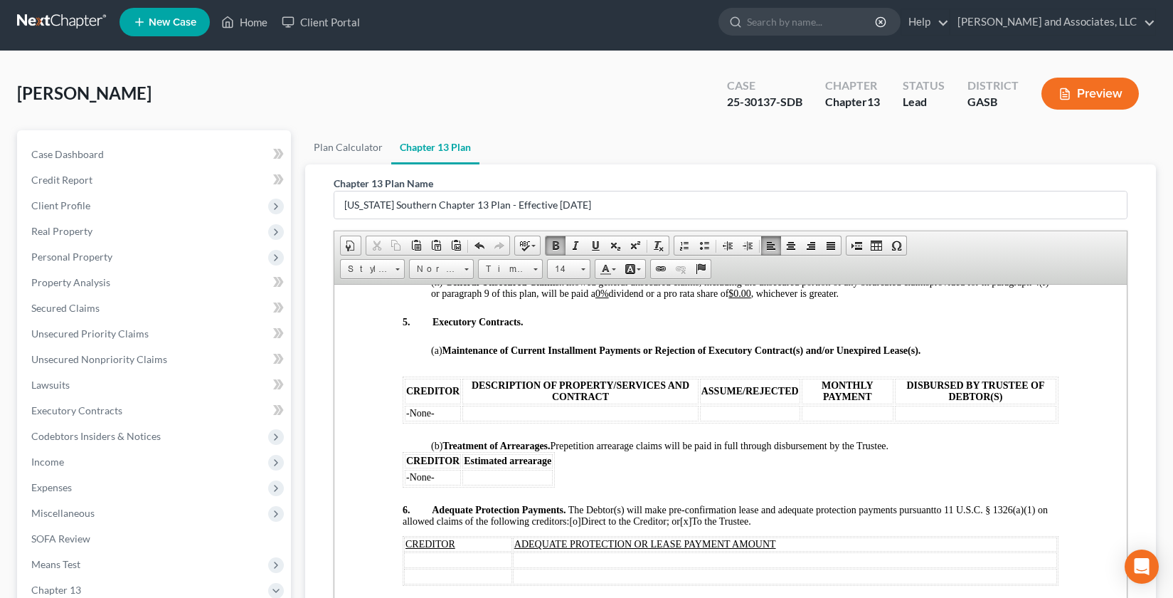
click at [393, 393] on html "IN THE UNITED STATES BANKRUPTCY COURT FOR THE SOUTHERN DISTRICT OF [US_STATE] F…" at bounding box center [730, 97] width 793 height 2777
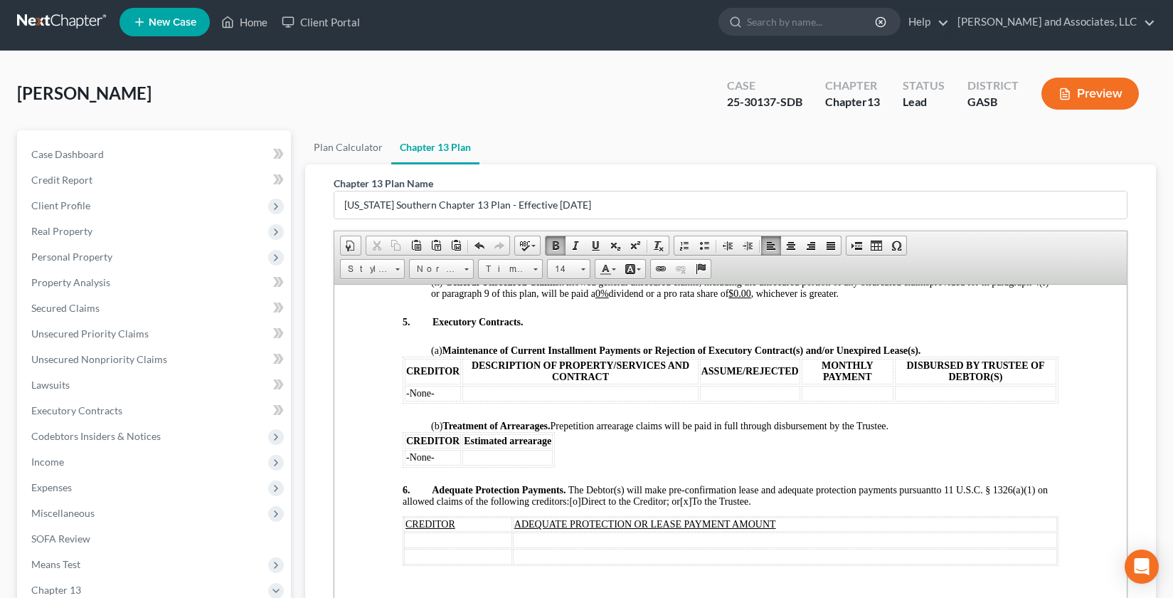
click at [934, 349] on p "(a) Maintenance of Current Installment Payments or Rejection of Executory Contr…" at bounding box center [745, 349] width 628 height 11
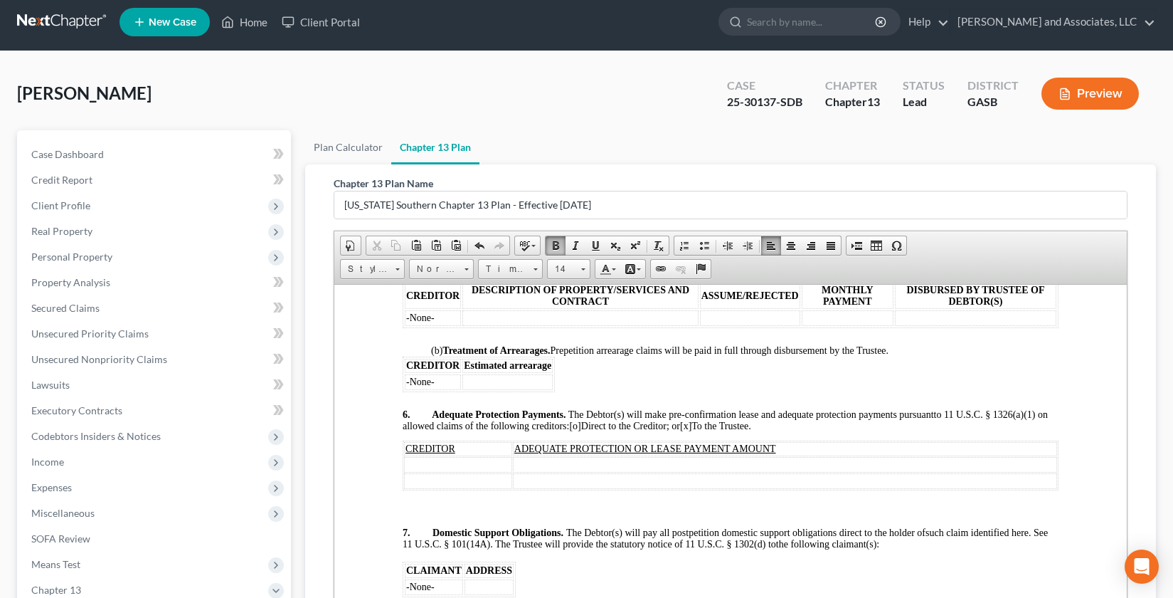
scroll to position [1689, 0]
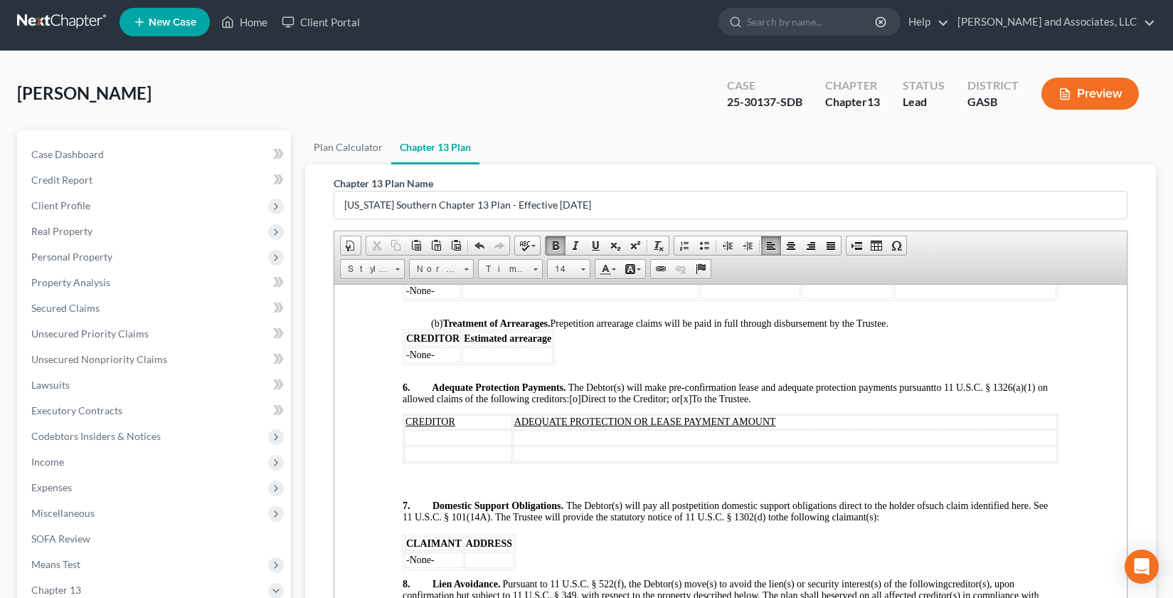
click at [783, 398] on p "6. Adequate Protection Payments. The Debtor(s) will make pre-confirmation lease…" at bounding box center [731, 392] width 656 height 23
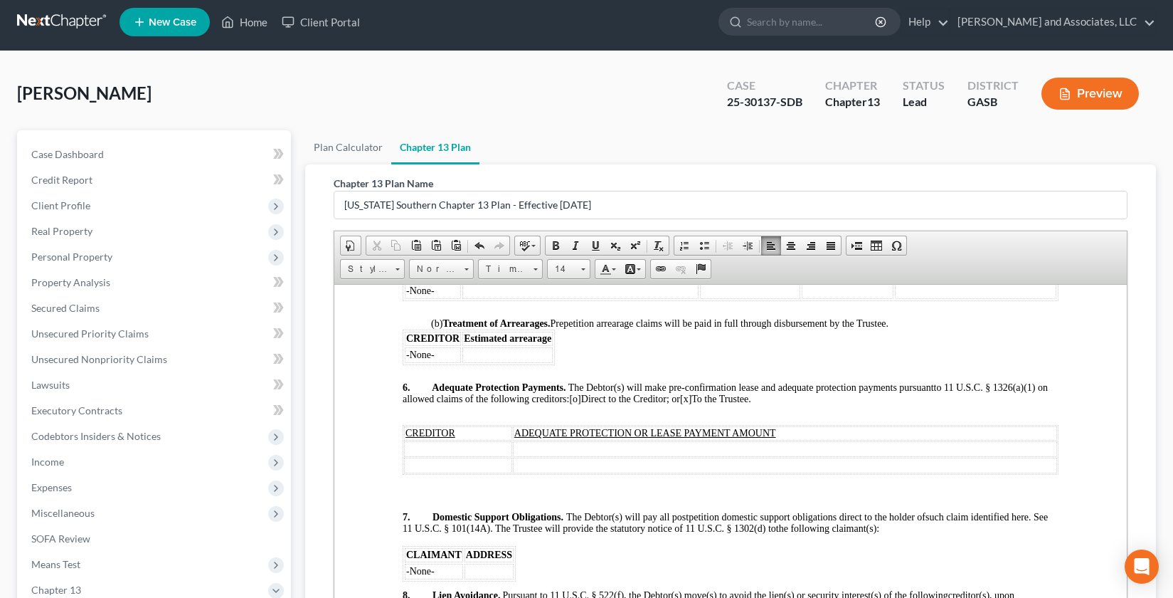
click at [410, 453] on td at bounding box center [458, 448] width 108 height 16
click at [415, 470] on table "CREDITOR ADEQUATE PROTECTION OR LEASE PAYMENT AMOUNT America's Car-Mart" at bounding box center [731, 446] width 656 height 50
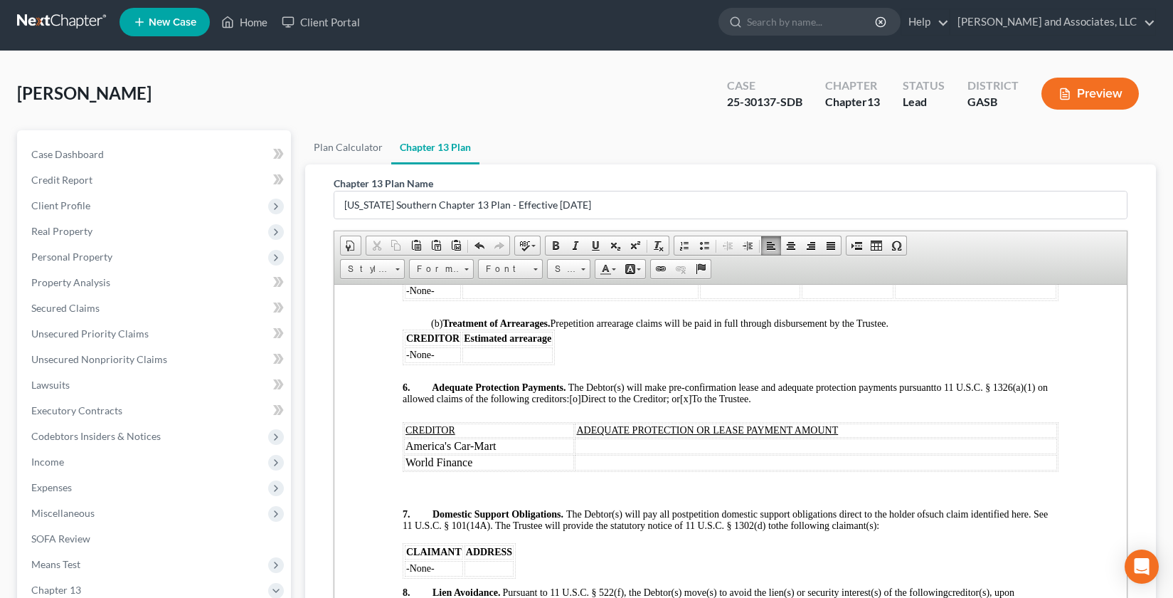
drag, startPoint x: 587, startPoint y: 443, endPoint x: 592, endPoint y: 461, distance: 18.5
click at [587, 445] on td at bounding box center [816, 446] width 482 height 16
click at [576, 468] on td at bounding box center [816, 462] width 482 height 16
click at [480, 458] on td "World Finance" at bounding box center [489, 462] width 170 height 16
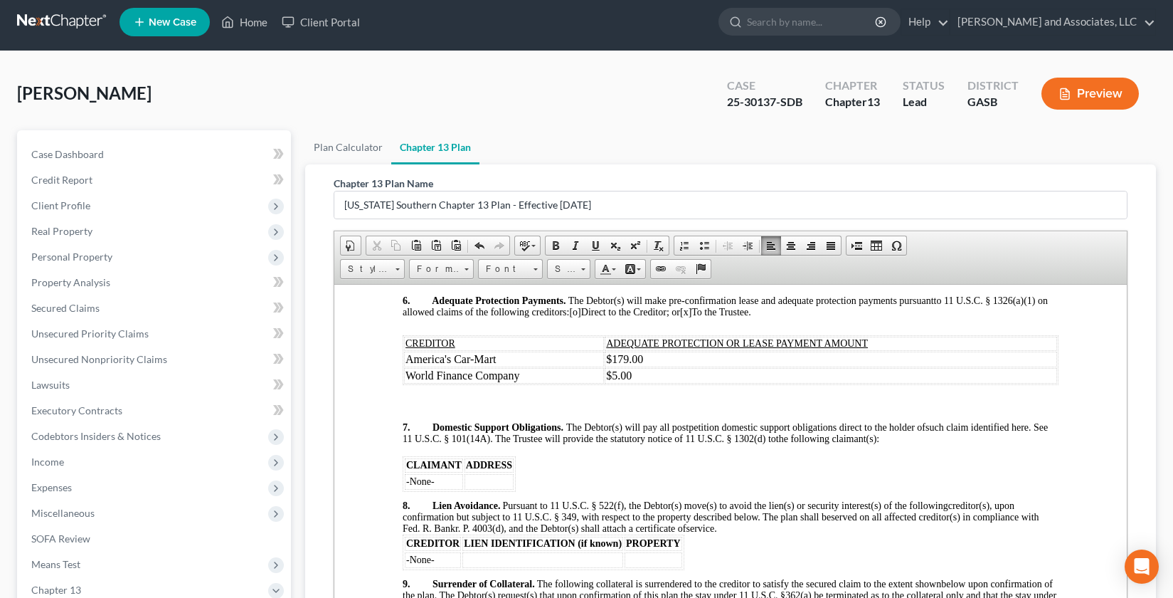
scroll to position [1840, 0]
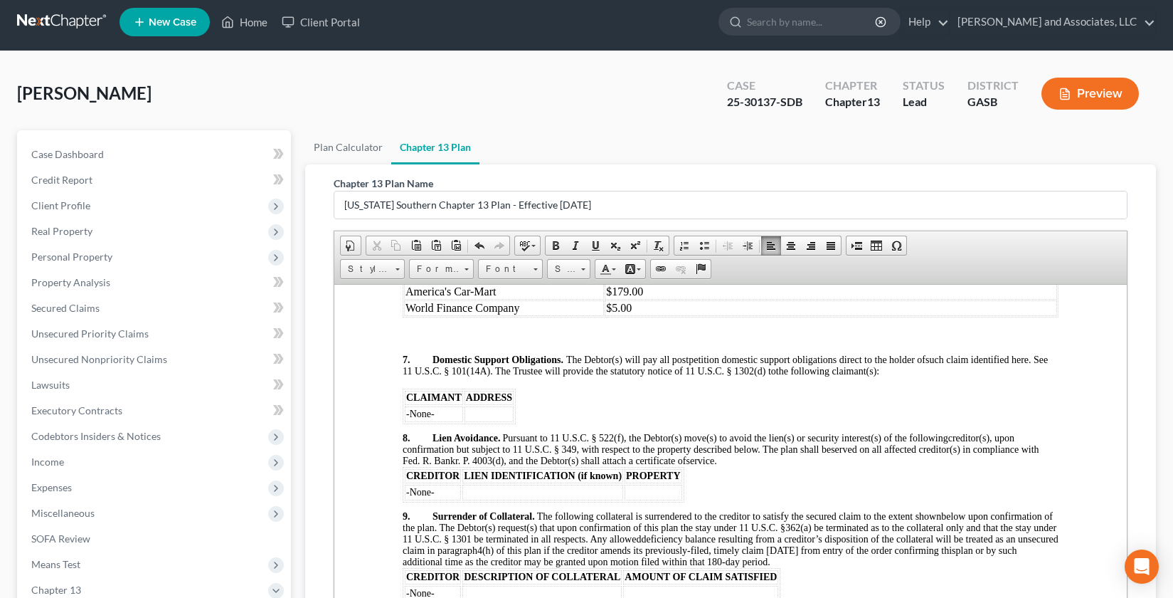
click at [723, 461] on p "8. Lien Avoidance. Pursuant to 11 U.S.C. § 522(f), the Debtor(s) move(s) to avo…" at bounding box center [731, 449] width 656 height 34
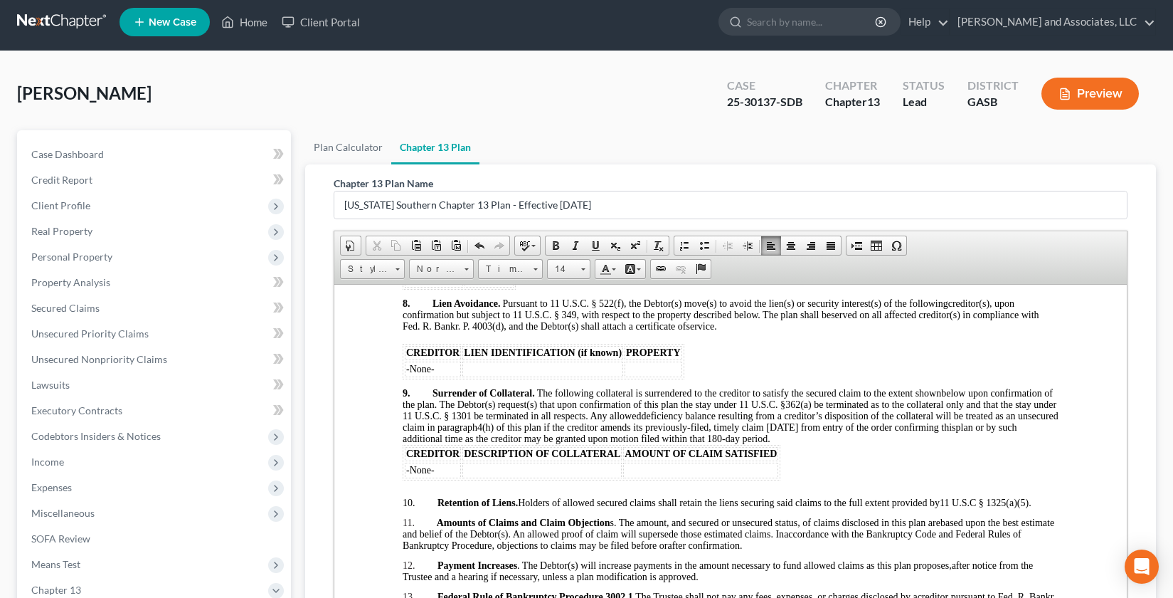
scroll to position [1988, 0]
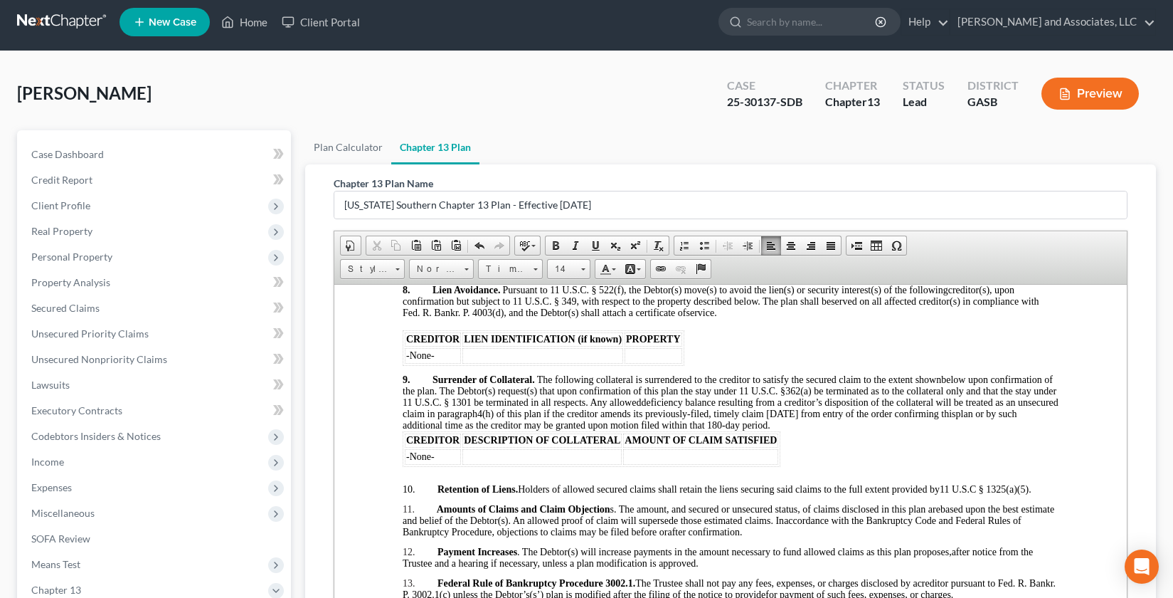
click at [855, 426] on p "9. Surrender of Collateral. The following collateral is surrendered to the cred…" at bounding box center [731, 402] width 656 height 57
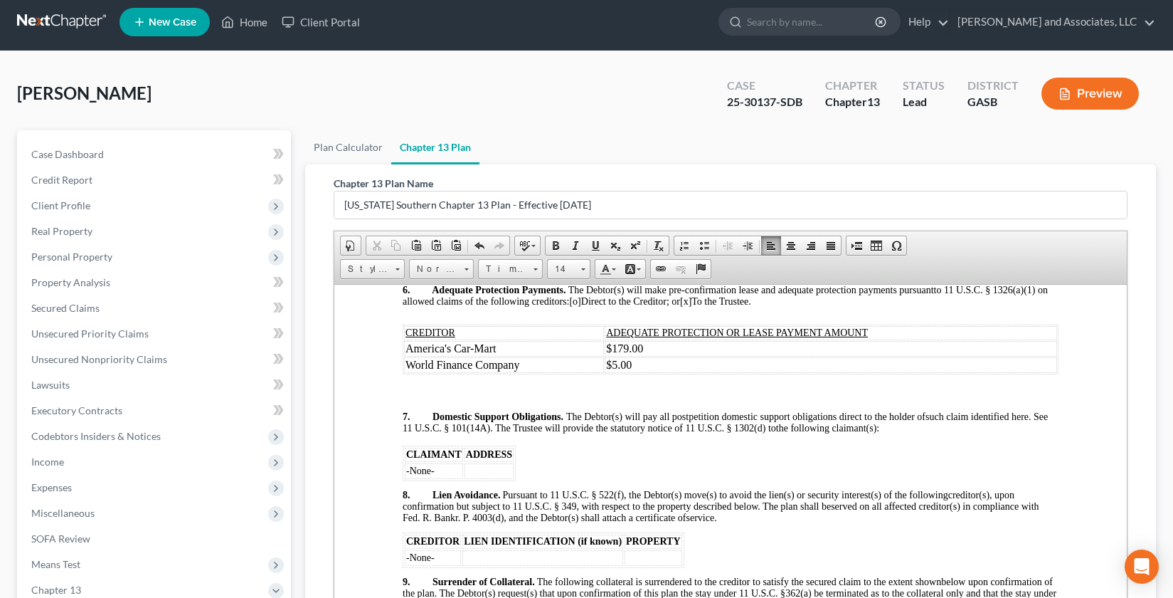
scroll to position [1763, 0]
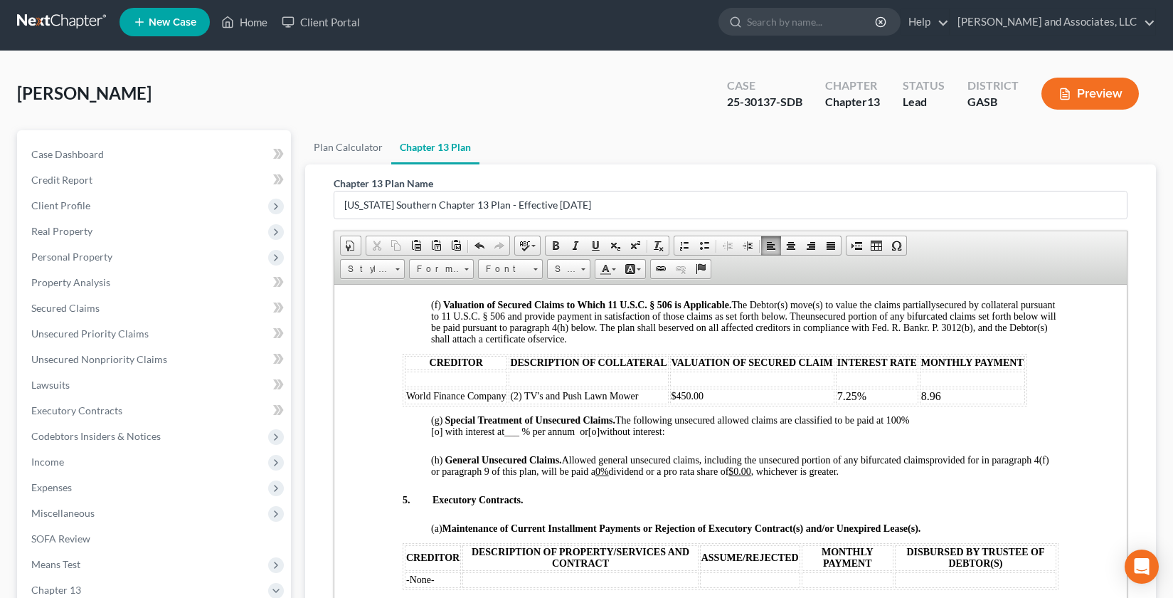
scroll to position [1383, 0]
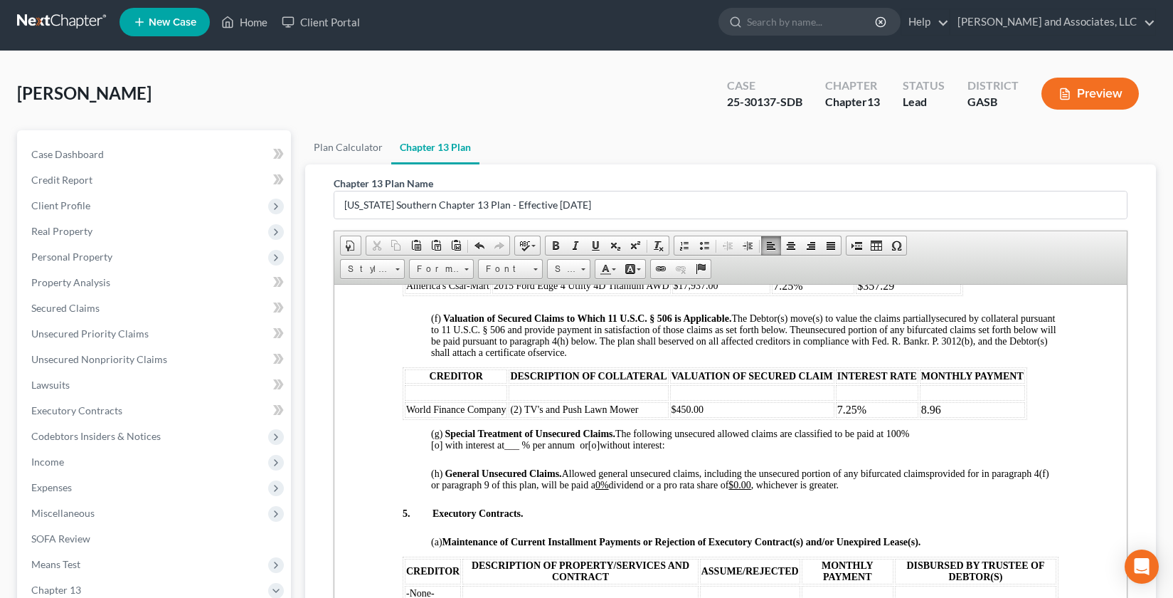
click at [944, 410] on td "8.96" at bounding box center [972, 409] width 105 height 16
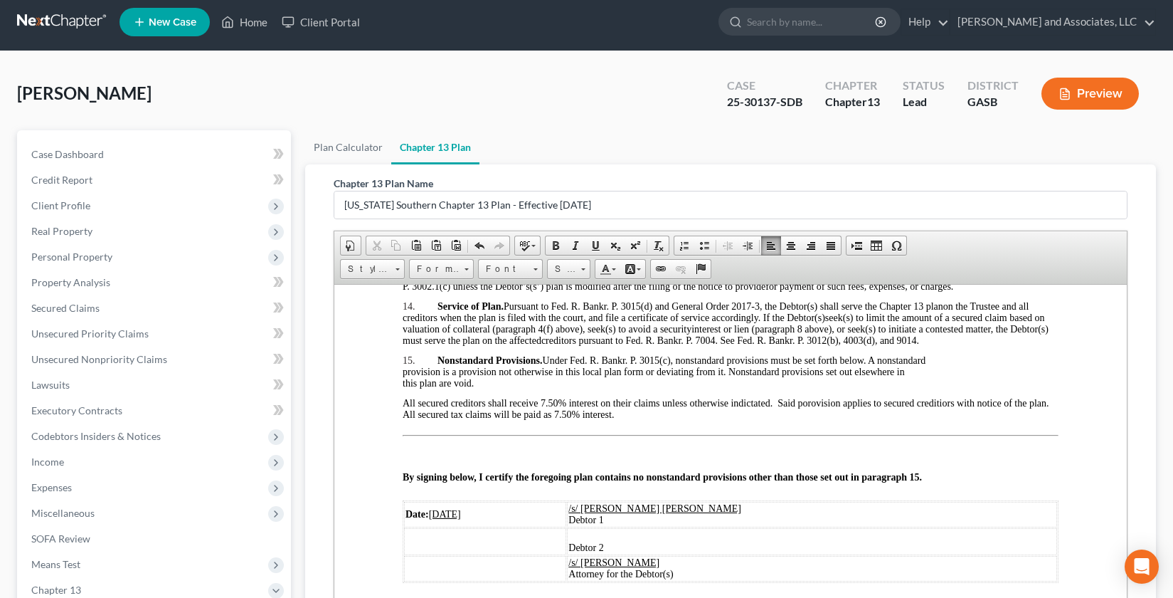
scroll to position [2439, 0]
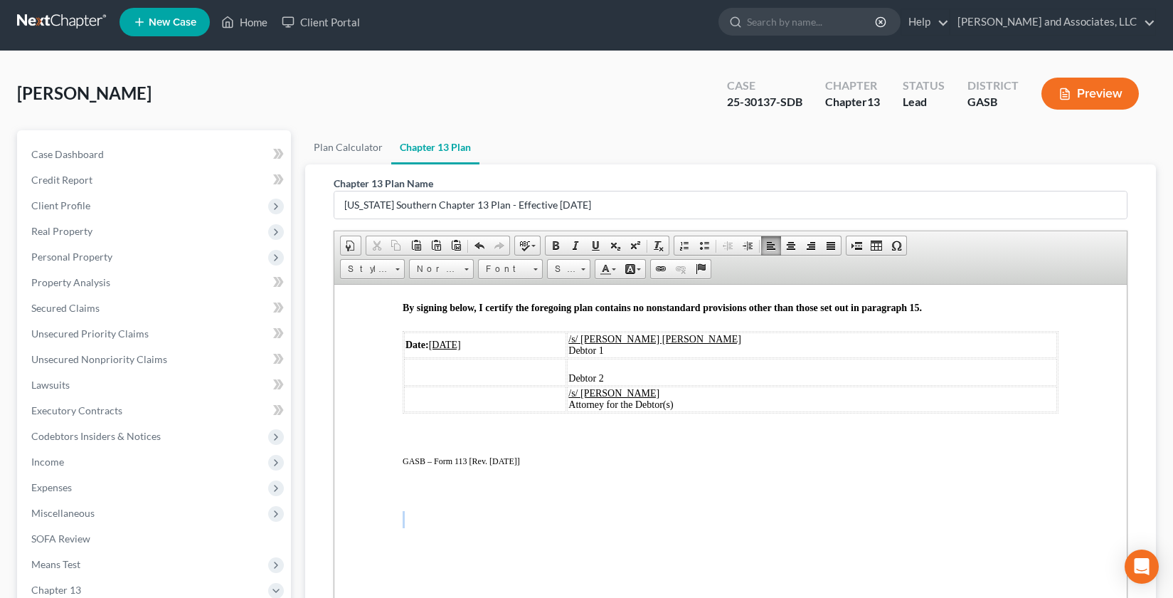
drag, startPoint x: 870, startPoint y: 559, endPoint x: 891, endPoint y: 511, distance: 52.9
drag, startPoint x: 1158, startPoint y: 382, endPoint x: 1166, endPoint y: 561, distance: 179.5
click at [1166, 561] on div "[PERSON_NAME] Upgraded Case 25-30137-SDB Chapter Chapter 13 Status Lead Distric…" at bounding box center [586, 426] width 1173 height 750
drag, startPoint x: 855, startPoint y: 442, endPoint x: 902, endPoint y: 421, distance: 51.6
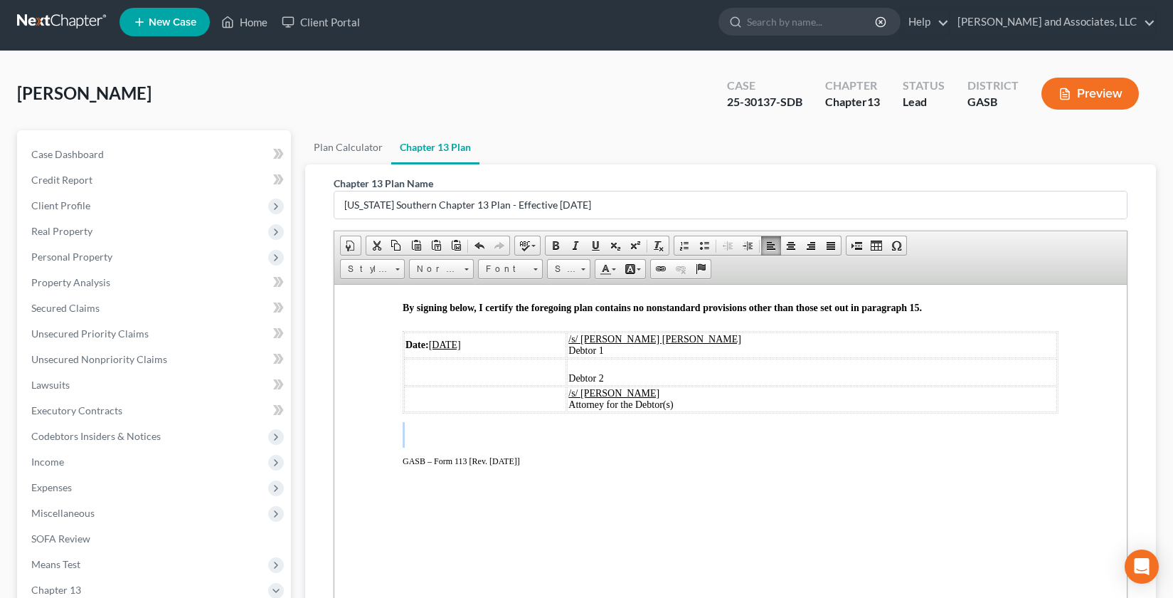
click at [899, 441] on p at bounding box center [731, 442] width 656 height 9
drag, startPoint x: 1157, startPoint y: 206, endPoint x: 1156, endPoint y: 153, distance: 53.4
click at [1156, 153] on div "Plan Calculator Chapter 13 Plan Chapter 13 Plan Name [US_STATE] Southern Chapte…" at bounding box center [730, 451] width 865 height 643
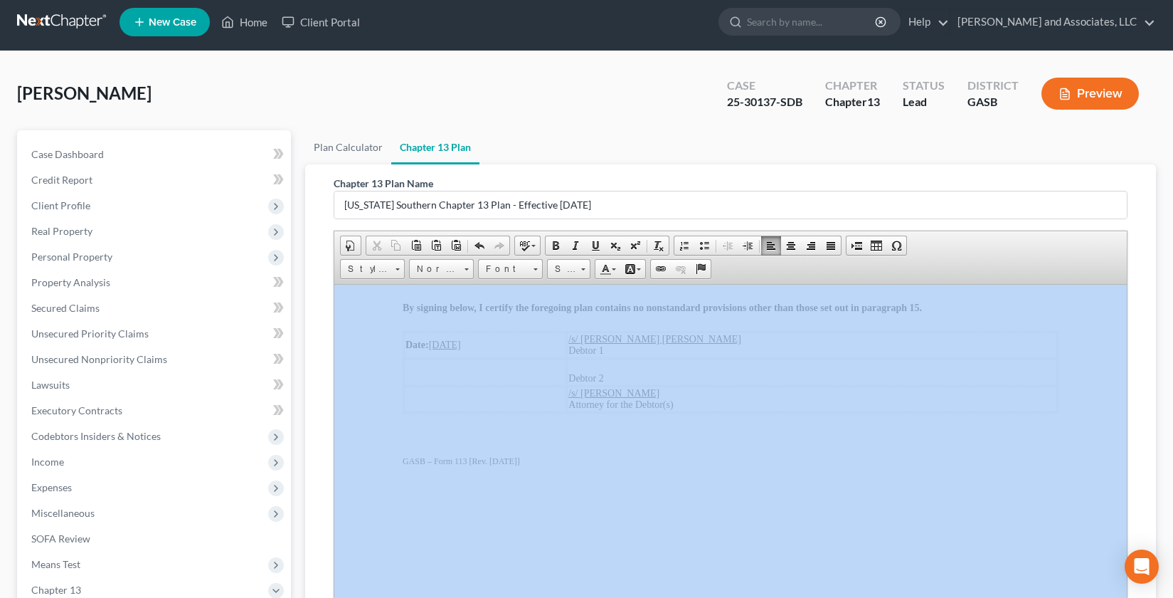
drag, startPoint x: 1152, startPoint y: 245, endPoint x: 1139, endPoint y: 406, distance: 161.3
click at [1151, 398] on div "Chapter 13 Plan Name [US_STATE] Southern Chapter 13 Plan - Effective [DATE] Ric…" at bounding box center [730, 430] width 851 height 532
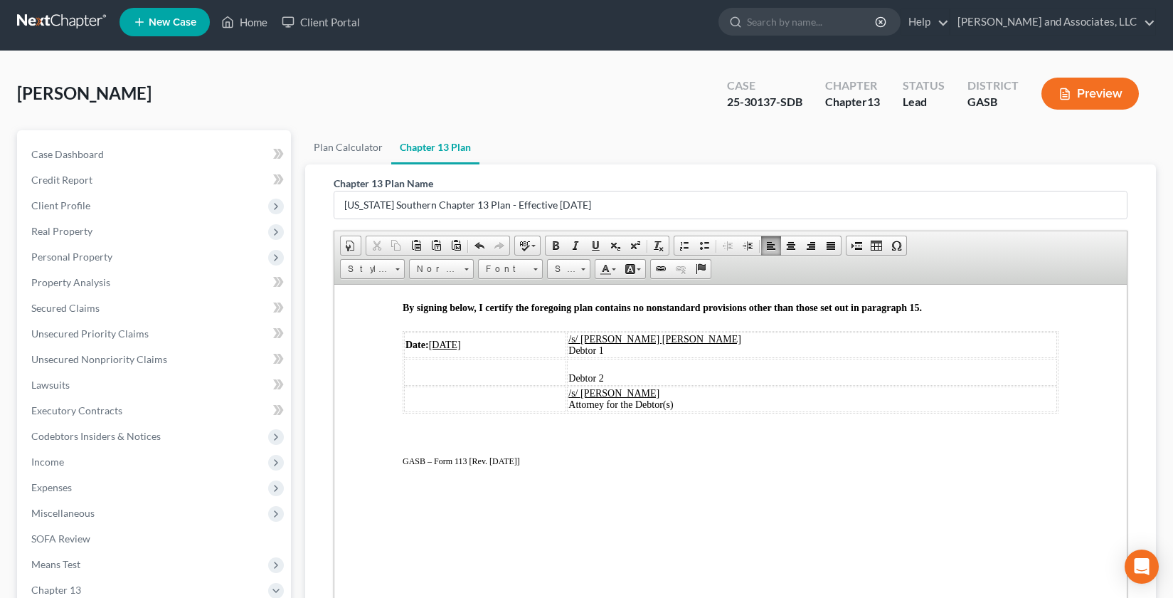
click at [1048, 153] on ul "Plan Calculator Chapter 13 Plan" at bounding box center [730, 147] width 851 height 34
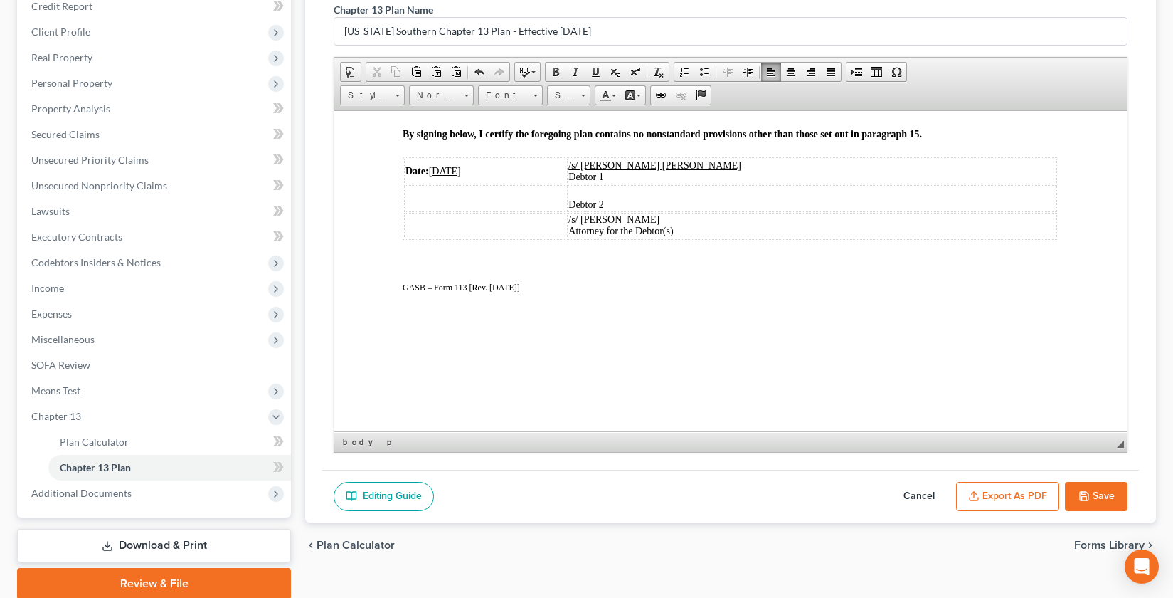
scroll to position [236, 0]
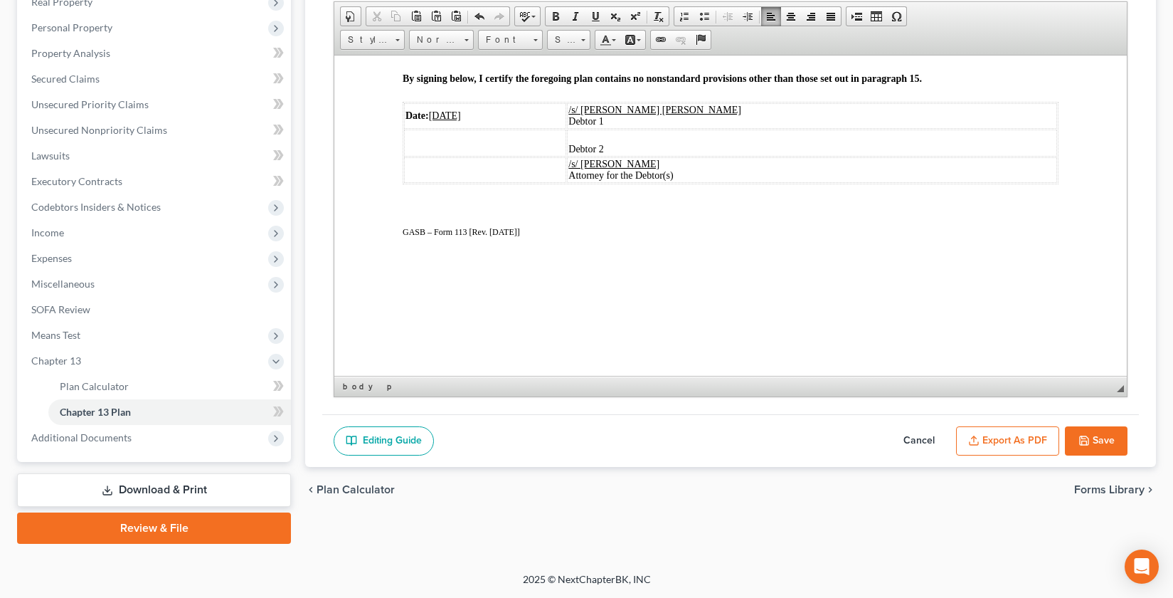
click at [1087, 437] on icon "button" at bounding box center [1084, 440] width 11 height 11
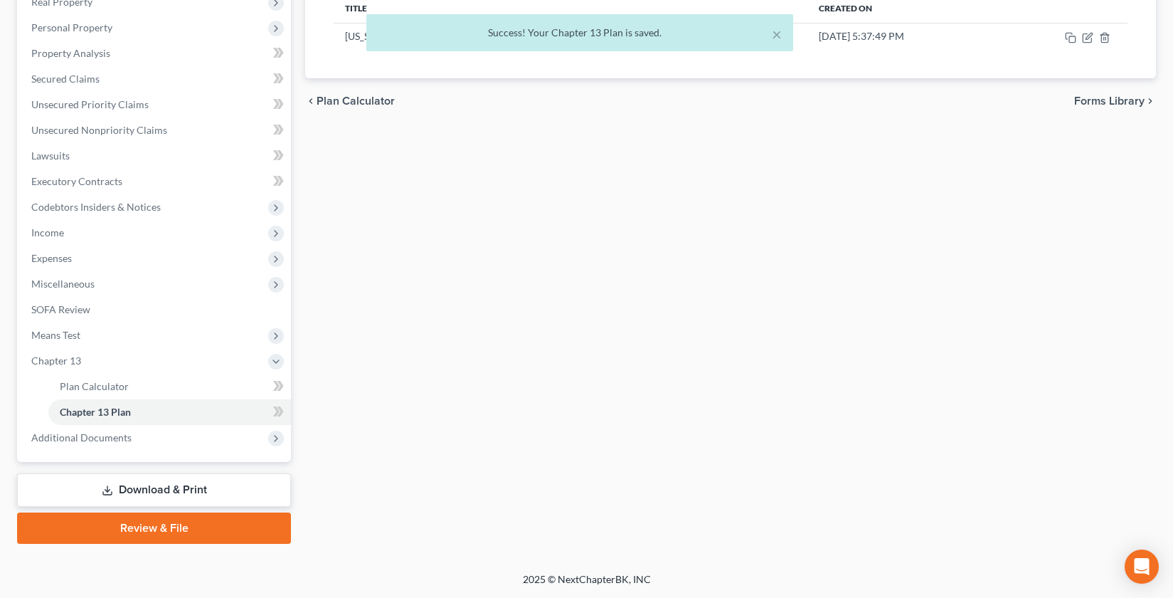
click at [959, 301] on div "Plan Calculator Chapter 13 Plan Chapter 13 Plan Editor Please select your Chapt…" at bounding box center [730, 222] width 865 height 643
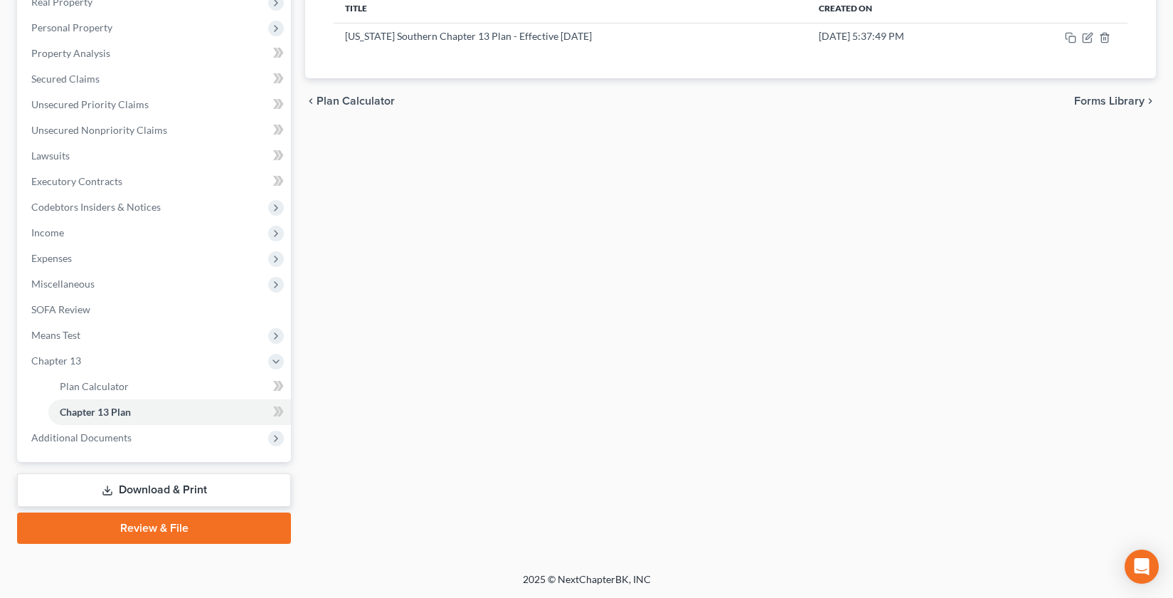
click at [1167, 524] on div "[PERSON_NAME] Upgraded Case 25-30137-SDB Chapter Chapter 13 Status Lead Distric…" at bounding box center [586, 197] width 1173 height 750
drag, startPoint x: 1166, startPoint y: 522, endPoint x: 1180, endPoint y: 233, distance: 289.3
click at [1168, 240] on div "[PERSON_NAME] Upgraded Case 25-30137-SDB Chapter Chapter 13 Status Lead Distric…" at bounding box center [586, 197] width 1173 height 750
click at [174, 485] on link "Download & Print" at bounding box center [154, 489] width 274 height 33
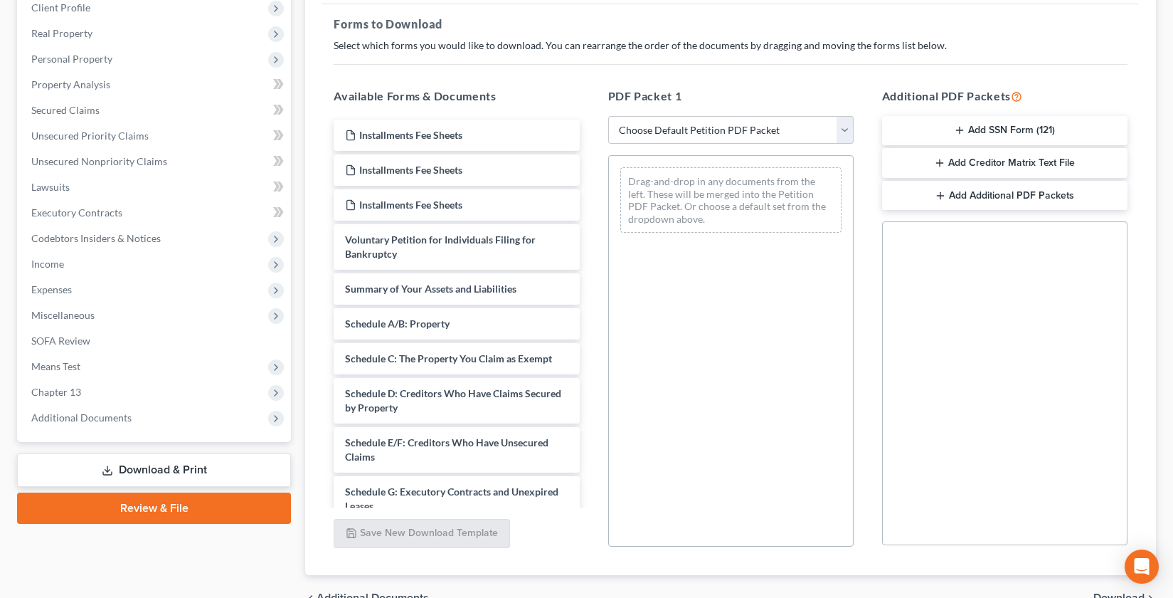
scroll to position [281, 0]
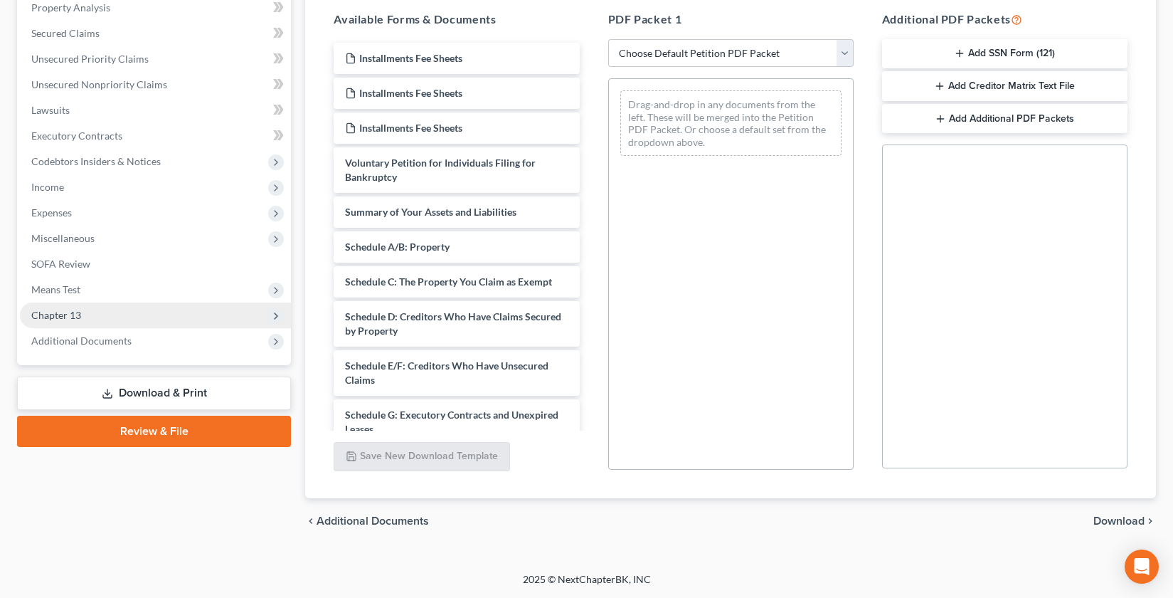
click at [45, 314] on span "Chapter 13" at bounding box center [56, 315] width 50 height 12
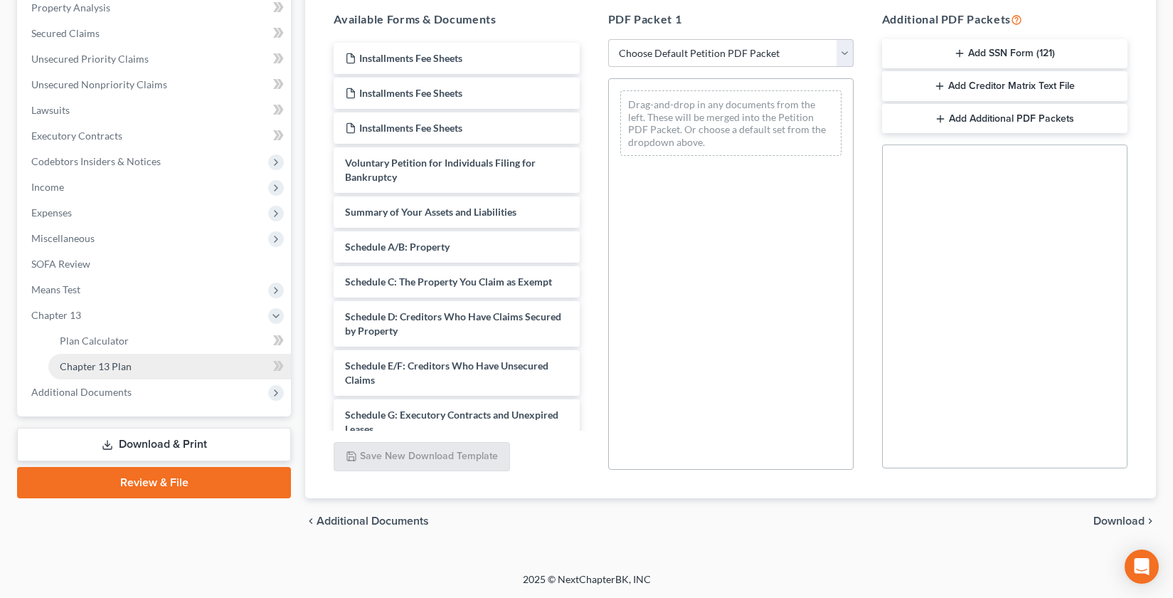
click at [103, 363] on span "Chapter 13 Plan" at bounding box center [96, 366] width 72 height 12
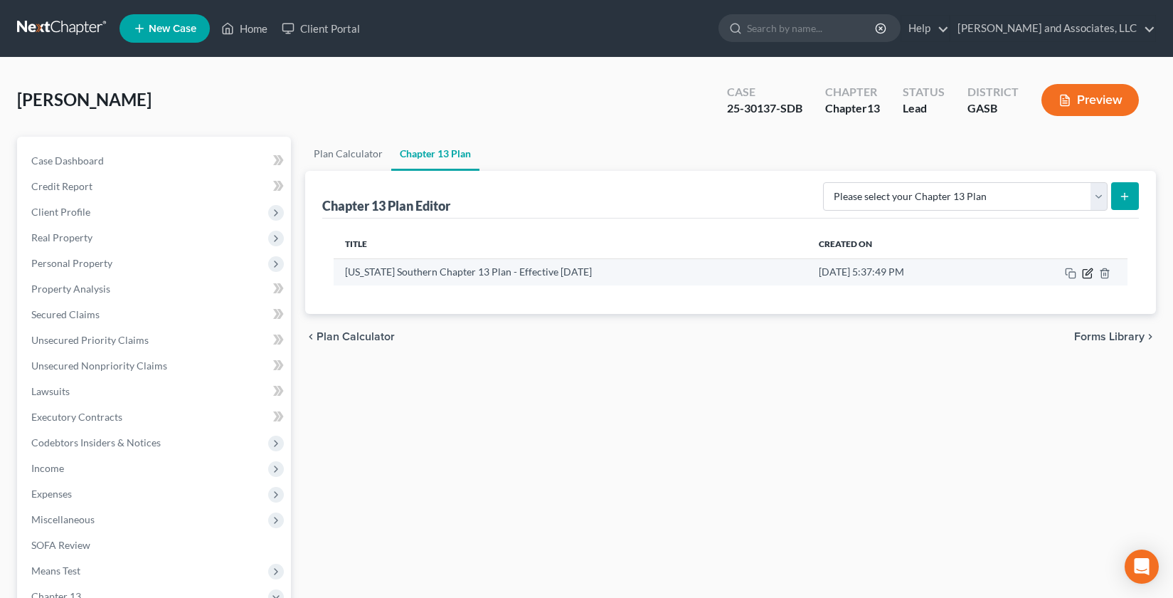
click at [1089, 275] on icon "button" at bounding box center [1087, 273] width 11 height 11
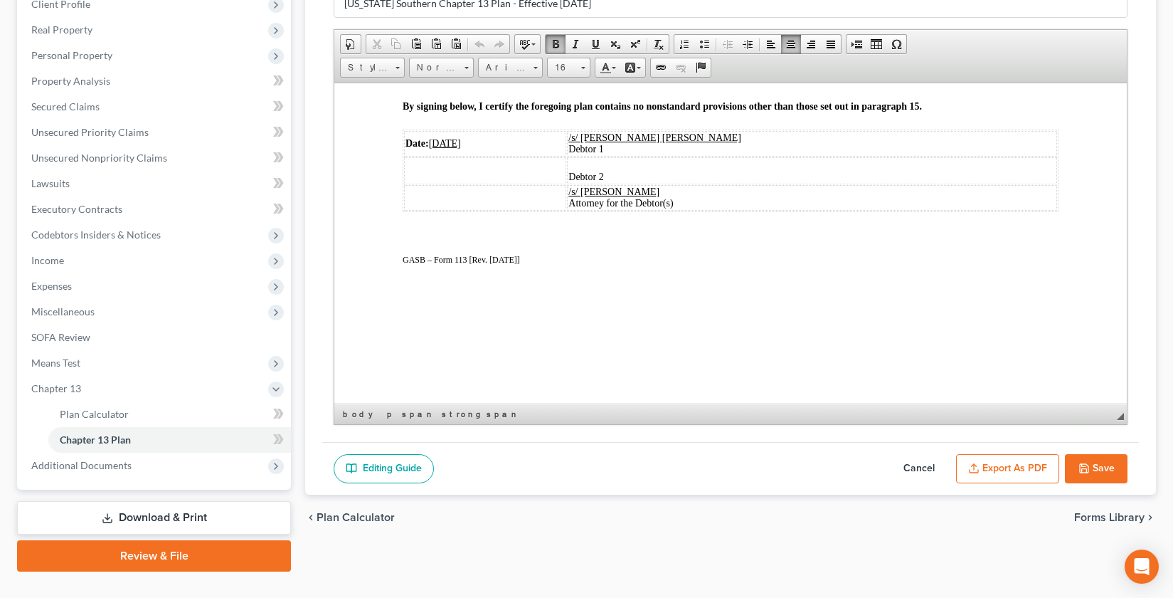
scroll to position [208, 0]
click at [1003, 469] on button "Export as PDF" at bounding box center [1007, 468] width 103 height 30
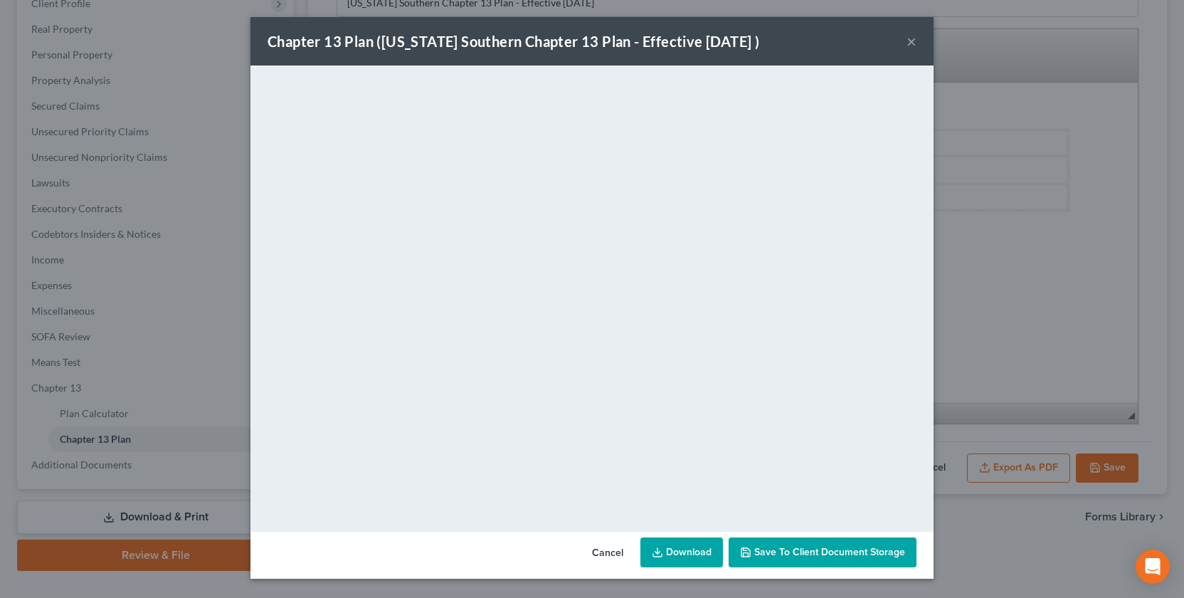
click at [792, 551] on span "Save to Client Document Storage" at bounding box center [829, 552] width 151 height 12
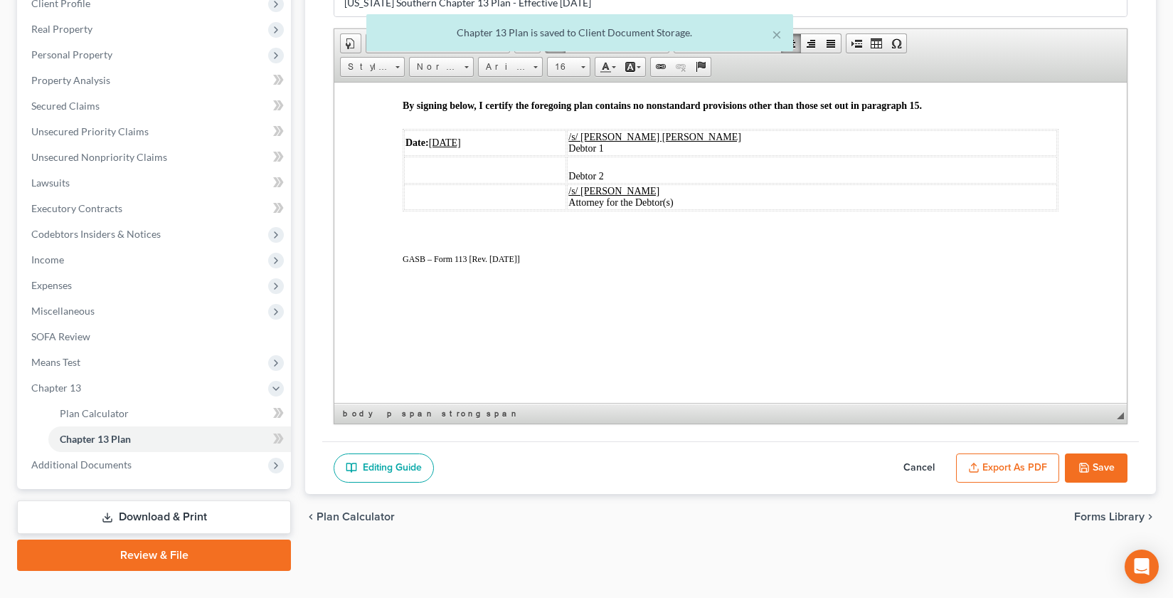
click at [1094, 456] on button "Save" at bounding box center [1096, 468] width 63 height 30
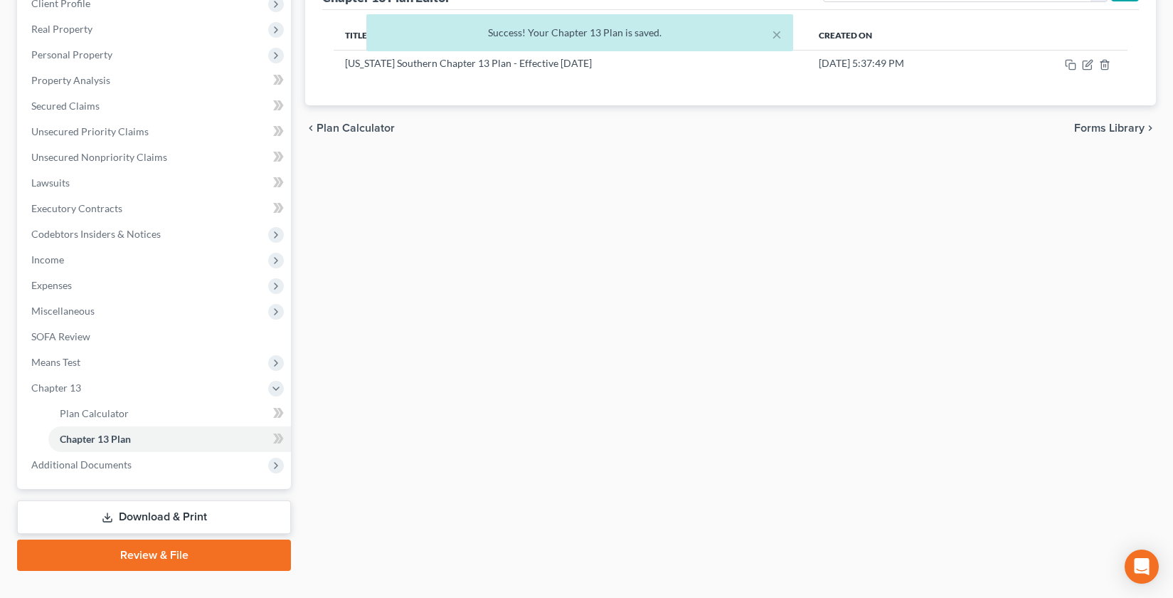
scroll to position [236, 0]
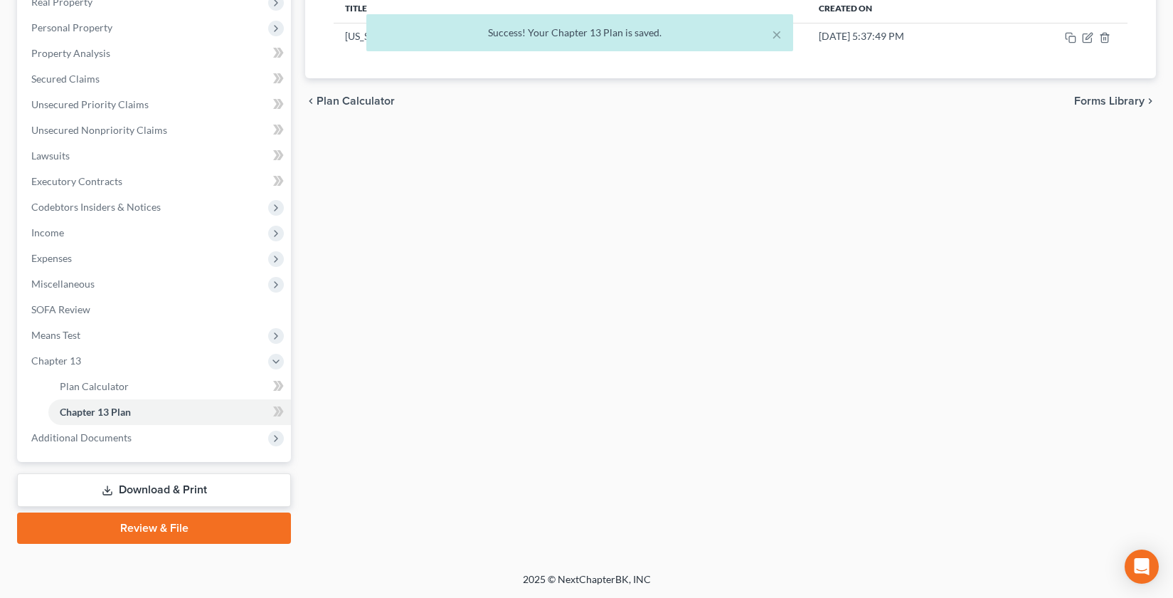
click at [727, 433] on div "Plan Calculator Chapter 13 Plan Chapter 13 Plan Editor Please select your Chapt…" at bounding box center [730, 222] width 865 height 643
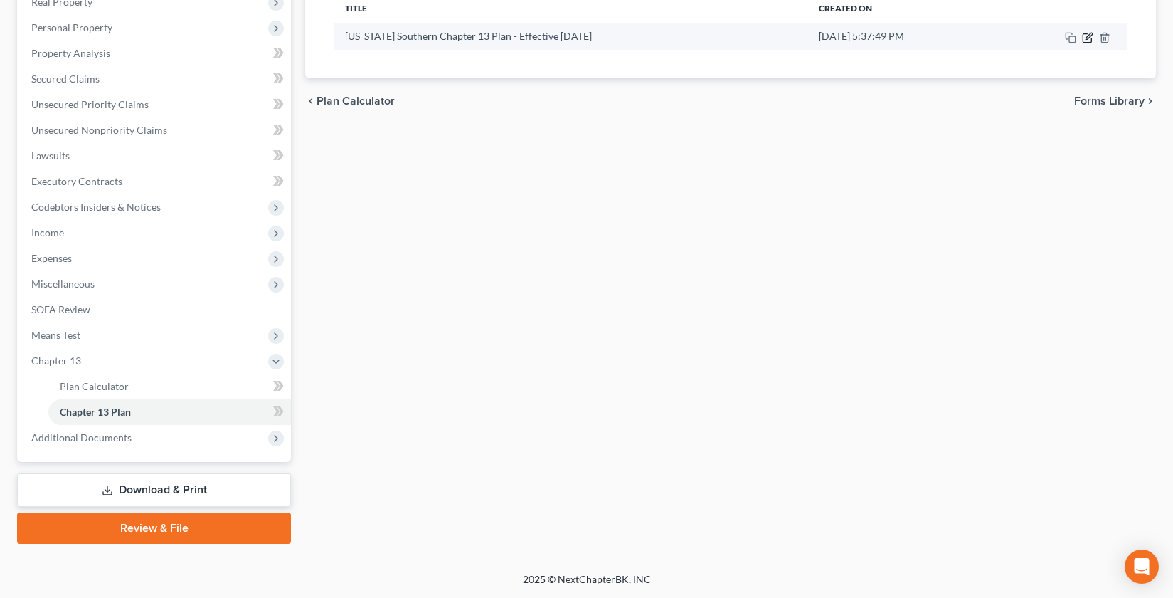
click at [1086, 41] on icon "button" at bounding box center [1087, 37] width 11 height 11
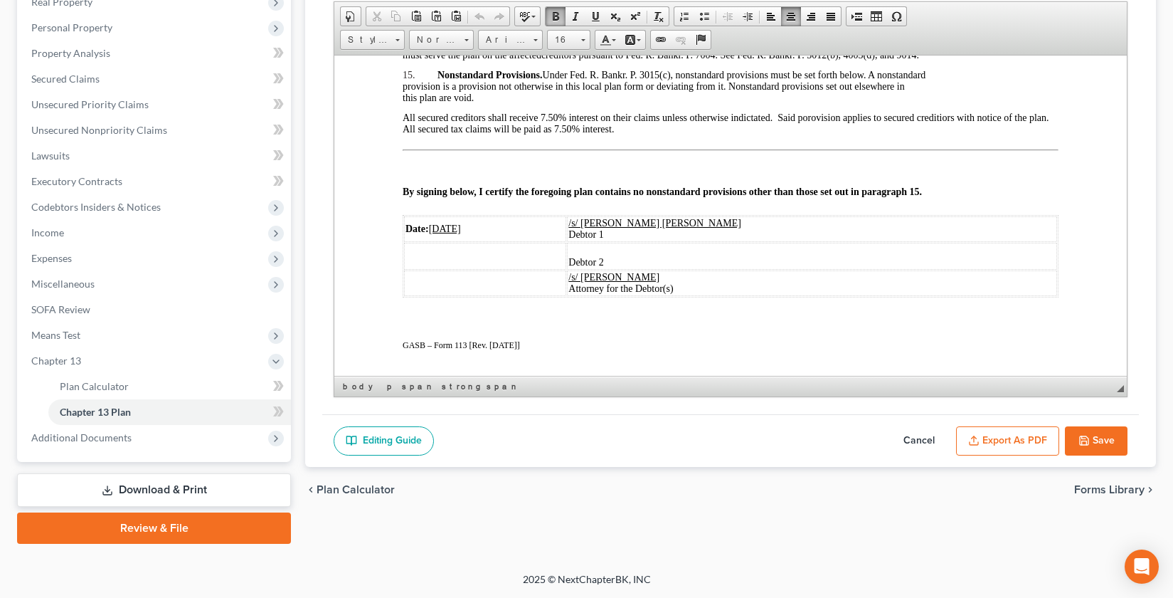
scroll to position [2439, 0]
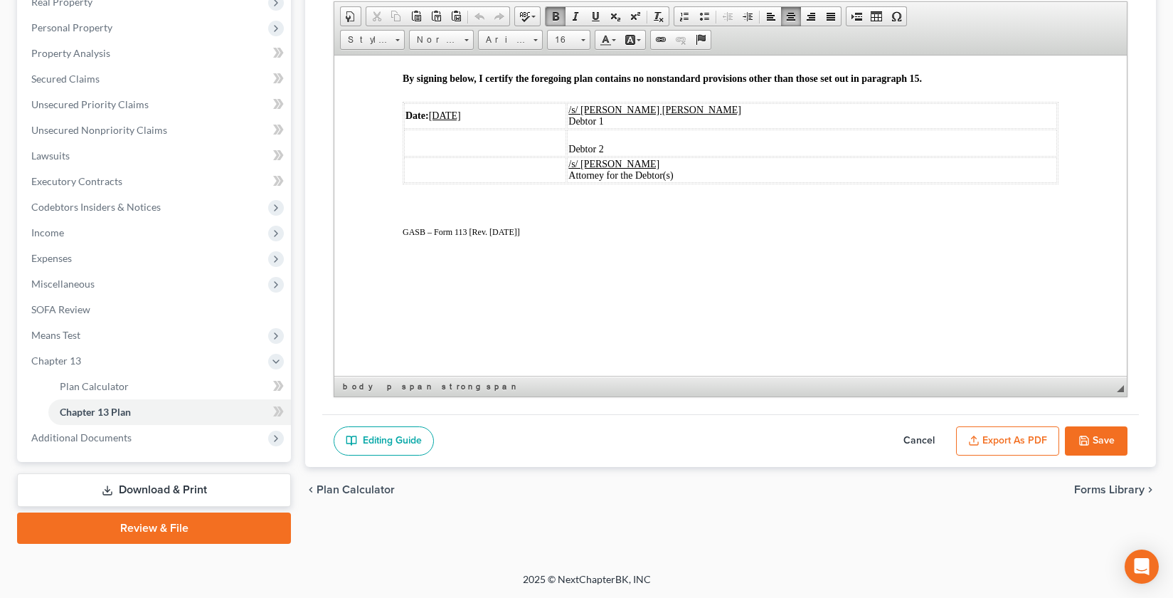
drag, startPoint x: 1119, startPoint y: 86, endPoint x: 1472, endPoint y: 442, distance: 501.2
drag, startPoint x: 1099, startPoint y: 438, endPoint x: 989, endPoint y: 435, distance: 109.6
click at [989, 435] on div "Editing Guide Cancel Export as PDF Save" at bounding box center [730, 440] width 817 height 53
click at [982, 439] on button "Export as PDF" at bounding box center [1007, 441] width 103 height 30
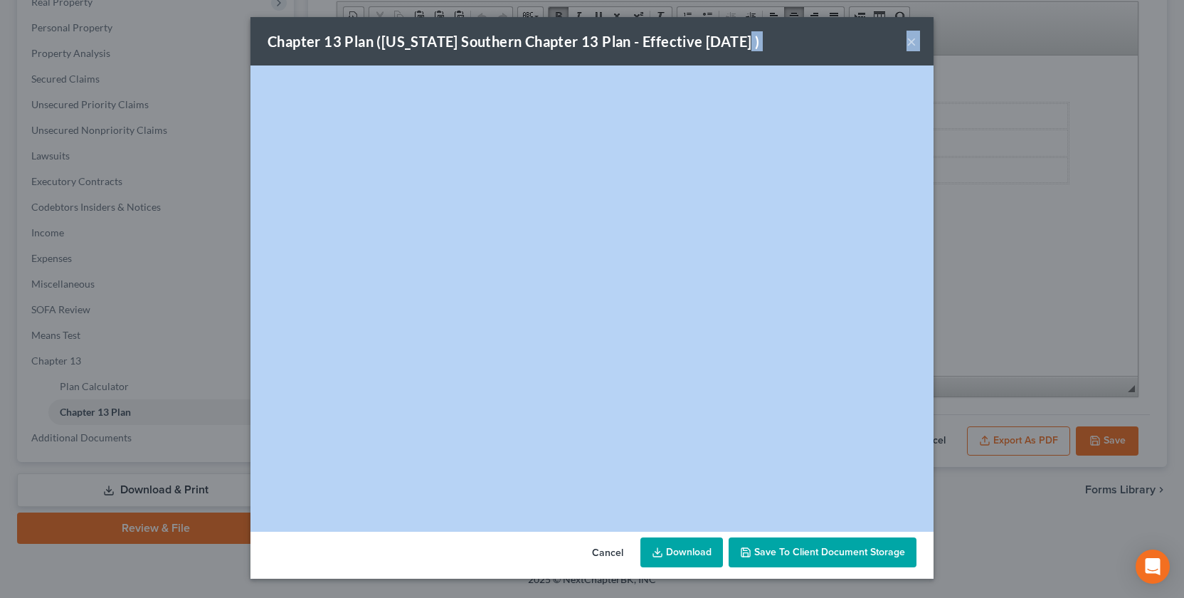
click at [912, 47] on button "×" at bounding box center [912, 41] width 10 height 17
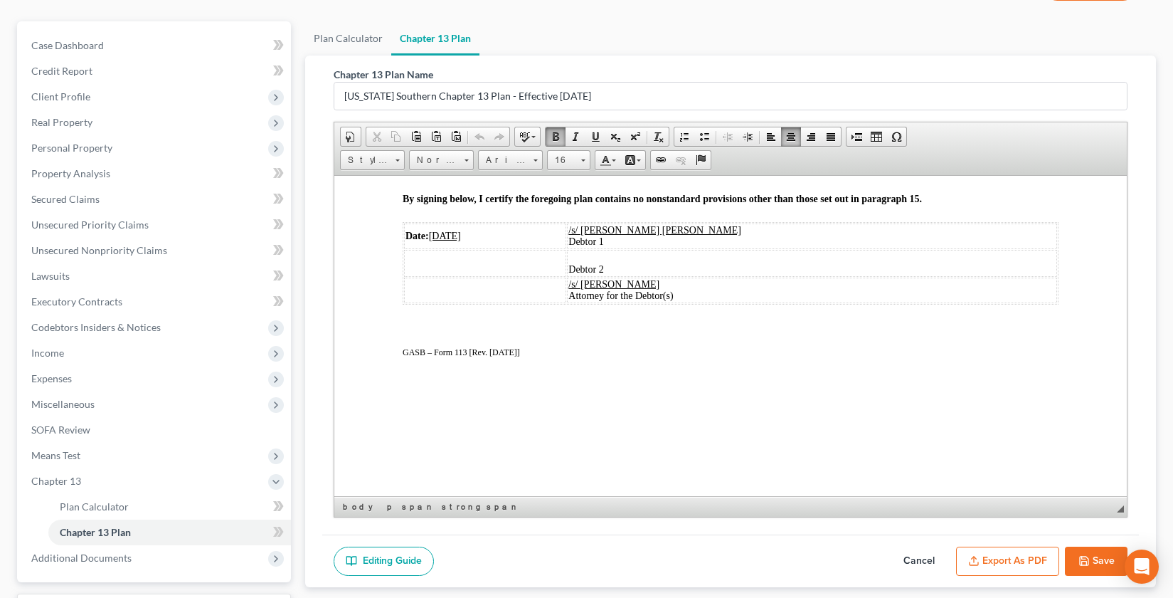
scroll to position [0, 0]
